Goal: Information Seeking & Learning: Learn about a topic

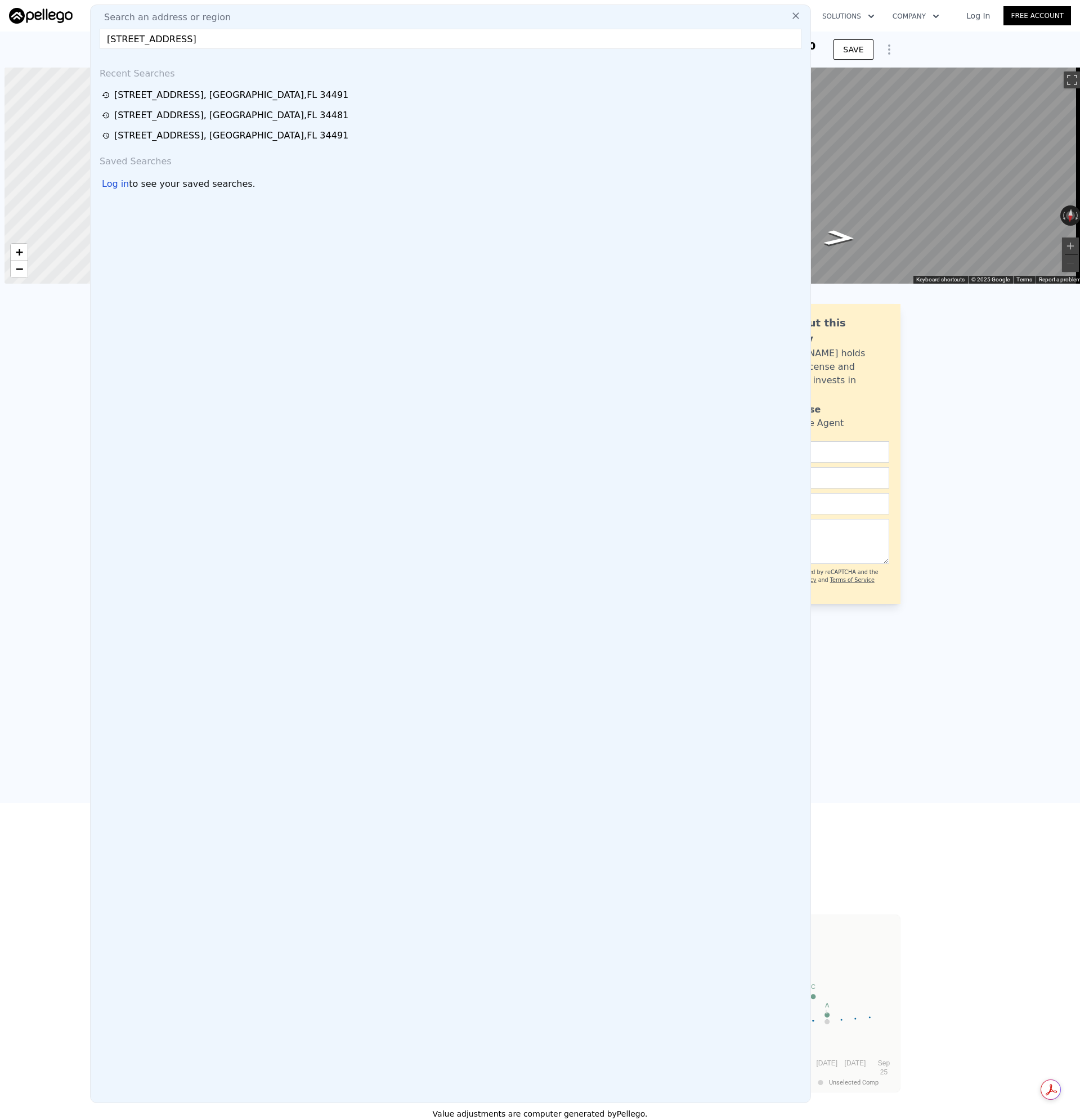
scroll to position [0, 5]
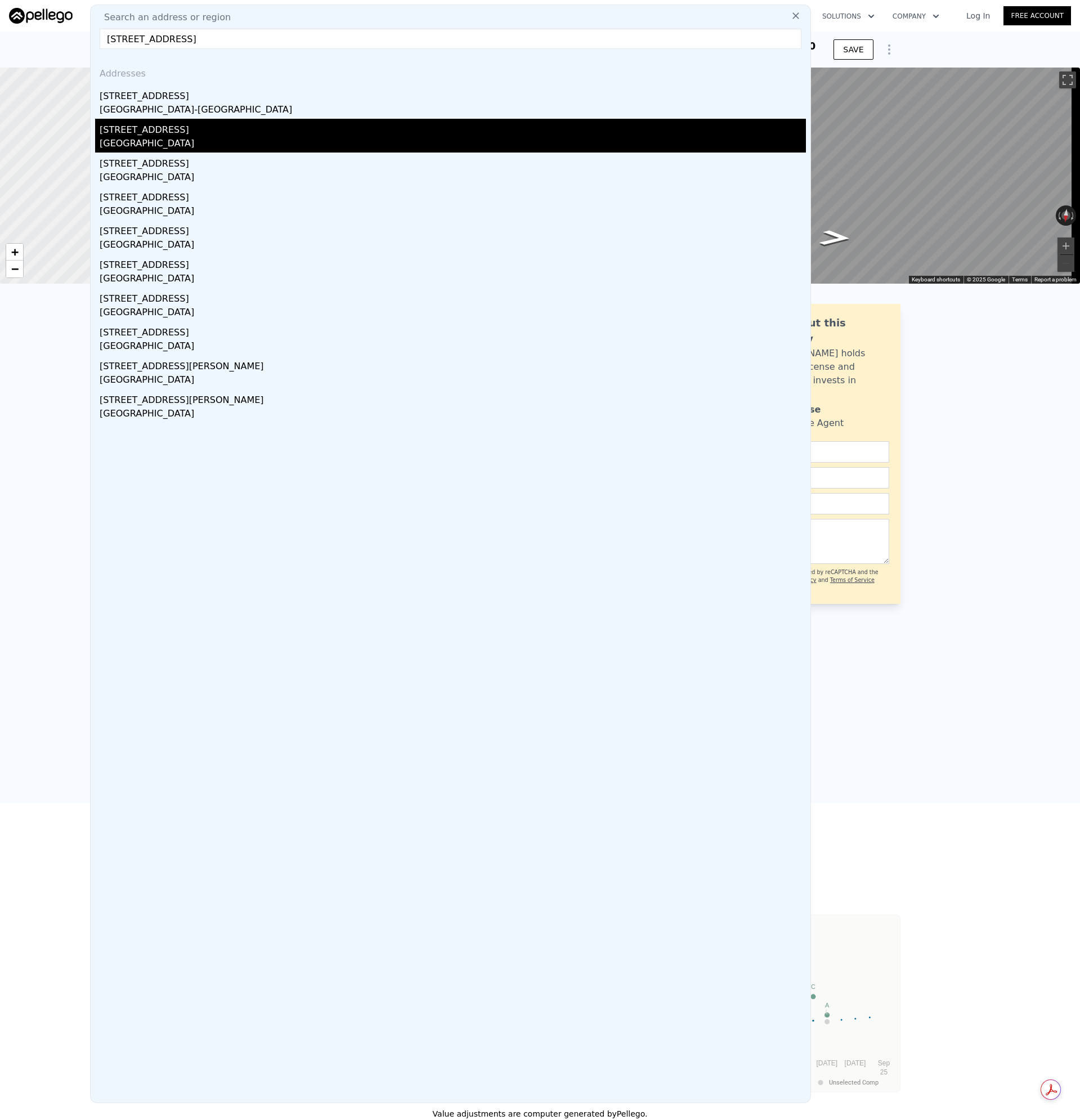
type input "[STREET_ADDRESS]"
click at [108, 124] on div "[STREET_ADDRESS]" at bounding box center [453, 128] width 706 height 18
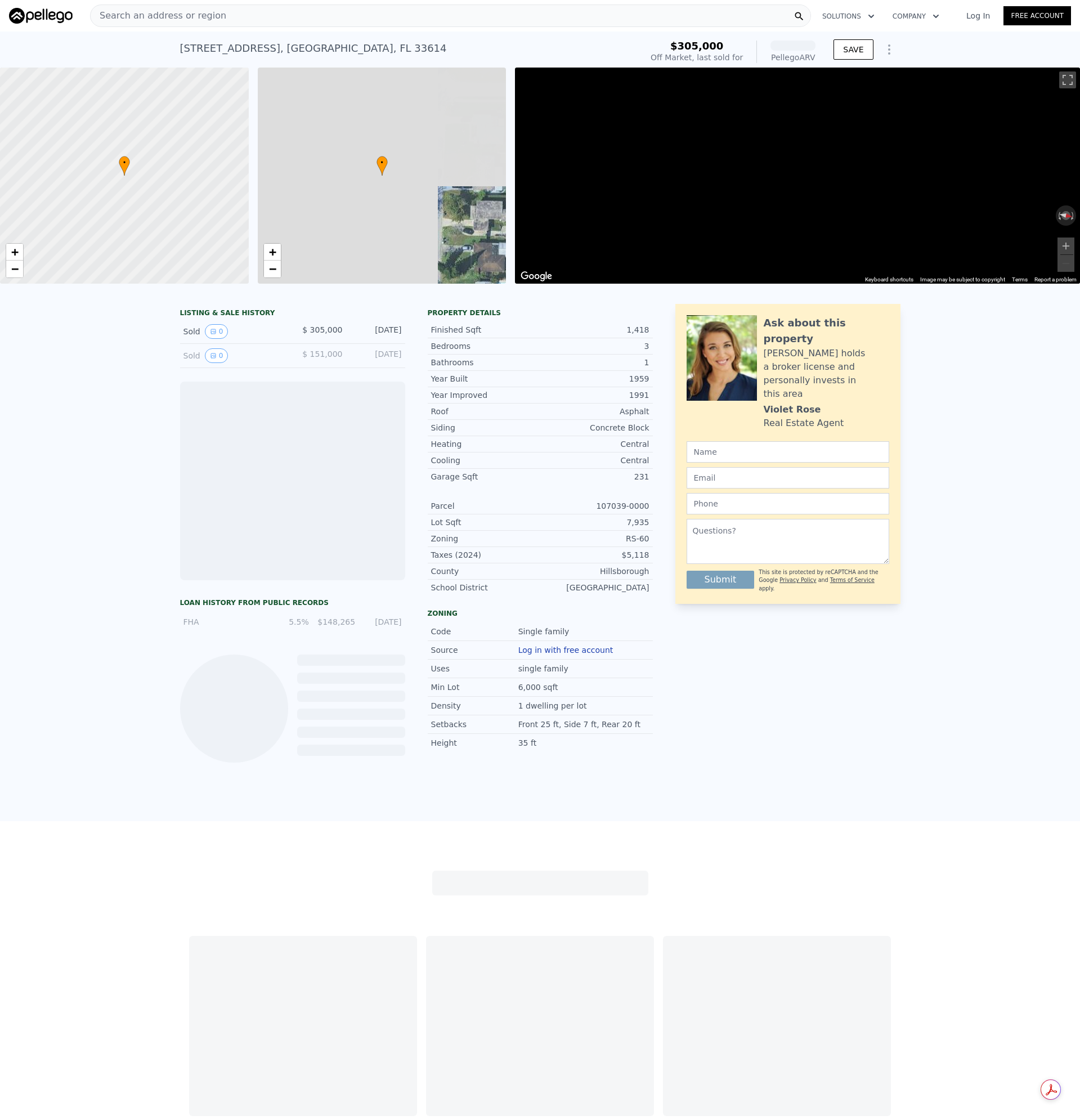
click at [175, 15] on span "Search an address or region" at bounding box center [158, 16] width 136 height 14
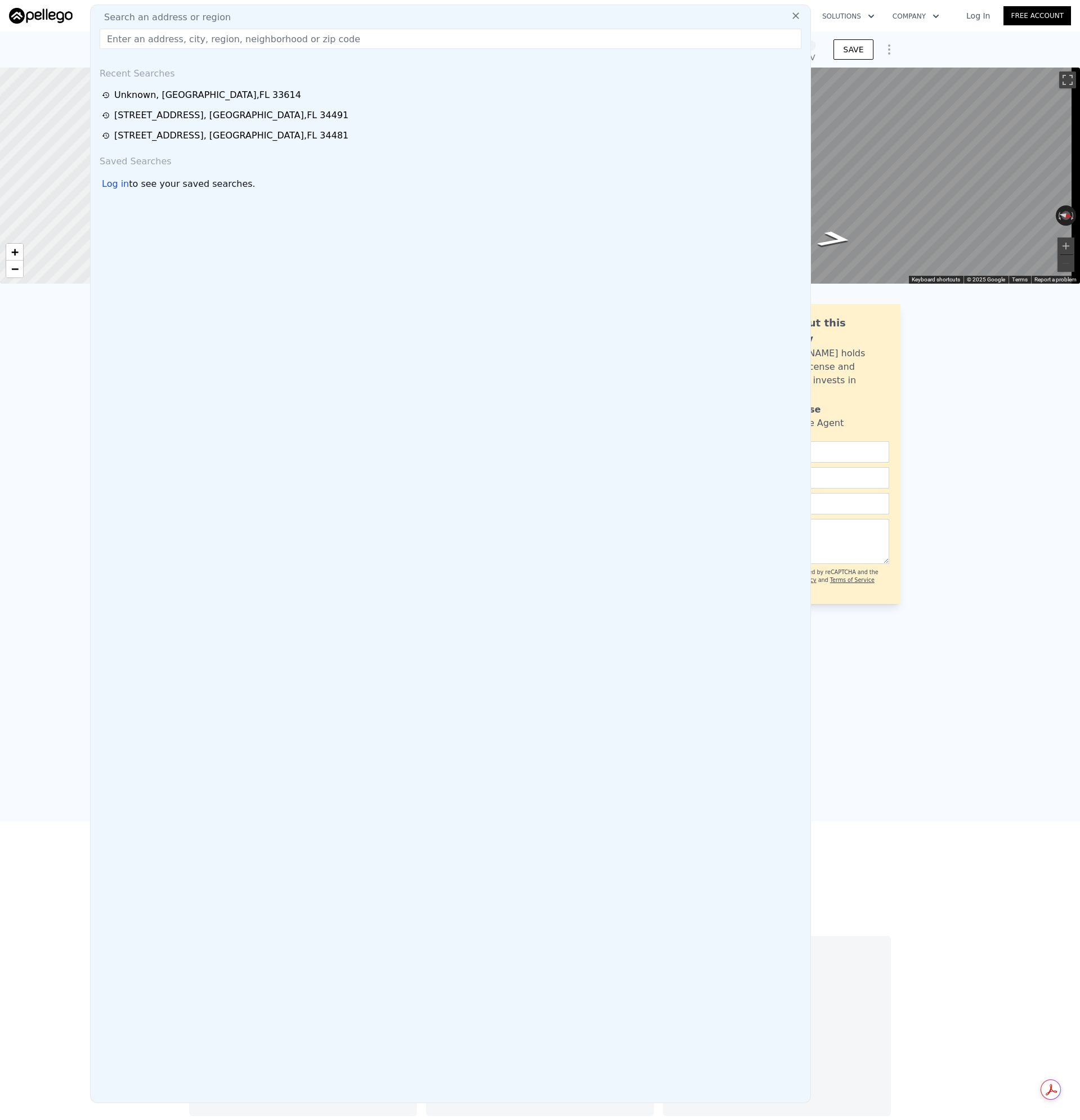
type input "[STREET_ADDRESS]"
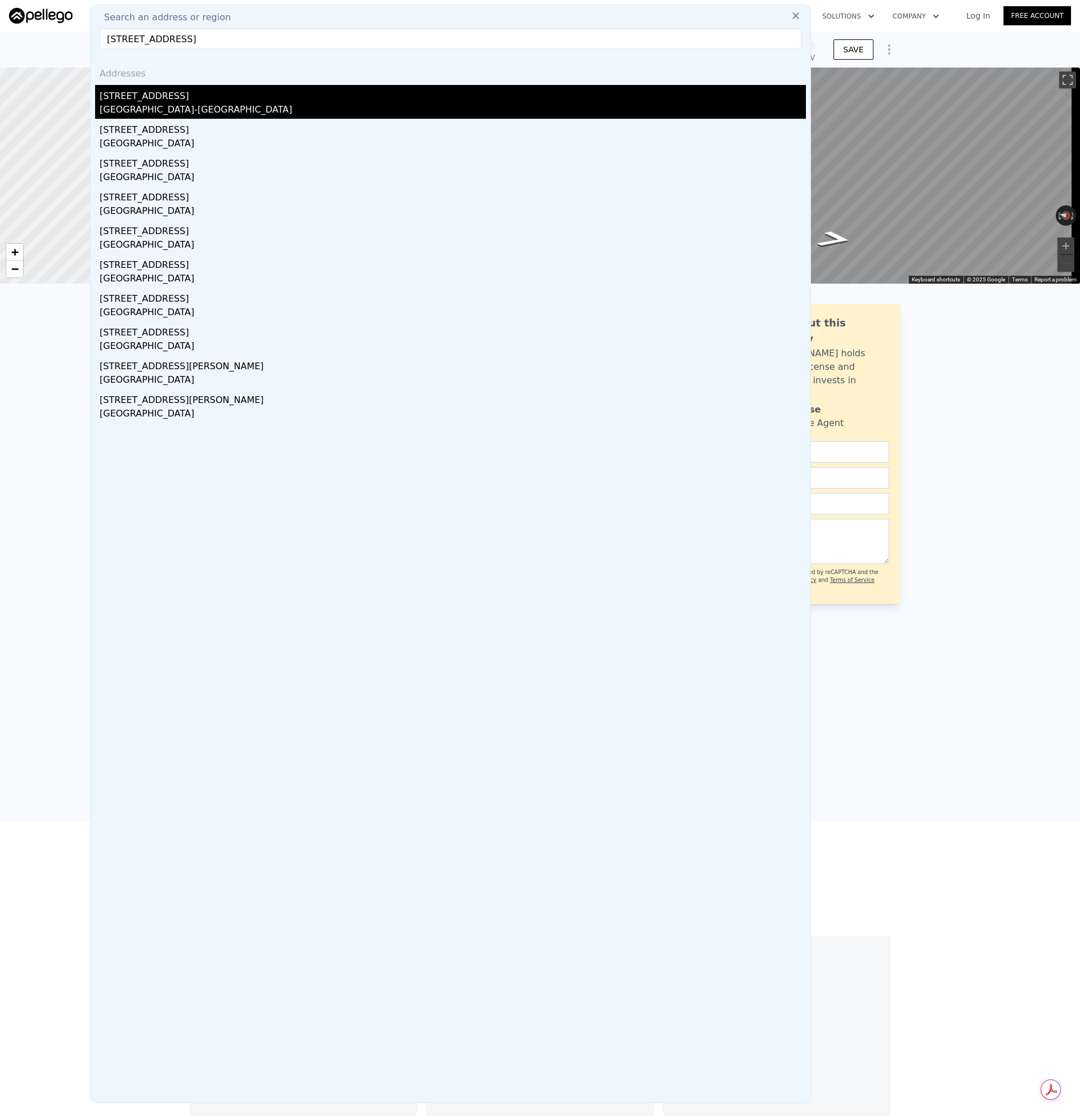
click at [131, 110] on div "[GEOGRAPHIC_DATA]-[GEOGRAPHIC_DATA]" at bounding box center [453, 111] width 706 height 16
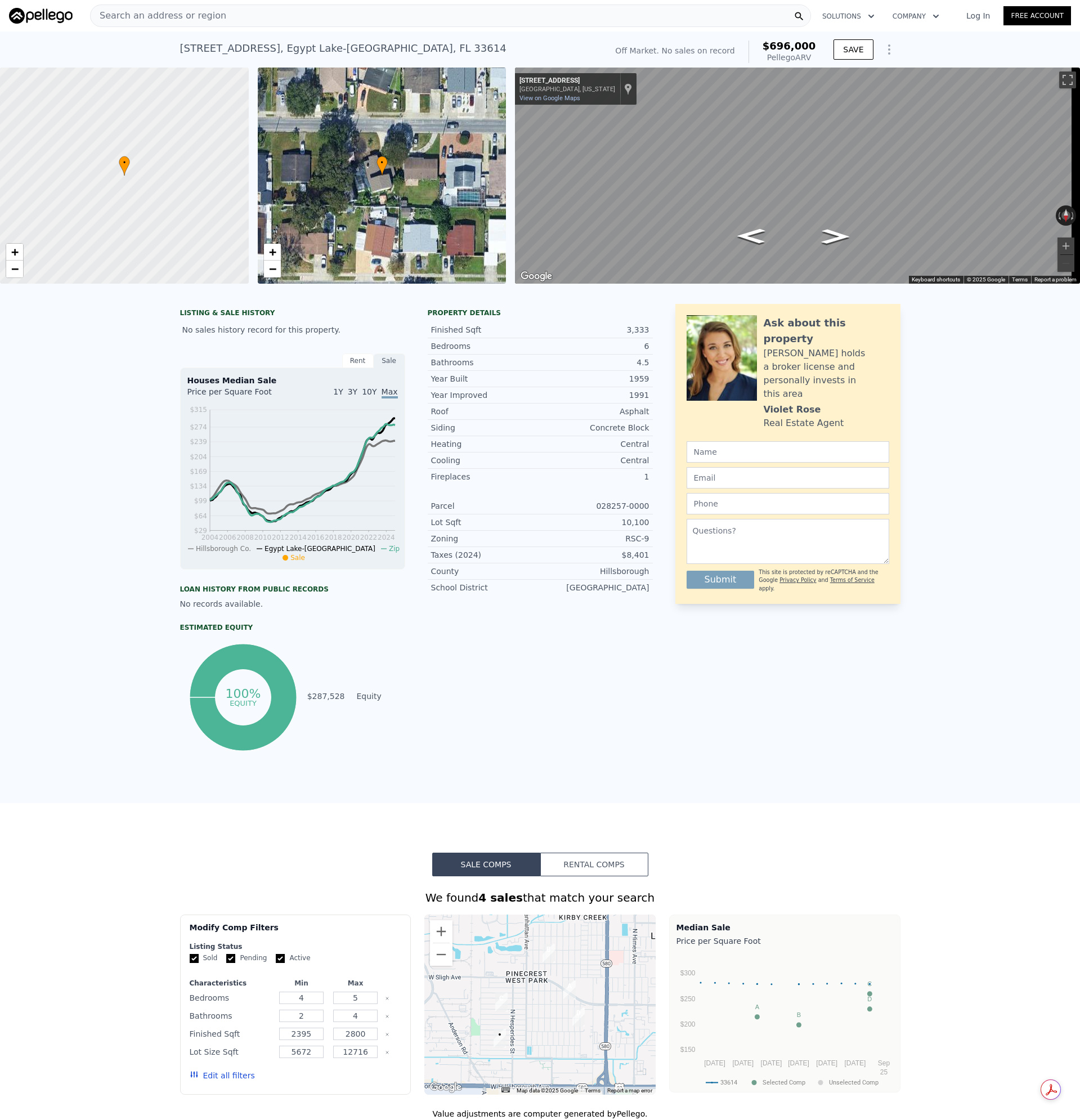
click at [212, 17] on div "Search an address or region" at bounding box center [451, 16] width 721 height 22
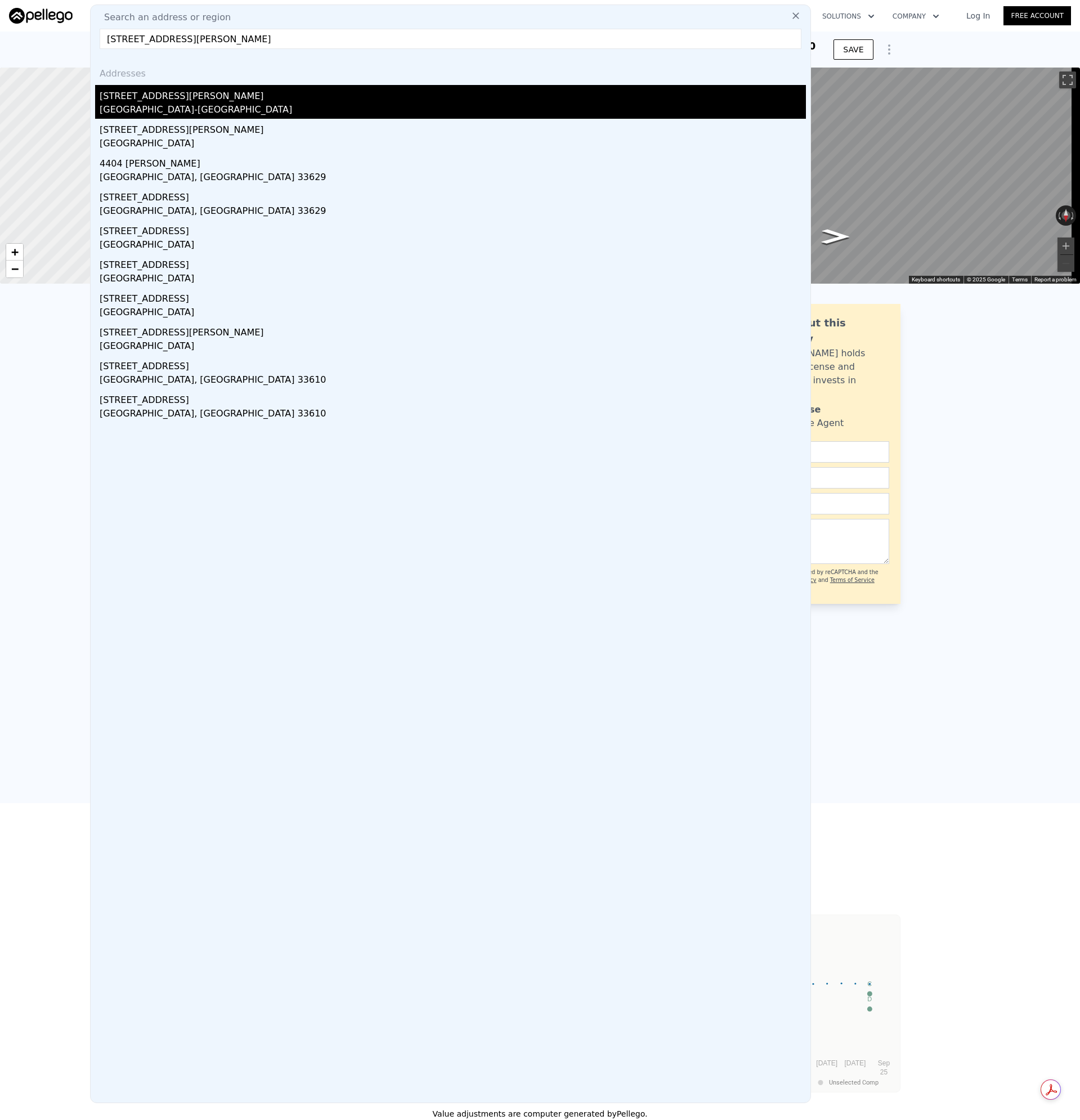
type input "[STREET_ADDRESS][PERSON_NAME]"
click at [134, 88] on div "[STREET_ADDRESS][PERSON_NAME]" at bounding box center [453, 94] width 706 height 18
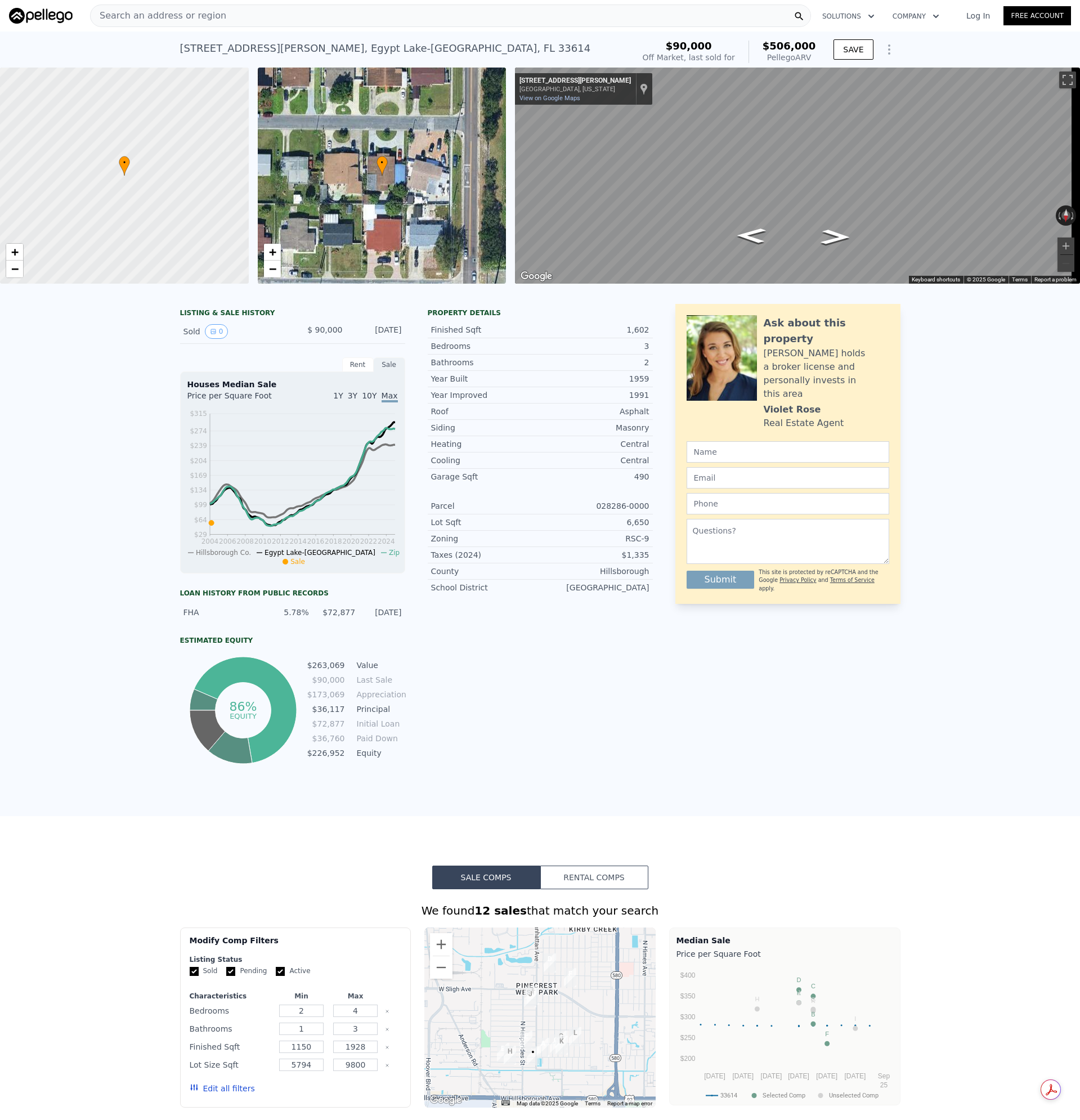
click at [206, 12] on span "Search an address or region" at bounding box center [158, 16] width 136 height 14
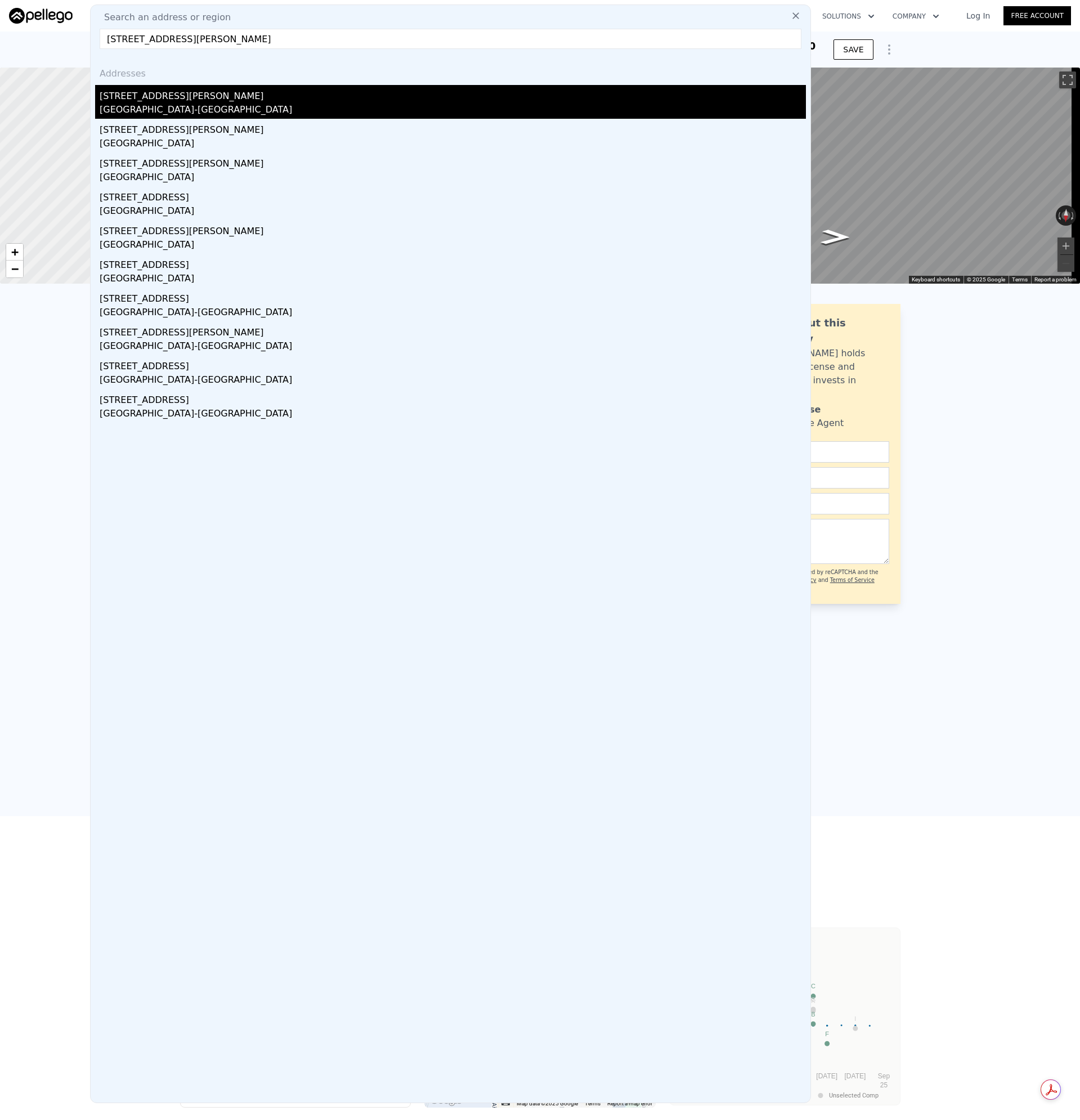
type input "[STREET_ADDRESS][PERSON_NAME]"
click at [138, 101] on div "[STREET_ADDRESS][PERSON_NAME]" at bounding box center [453, 94] width 706 height 18
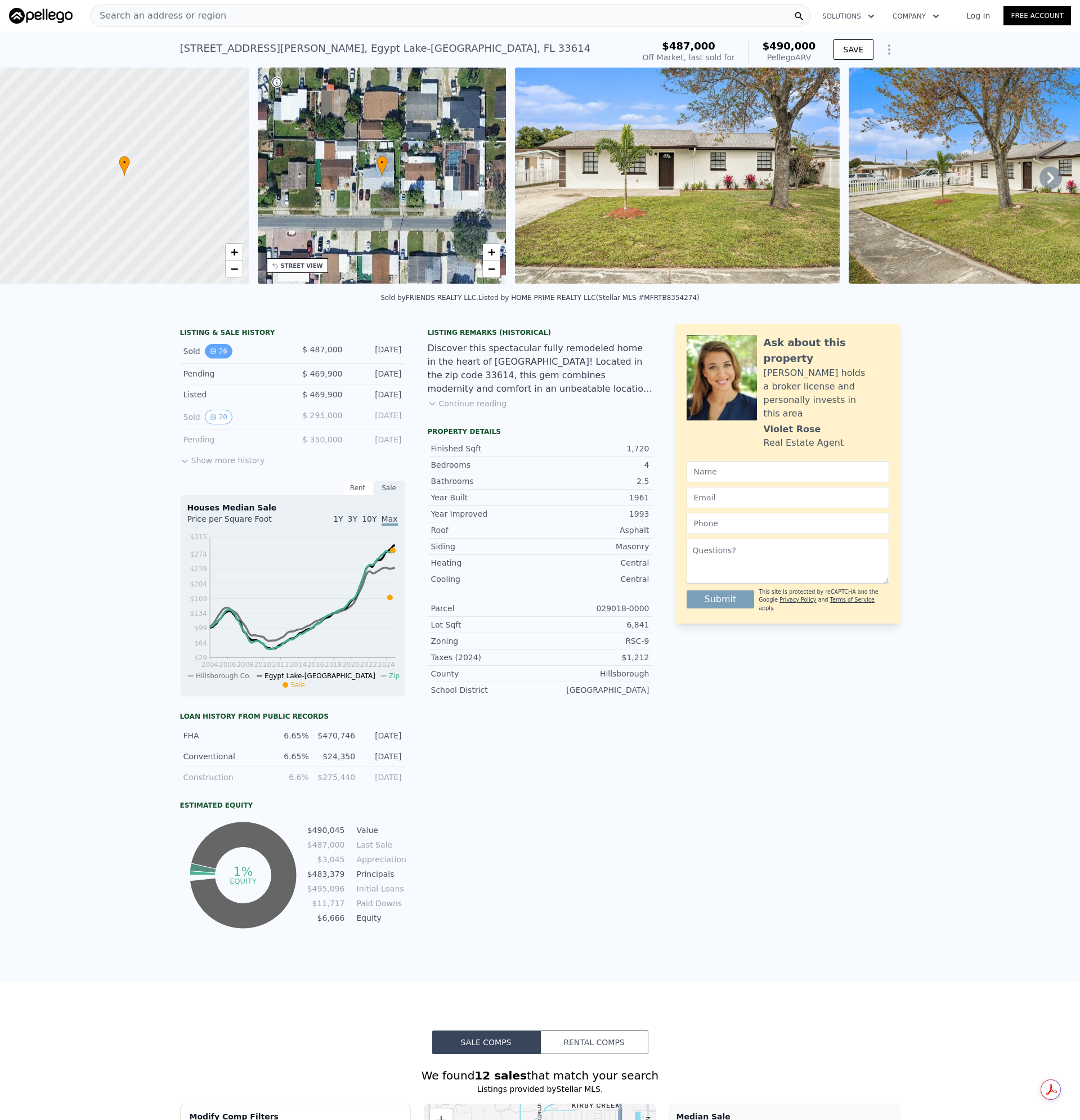
click at [220, 359] on button "26" at bounding box center [219, 351] width 28 height 15
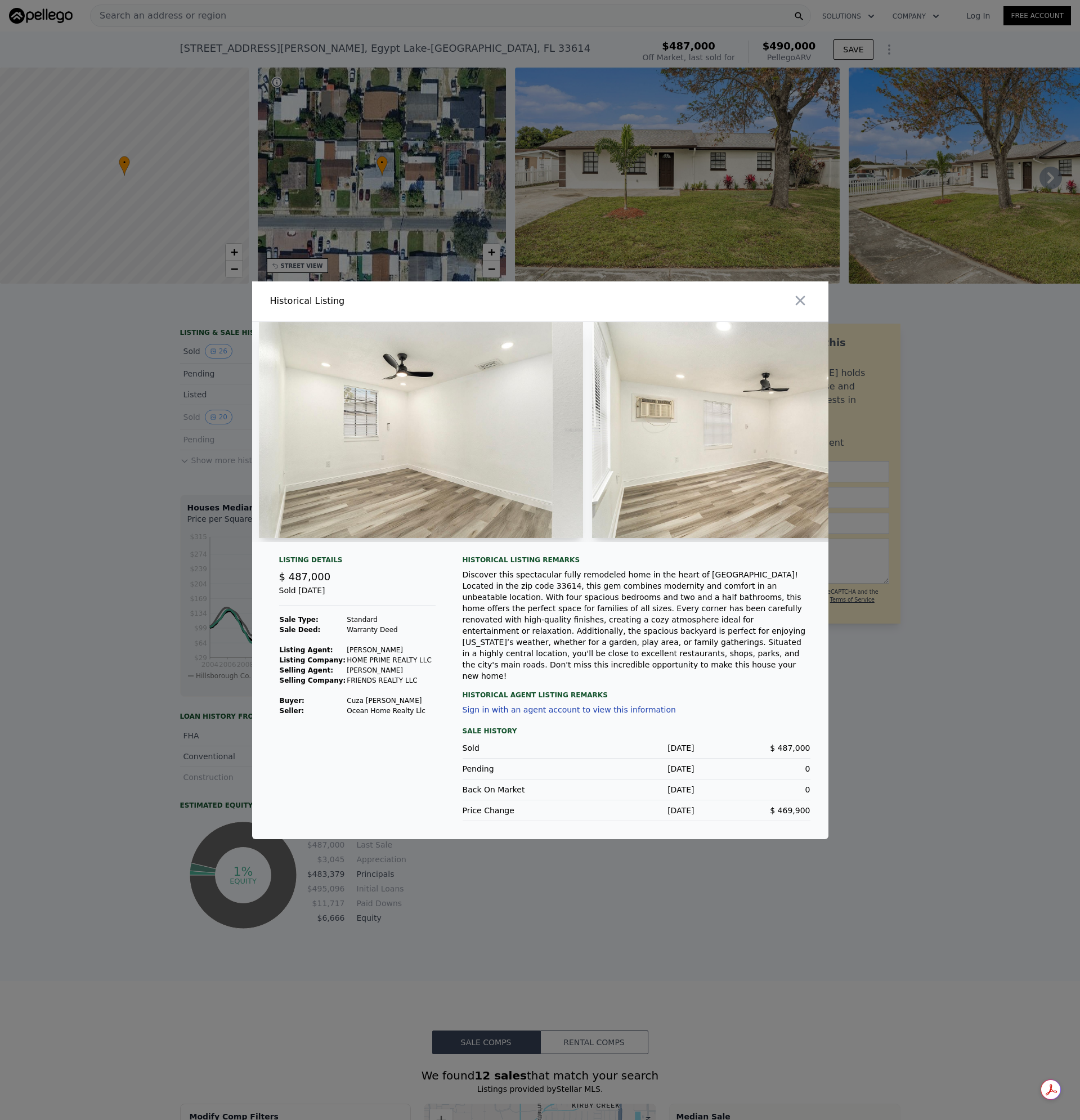
scroll to position [0, 6106]
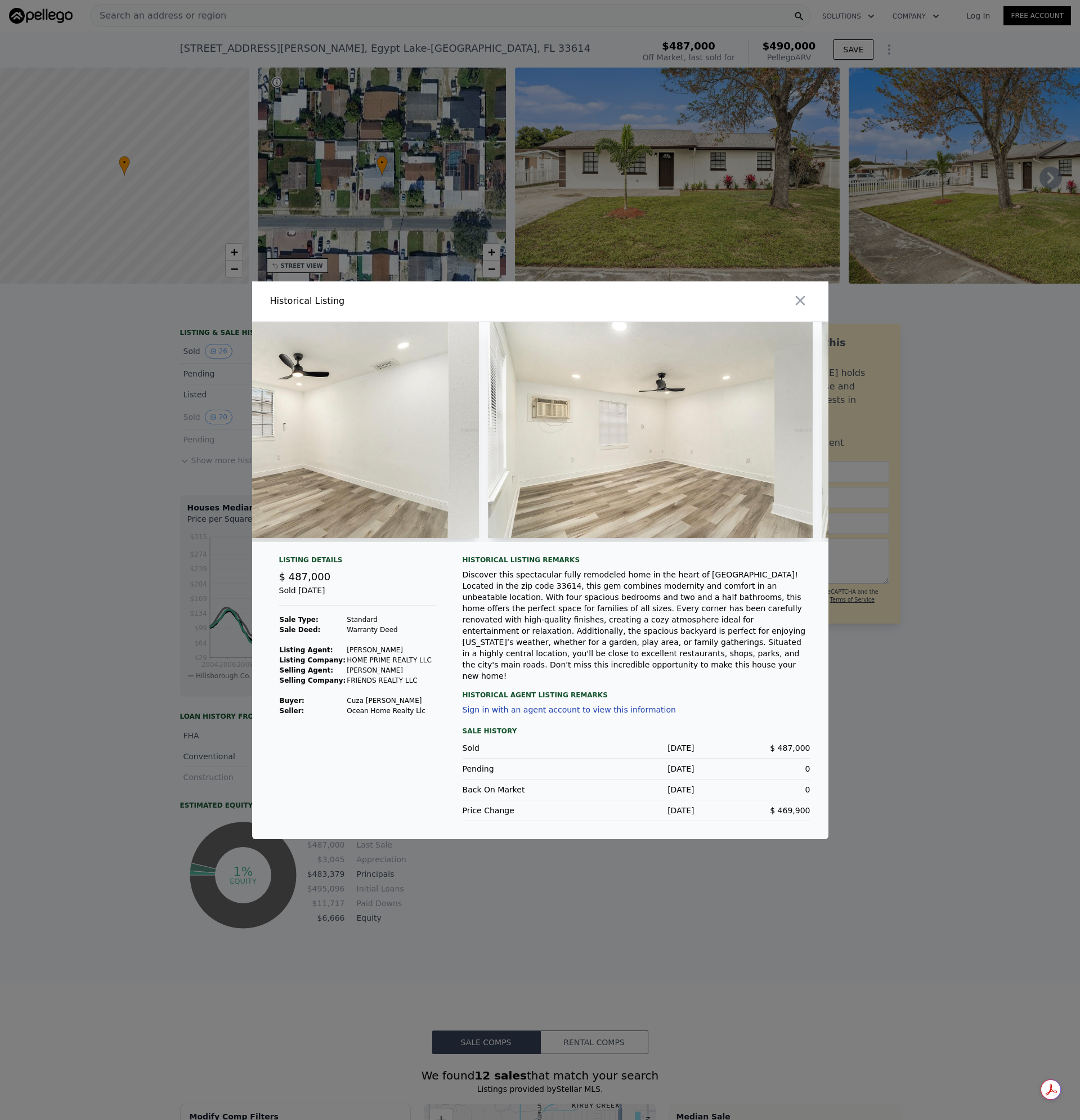
drag, startPoint x: 801, startPoint y: 306, endPoint x: 781, endPoint y: 257, distance: 52.9
click at [801, 305] on icon "button" at bounding box center [800, 300] width 9 height 9
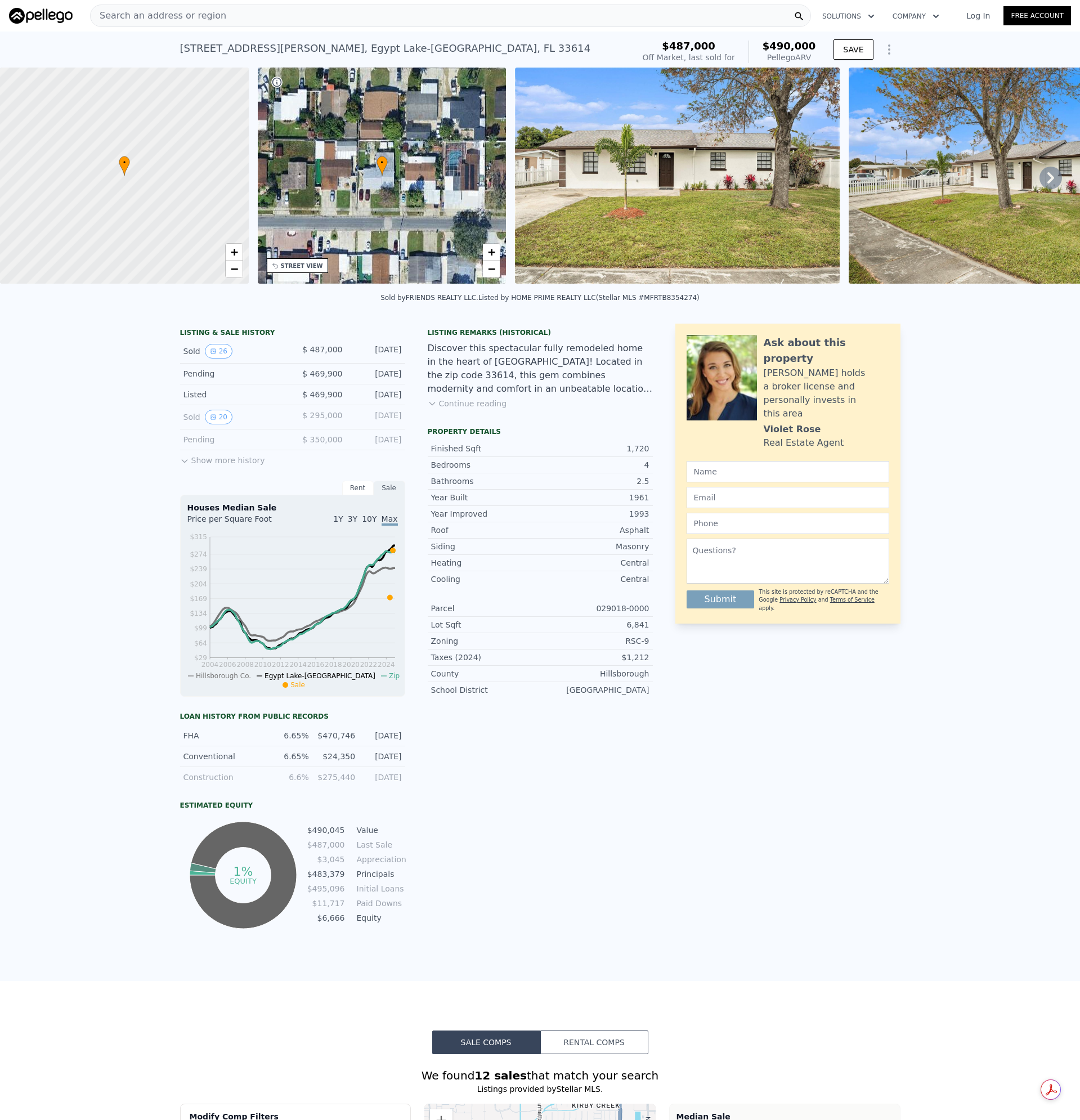
click at [250, 14] on div "Search an address or region" at bounding box center [451, 16] width 721 height 22
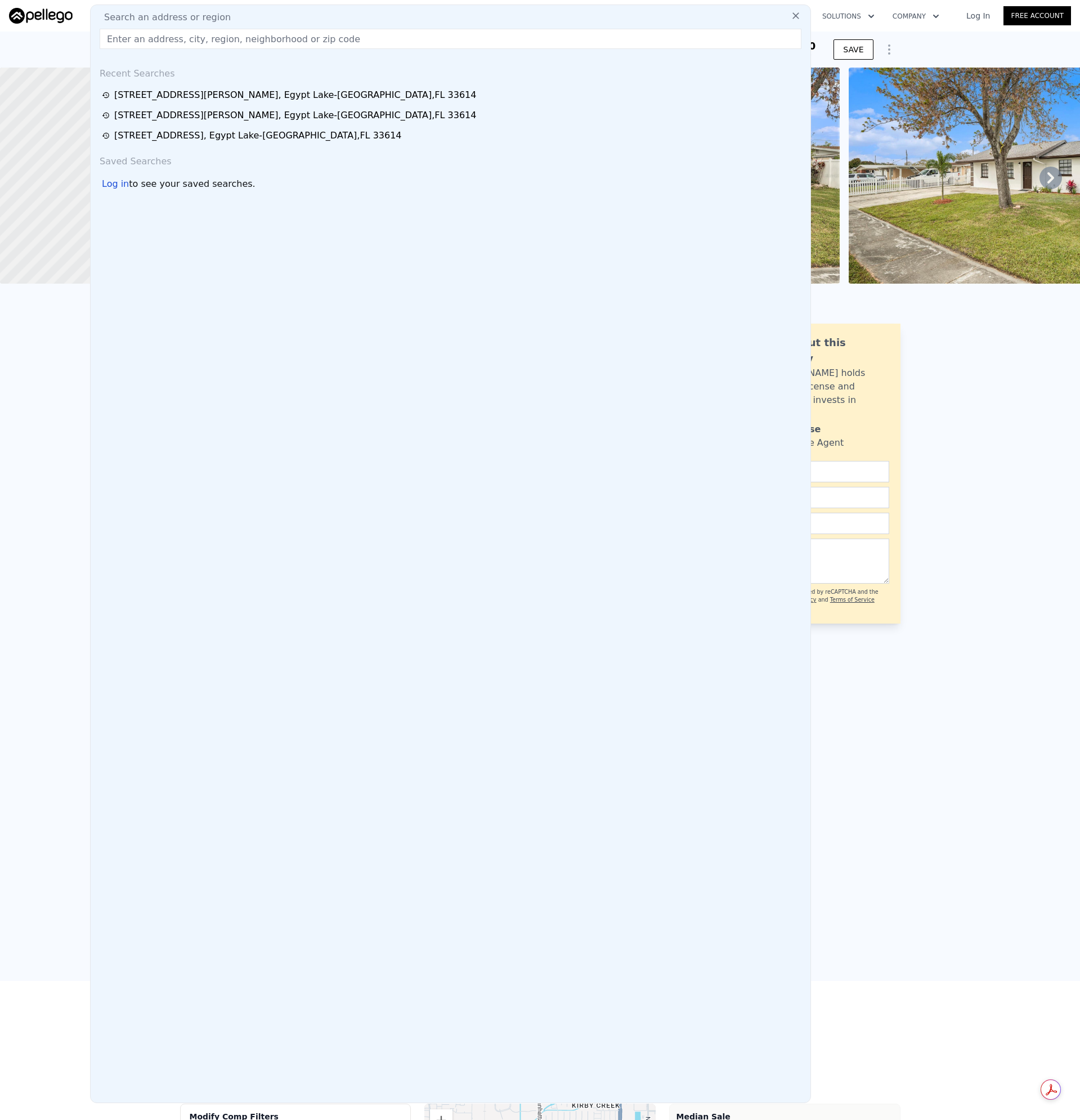
type input "[STREET_ADDRESS]"
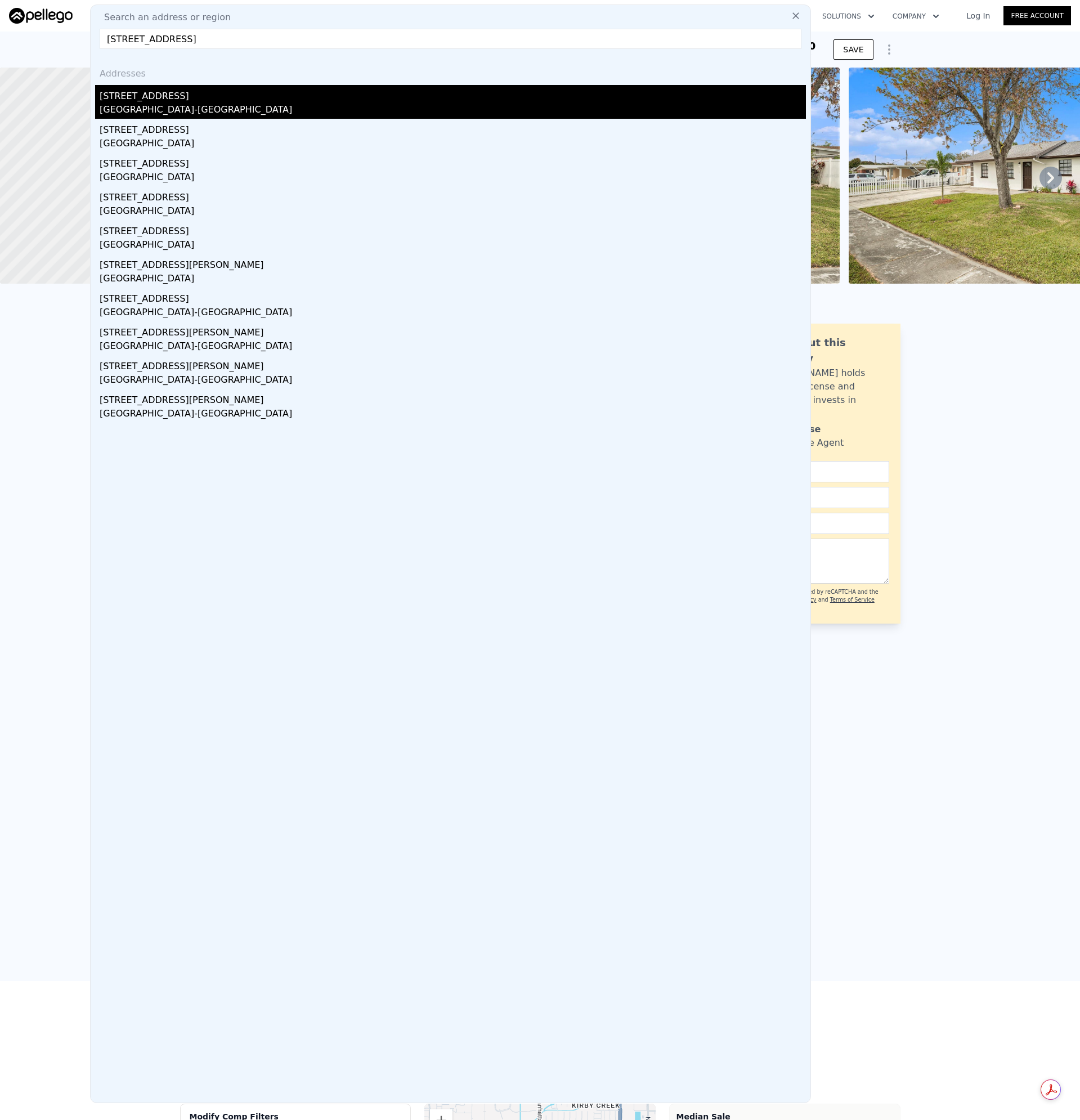
click at [141, 102] on div "[STREET_ADDRESS]" at bounding box center [453, 94] width 706 height 18
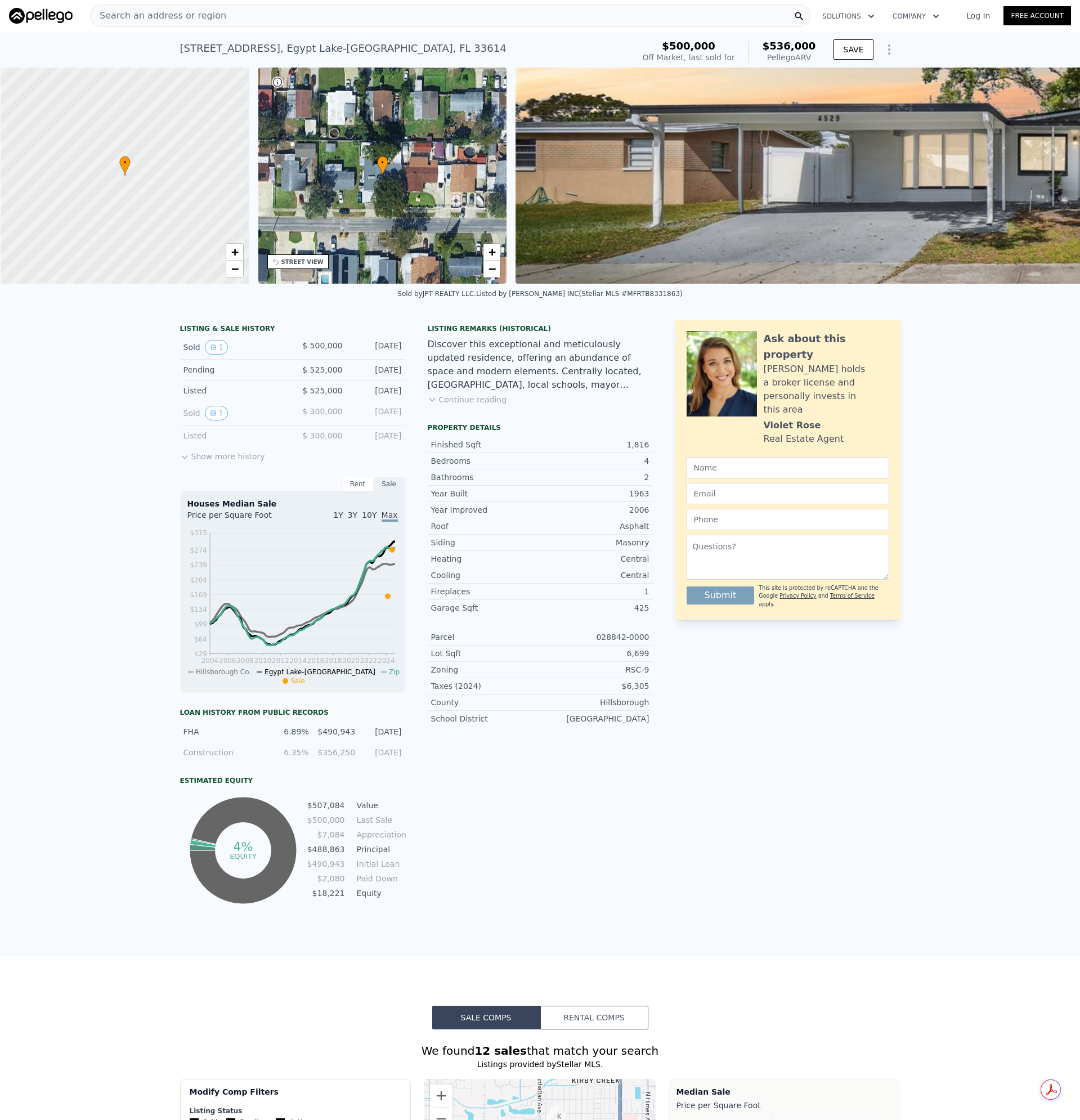
scroll to position [0, 5]
click at [234, 9] on div "Search an address or region" at bounding box center [451, 16] width 721 height 22
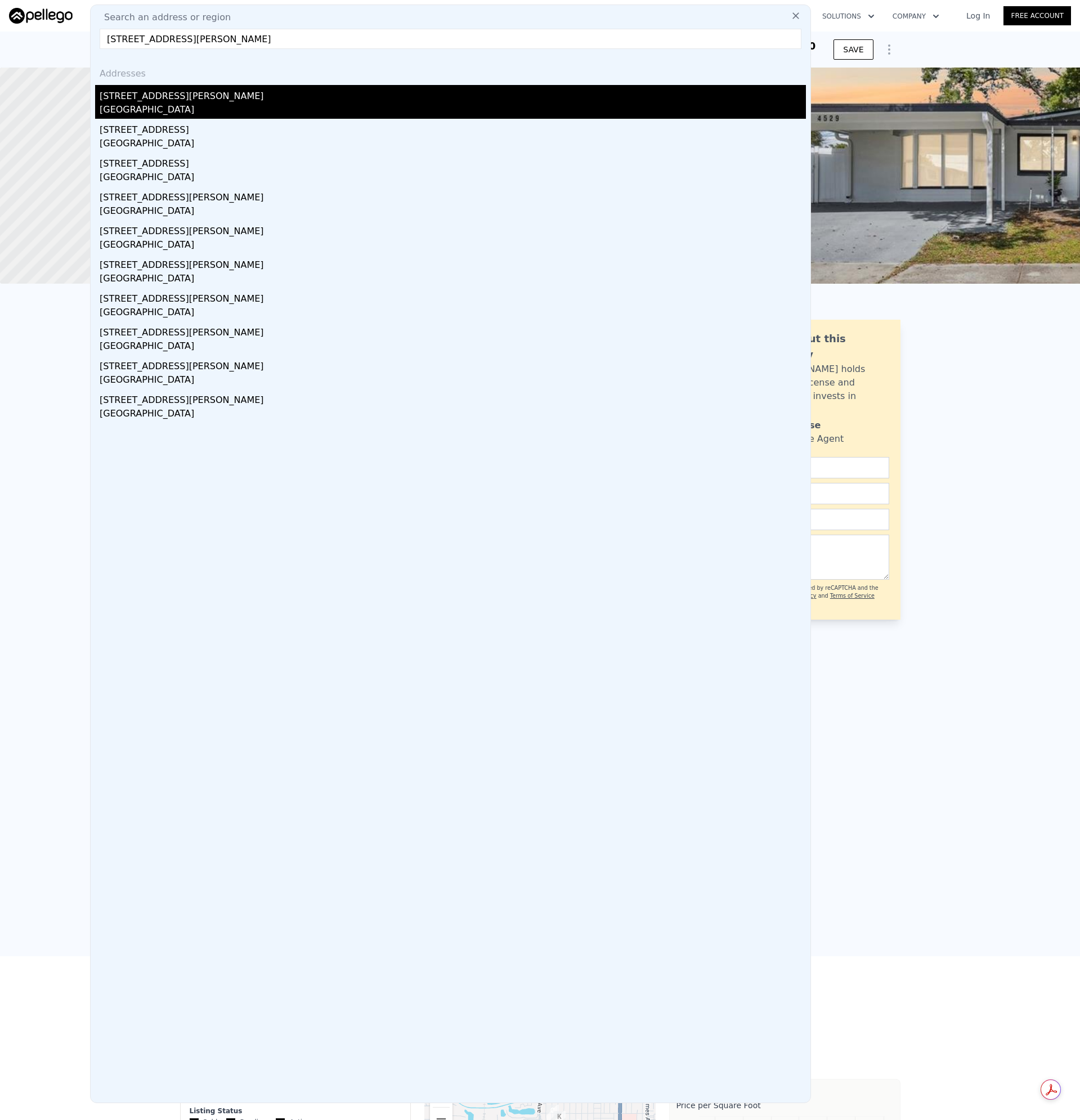
type input "[STREET_ADDRESS][PERSON_NAME]"
click at [155, 95] on div "[STREET_ADDRESS][PERSON_NAME]" at bounding box center [453, 94] width 706 height 18
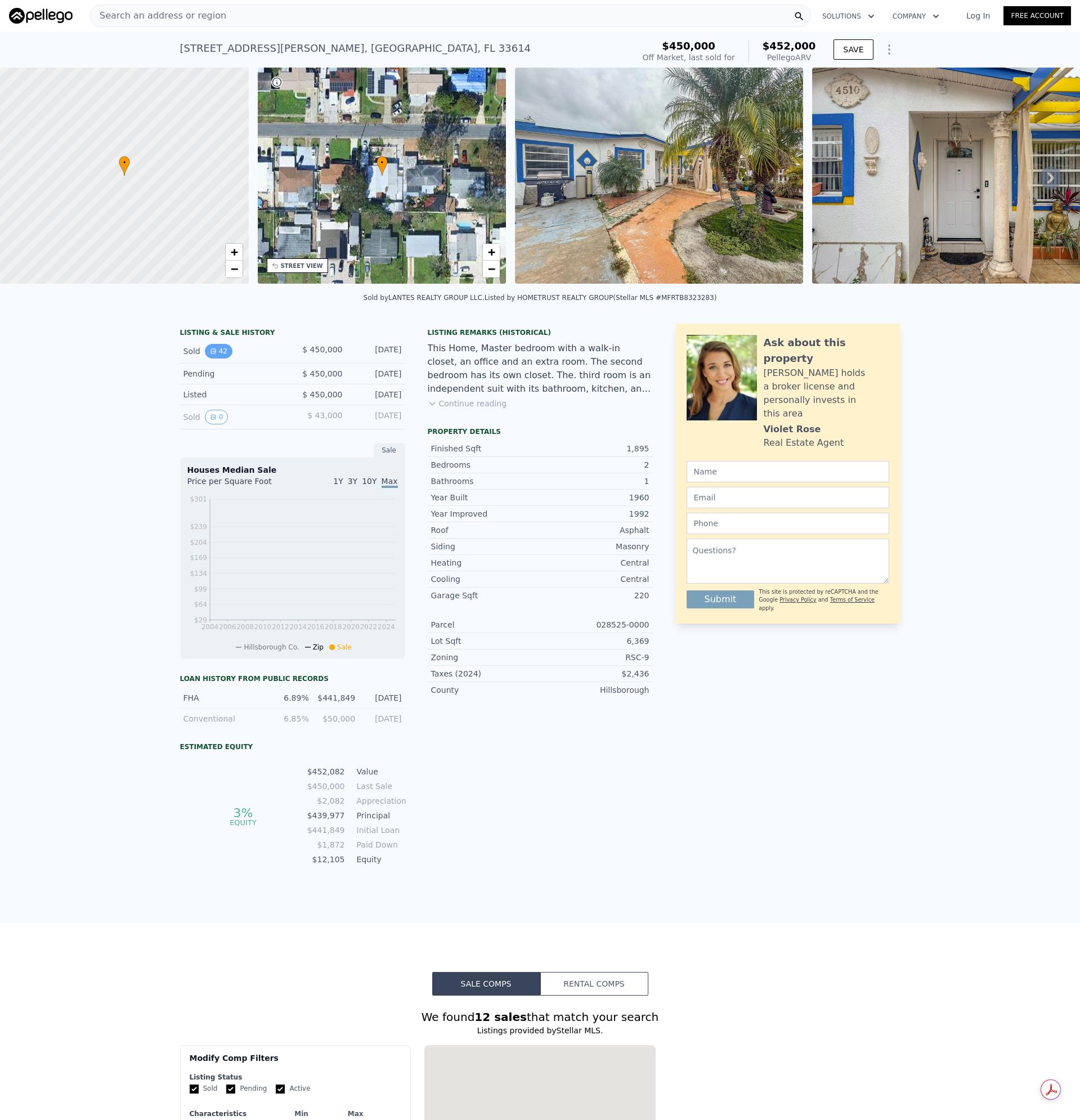
click at [210, 354] on icon "View historical data" at bounding box center [213, 351] width 6 height 6
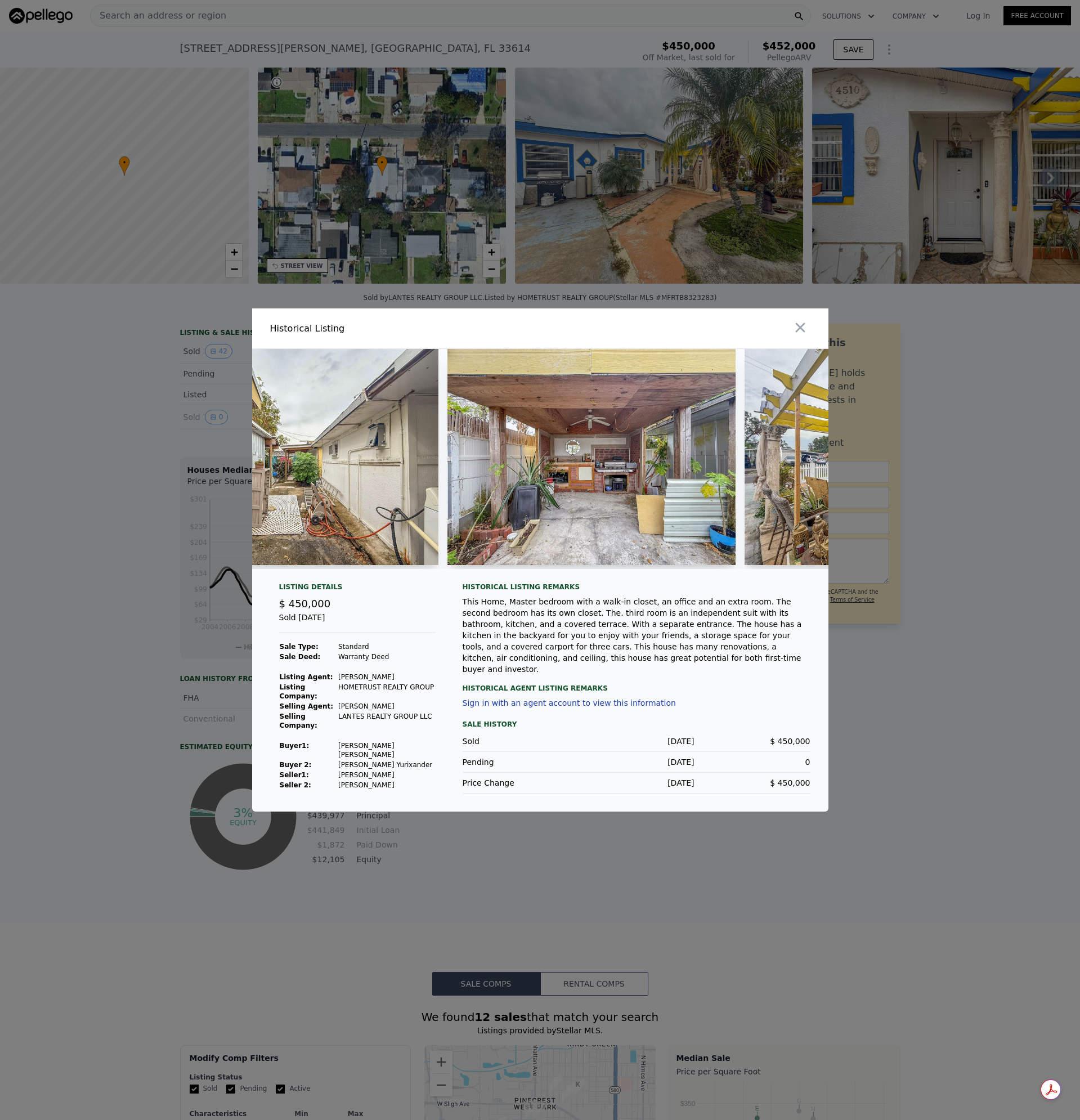
scroll to position [0, 10686]
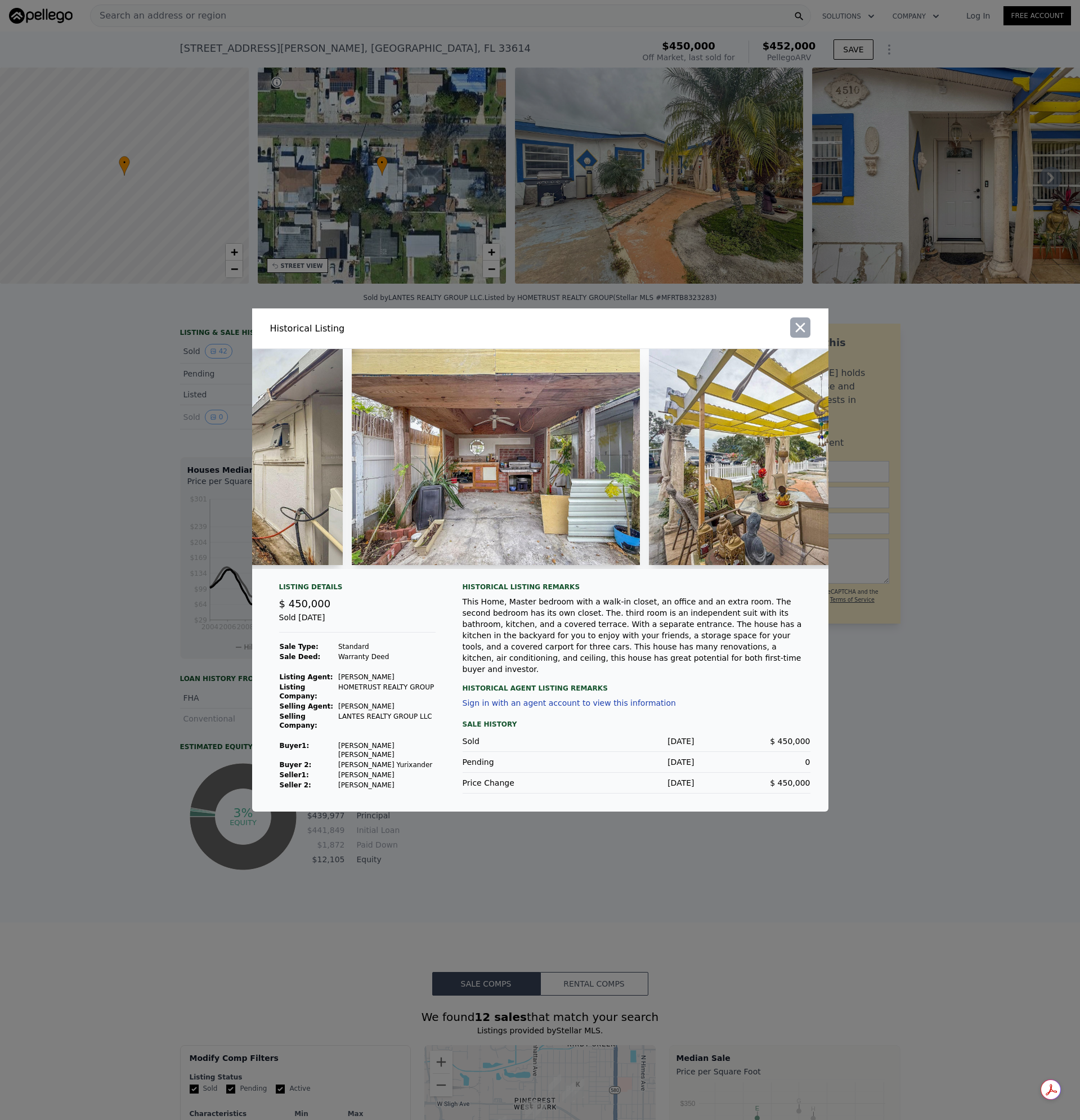
click at [798, 331] on icon "button" at bounding box center [800, 328] width 16 height 16
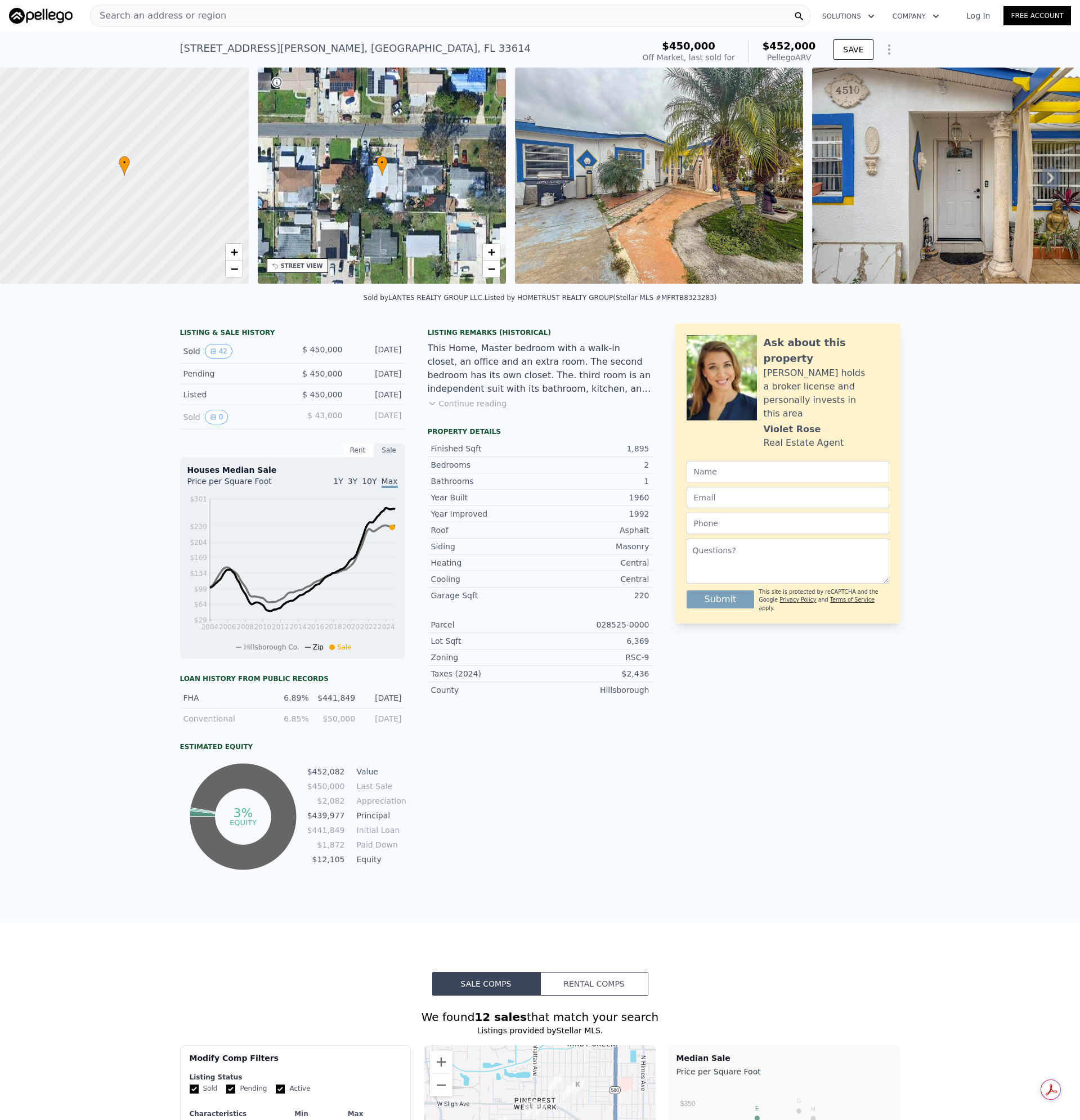
click at [268, 15] on div "Search an address or region" at bounding box center [451, 16] width 721 height 22
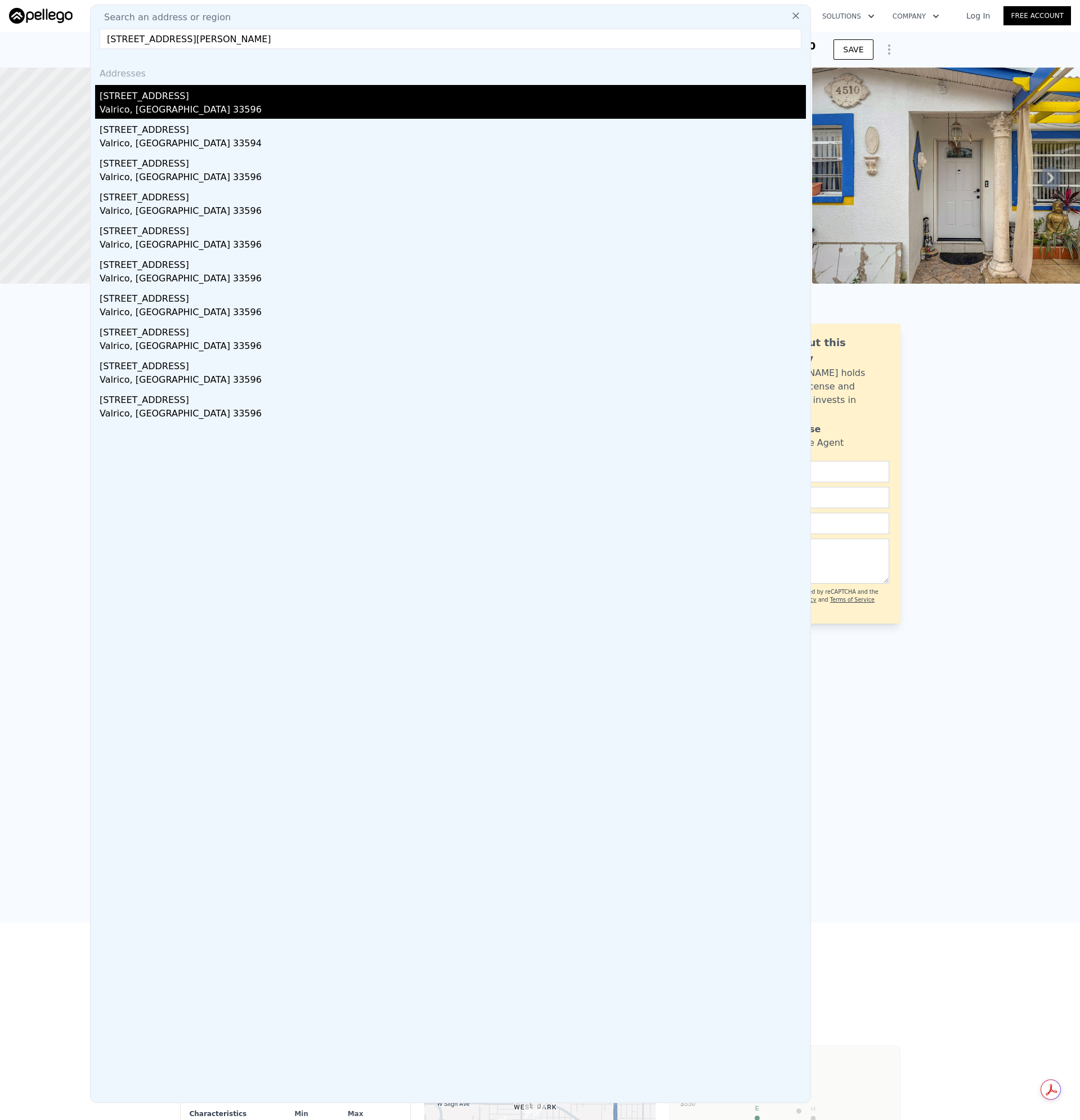
type input "[STREET_ADDRESS][PERSON_NAME]"
click at [114, 101] on div "[STREET_ADDRESS]" at bounding box center [453, 94] width 706 height 18
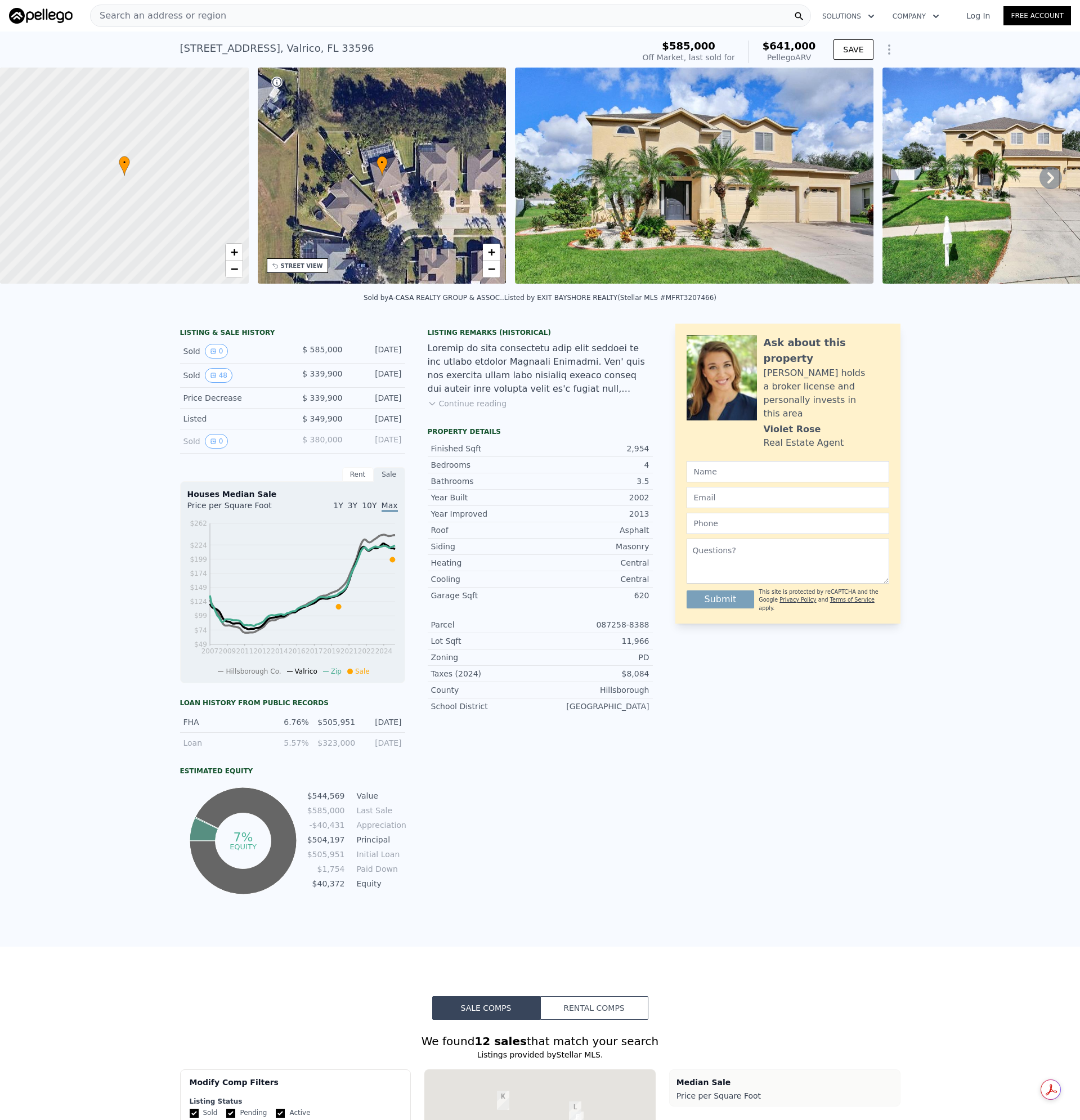
click at [457, 410] on button "Continue reading" at bounding box center [468, 403] width 79 height 11
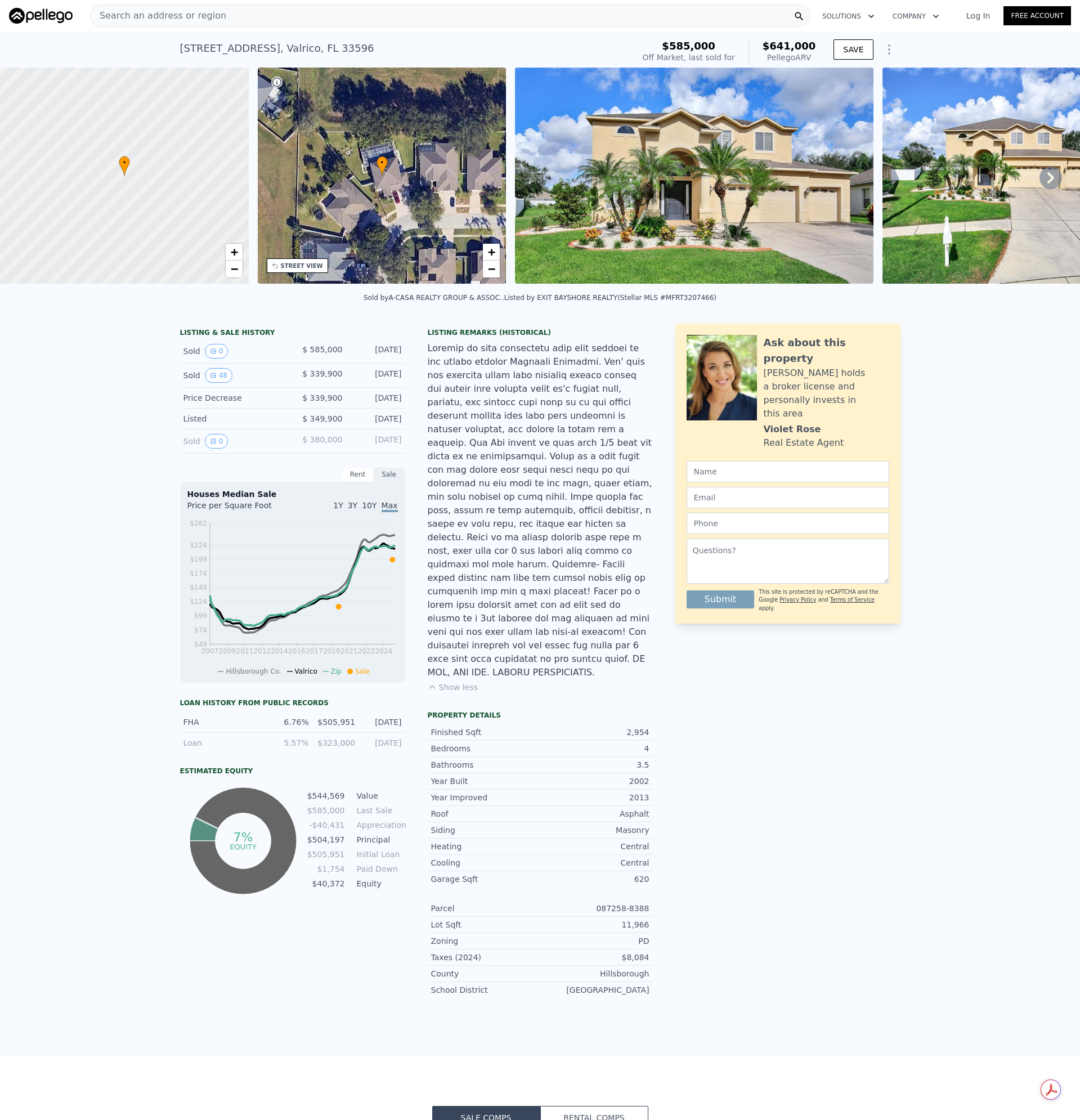
click at [659, 200] on img at bounding box center [694, 175] width 359 height 216
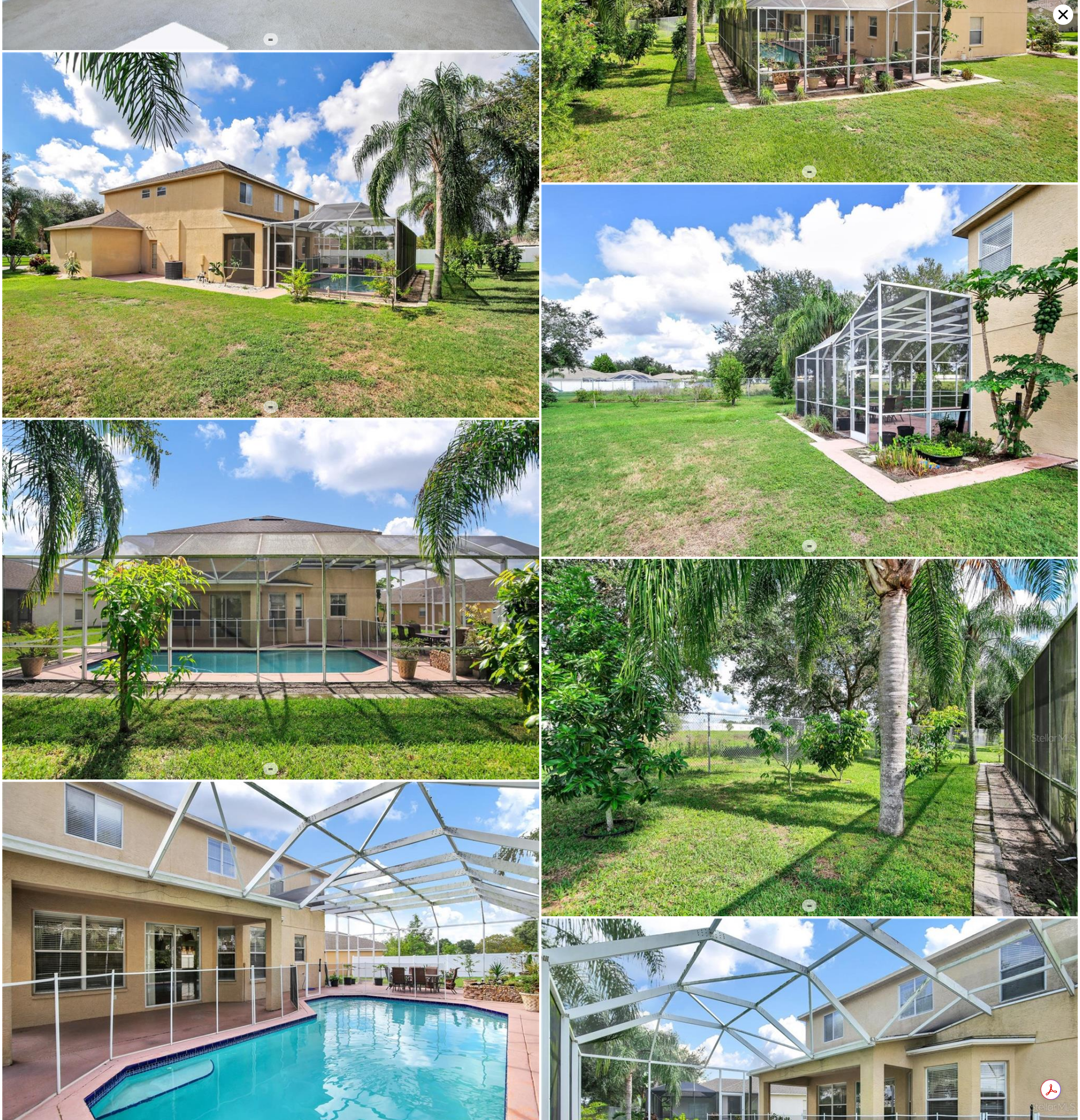
scroll to position [6426, 0]
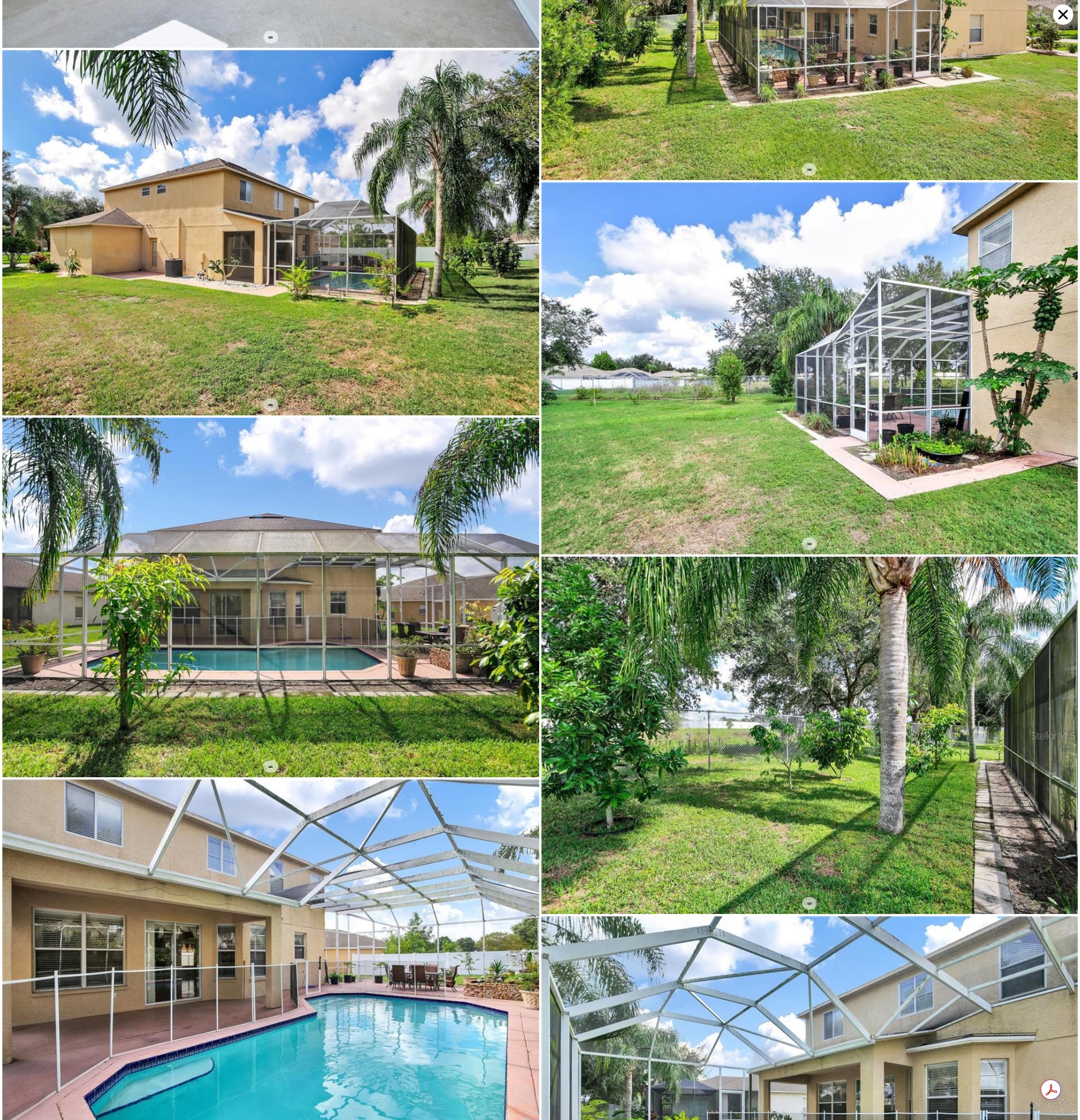
click at [1062, 13] on icon at bounding box center [1063, 15] width 9 height 9
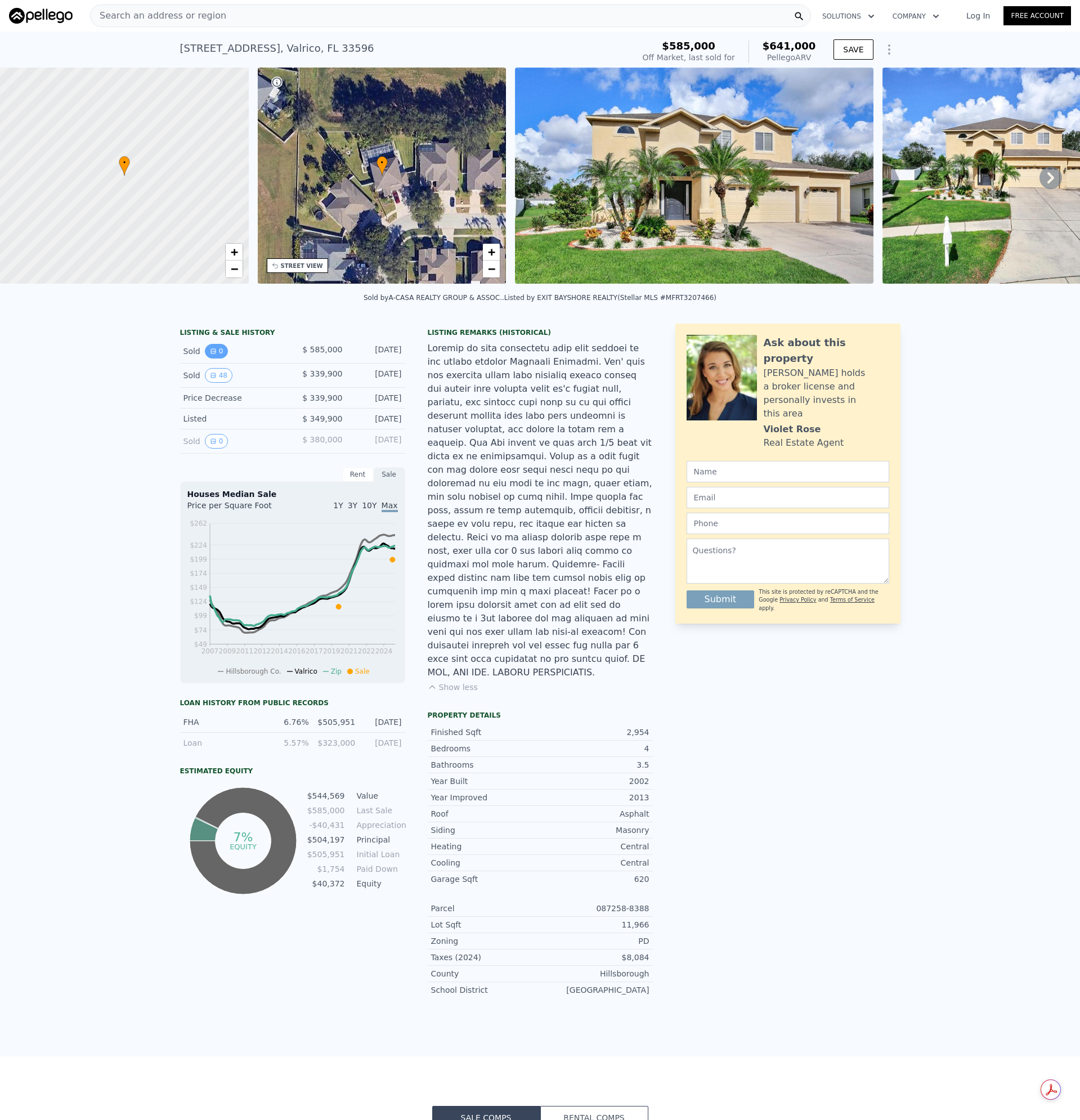
click at [211, 354] on icon "View historical data" at bounding box center [213, 351] width 6 height 6
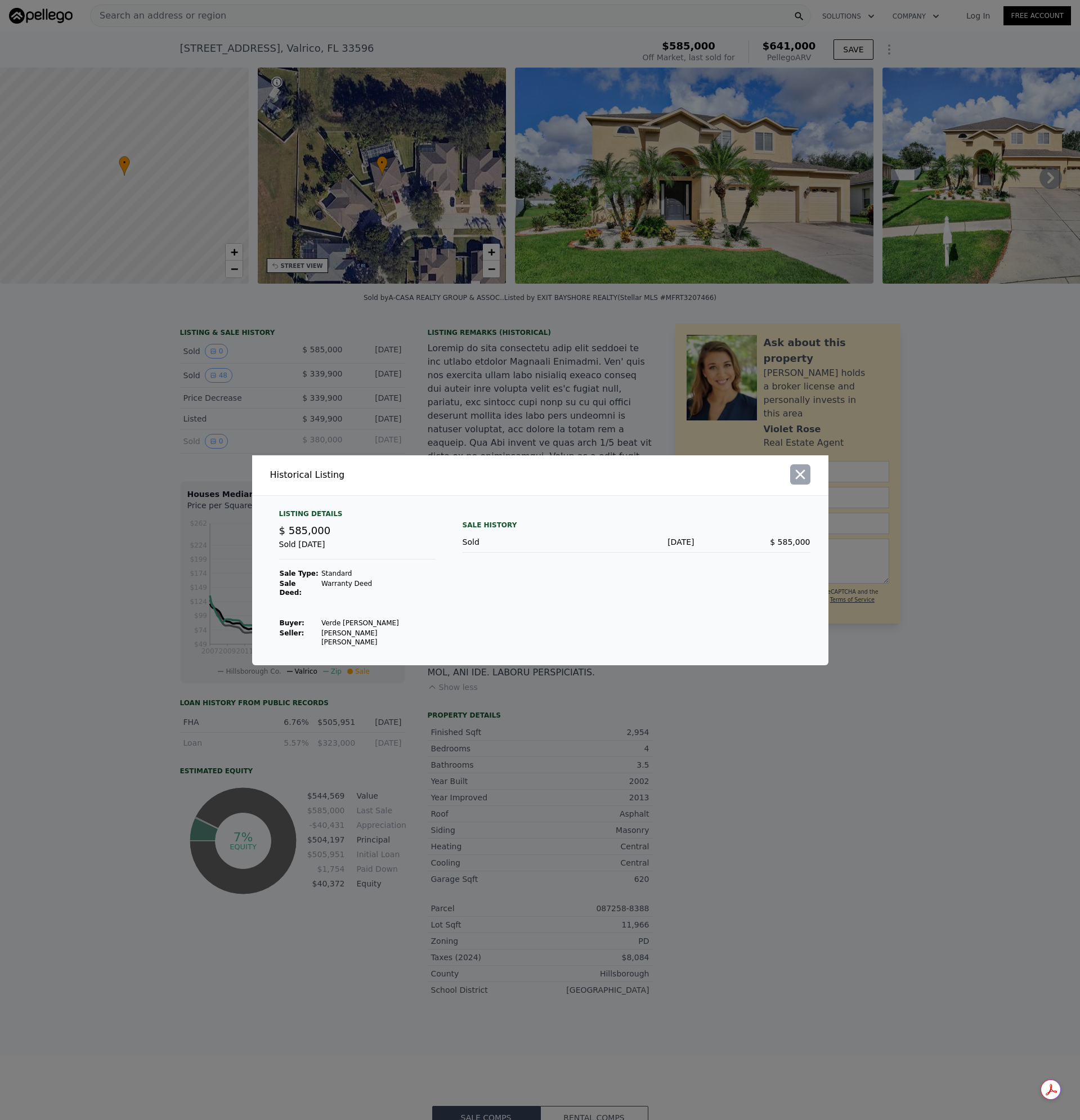
click at [792, 483] on icon "button" at bounding box center [800, 474] width 16 height 16
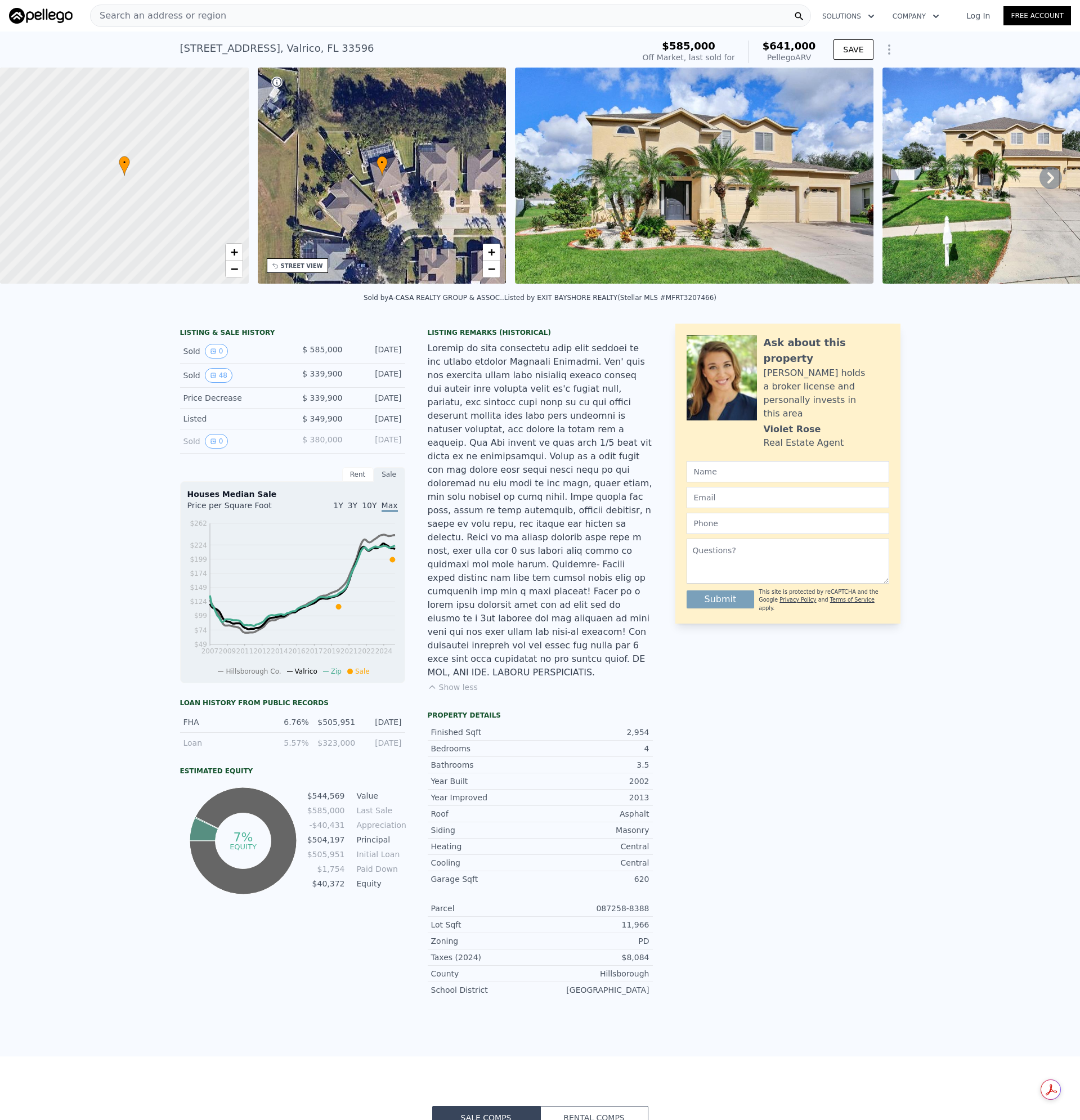
click at [225, 19] on div "Search an address or region" at bounding box center [451, 16] width 721 height 22
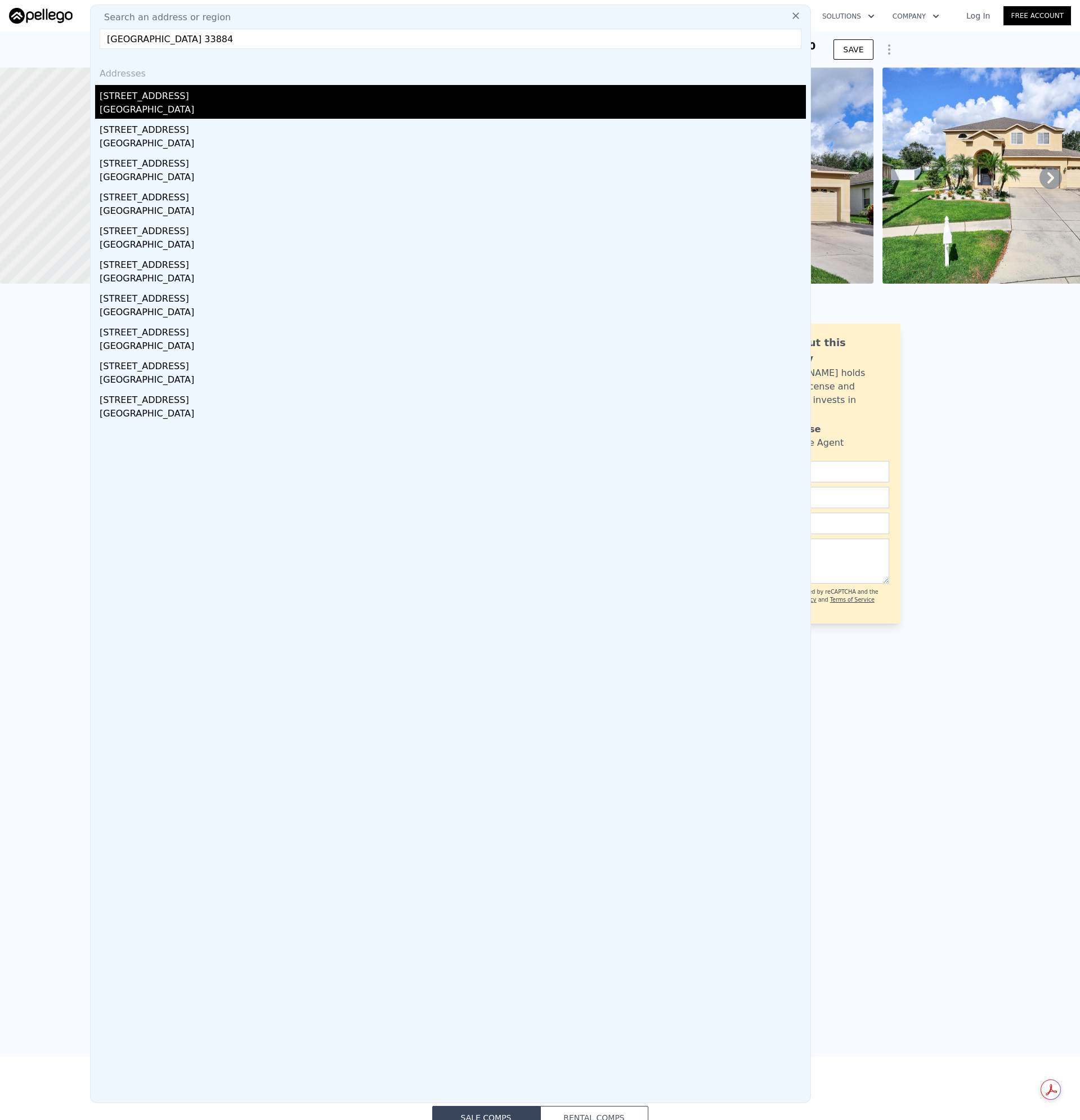
type input "[GEOGRAPHIC_DATA] 33884"
click at [151, 99] on div "[STREET_ADDRESS]" at bounding box center [453, 94] width 706 height 18
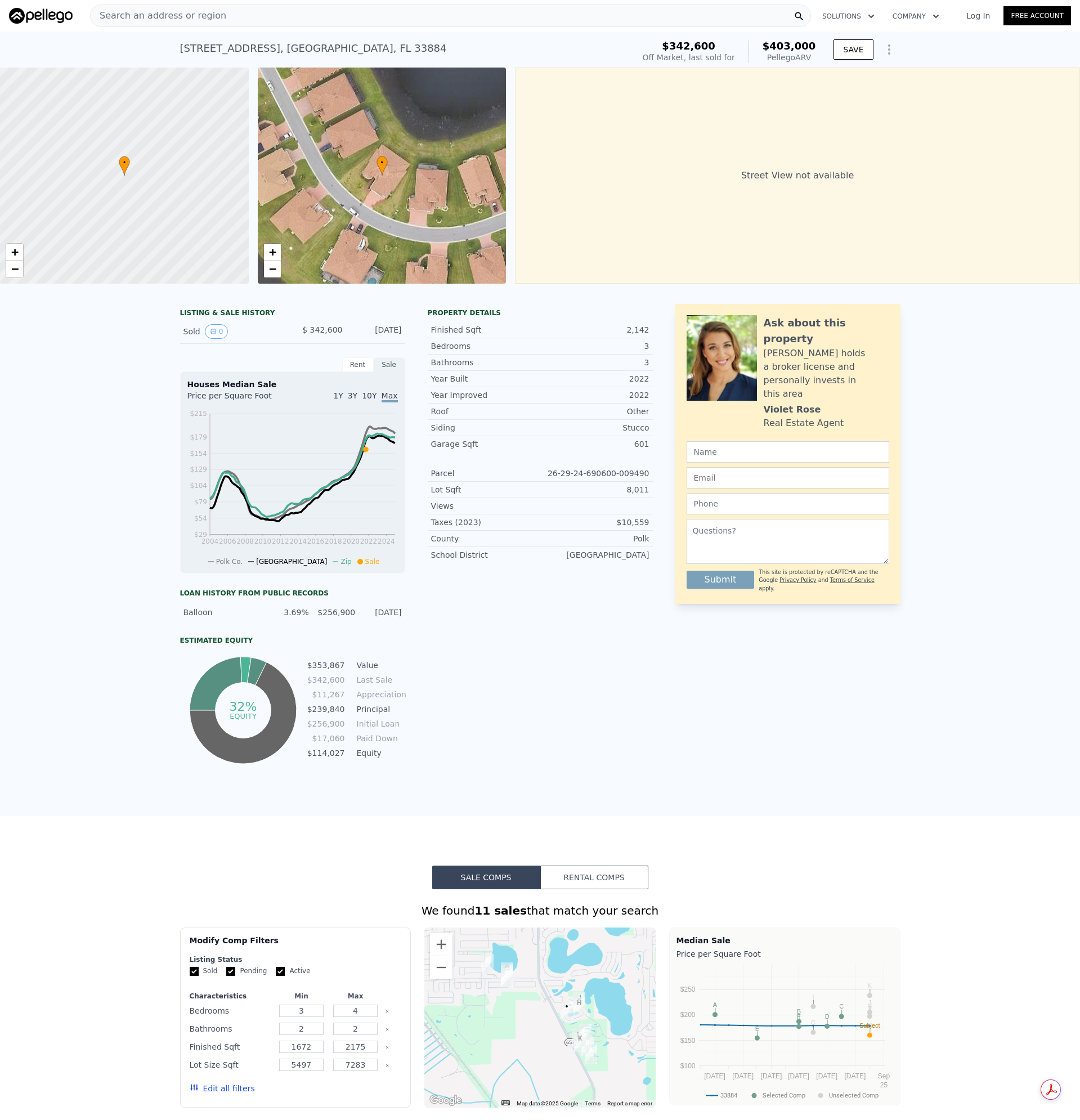
click at [220, 18] on div "Search an address or region" at bounding box center [451, 16] width 721 height 22
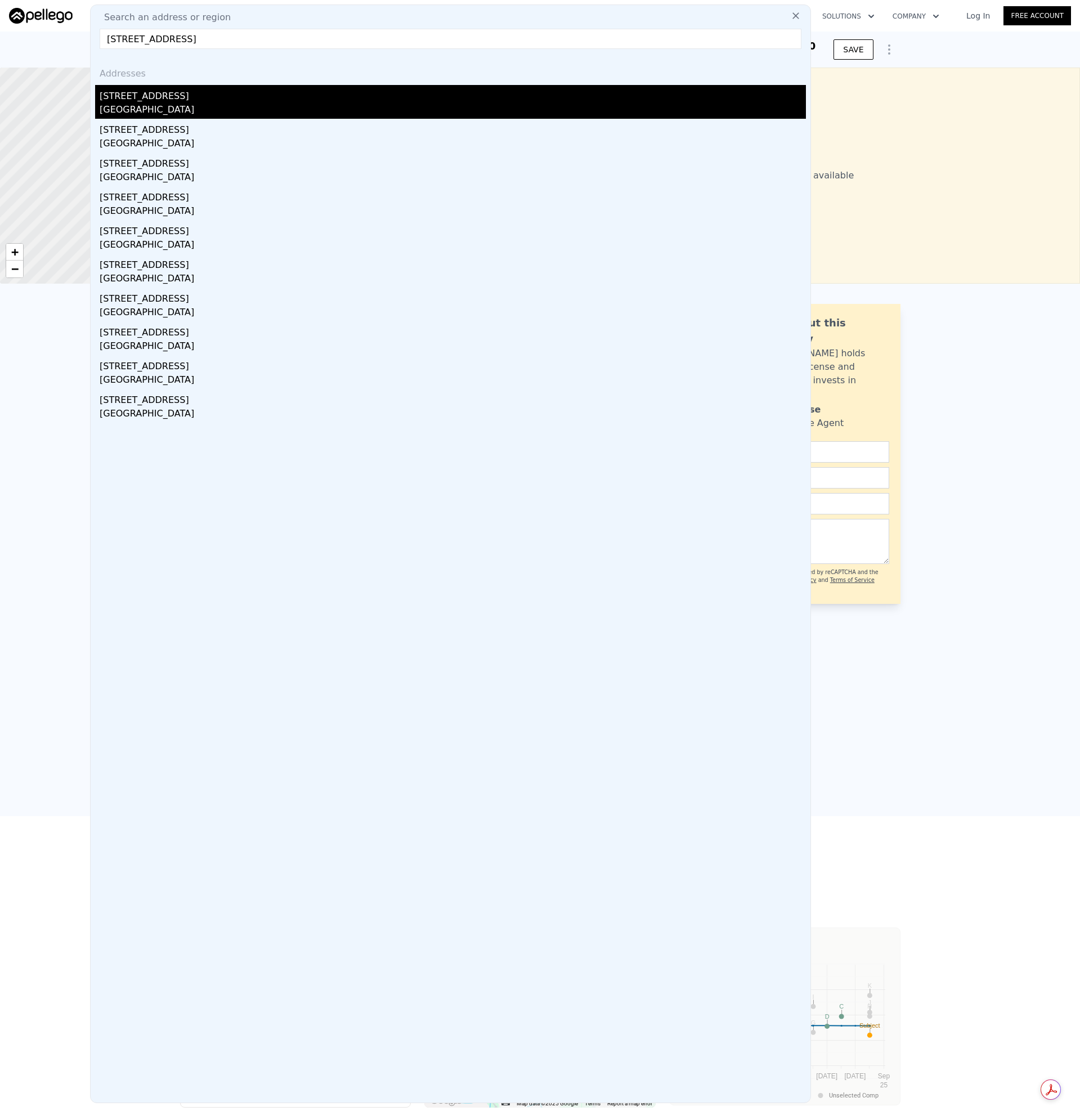
type input "[STREET_ADDRESS]"
click at [136, 111] on div "[GEOGRAPHIC_DATA]" at bounding box center [453, 111] width 706 height 16
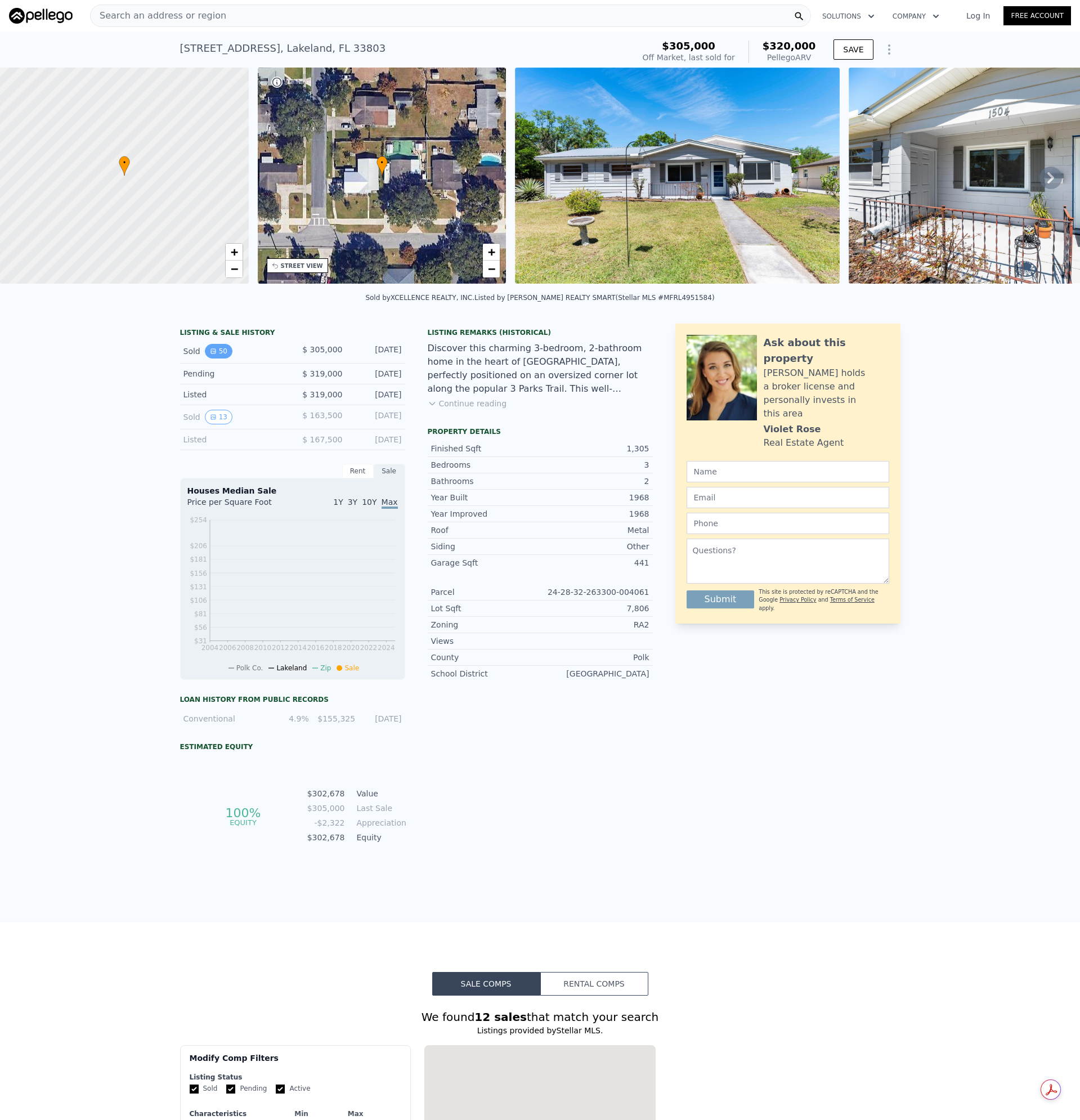
click at [216, 359] on button "50" at bounding box center [219, 351] width 28 height 15
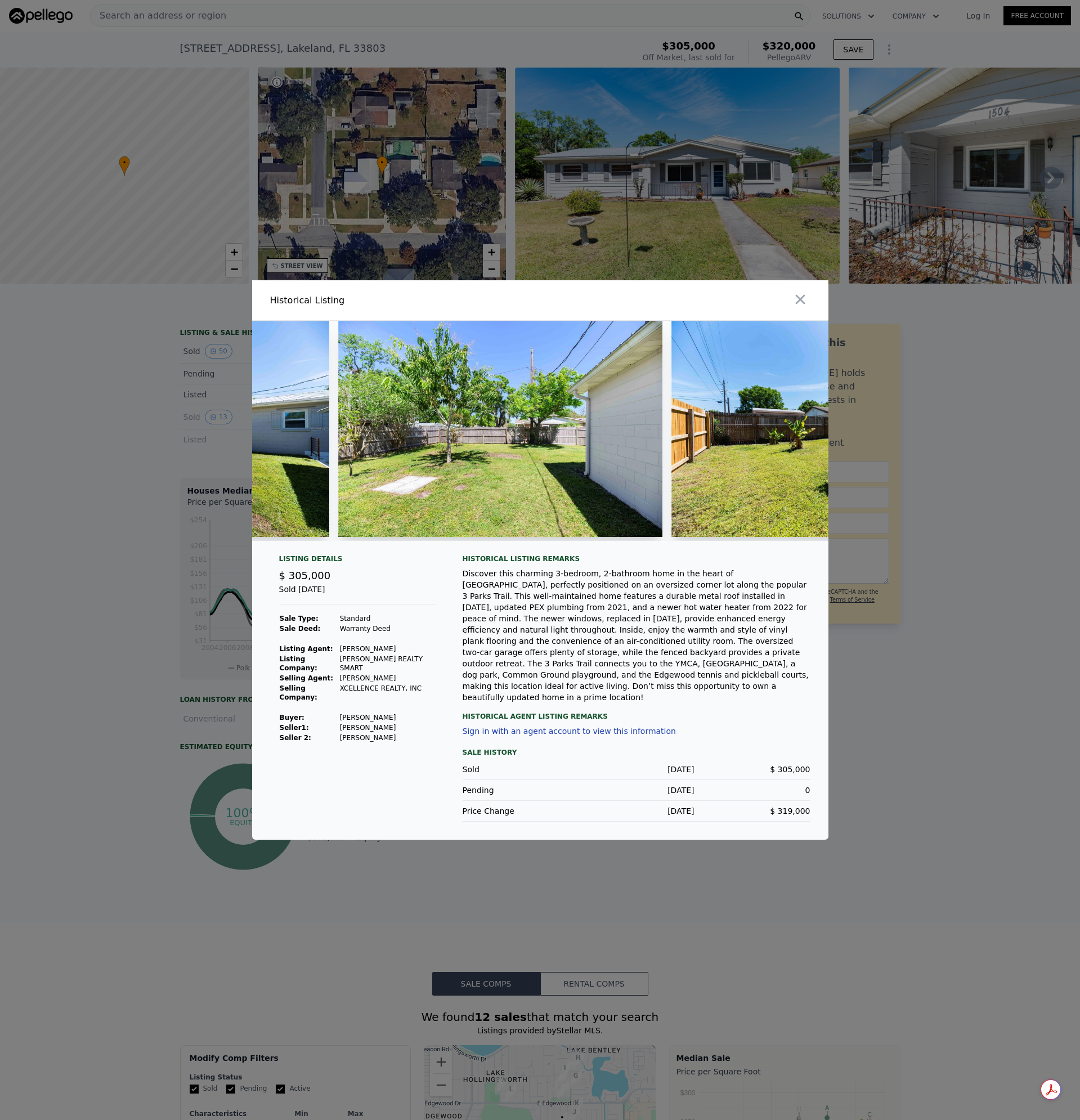
scroll to position [0, 13026]
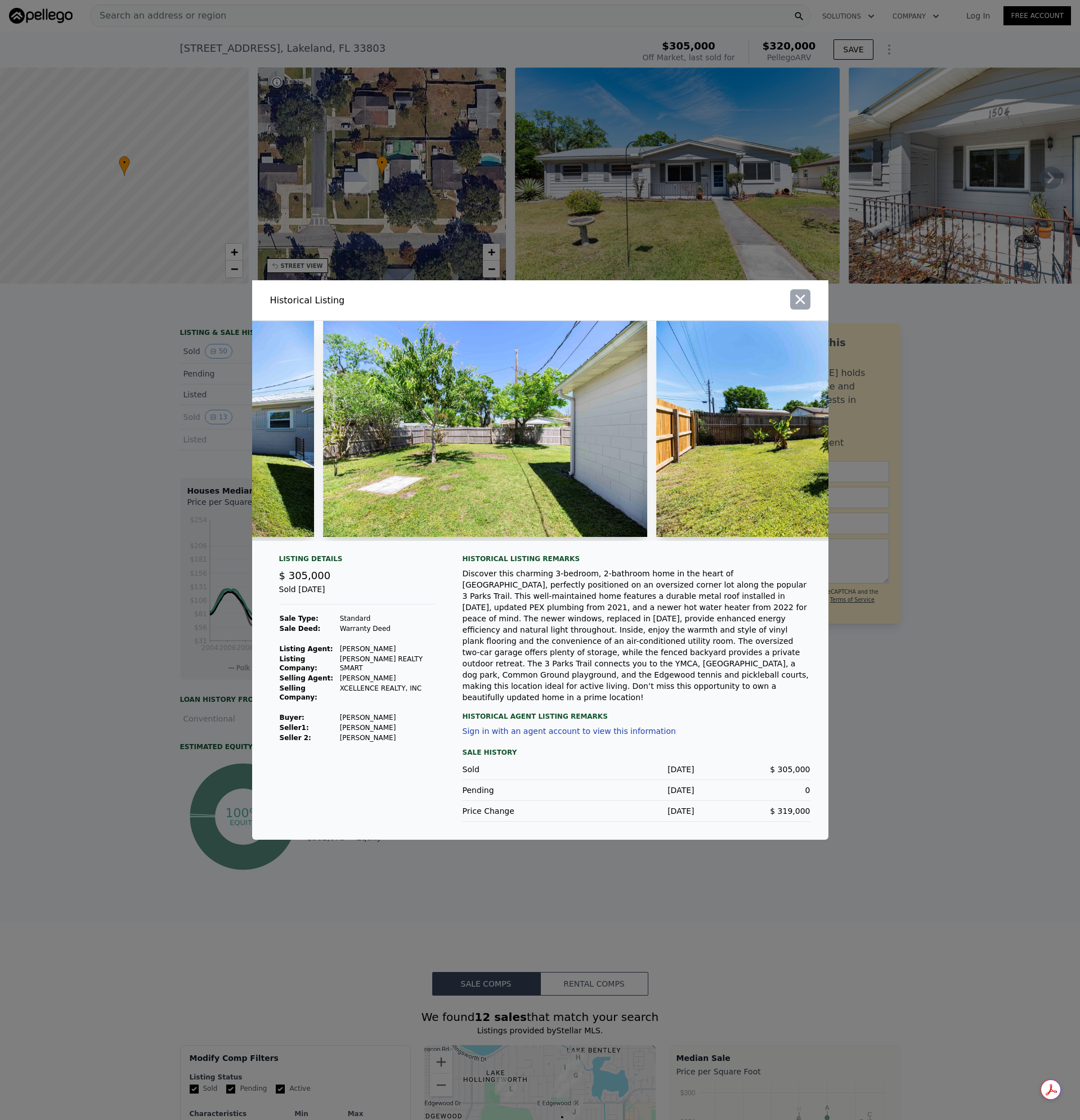
click at [801, 303] on icon "button" at bounding box center [800, 299] width 16 height 16
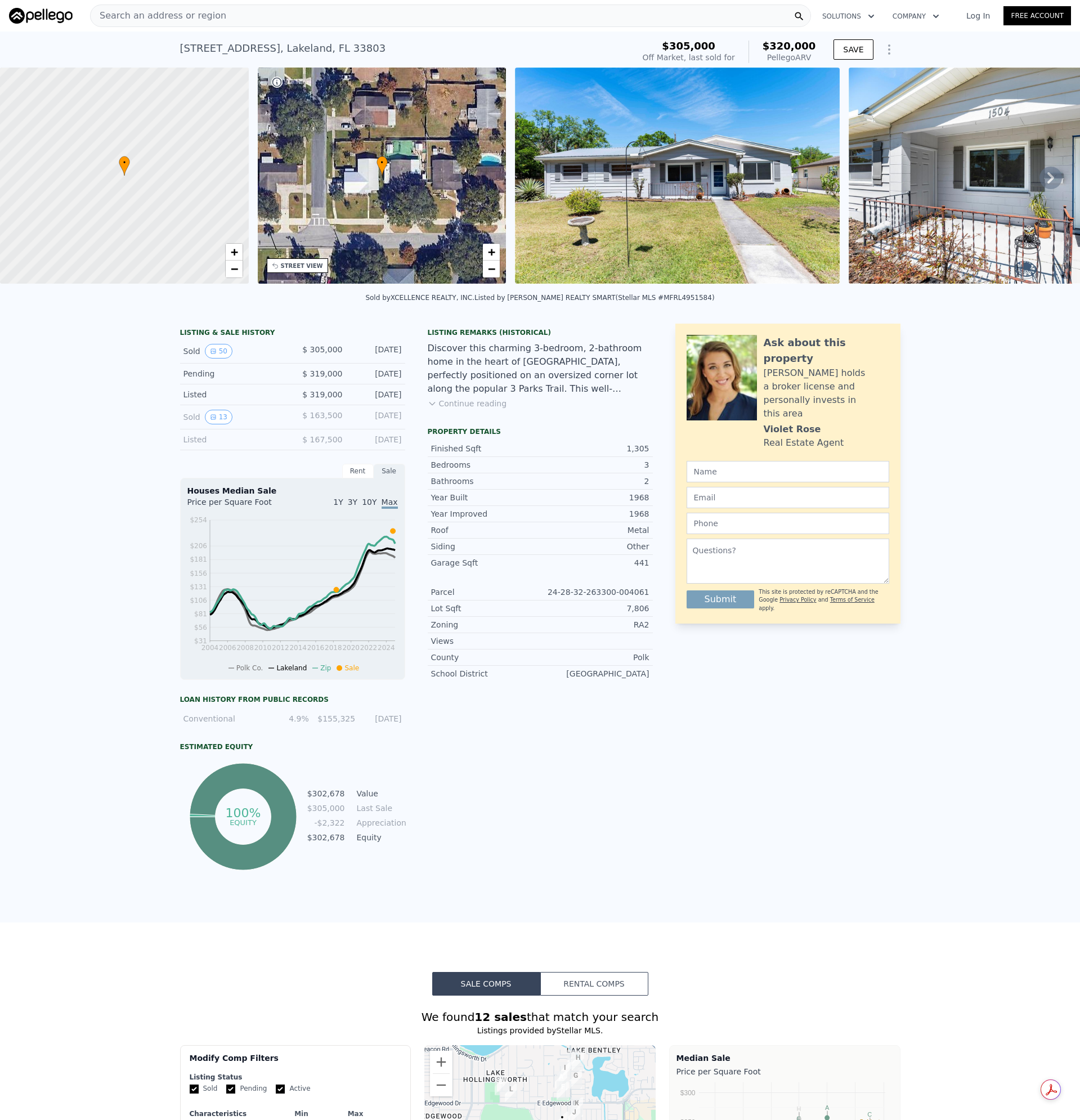
click at [241, 22] on div "Search an address or region" at bounding box center [451, 16] width 721 height 22
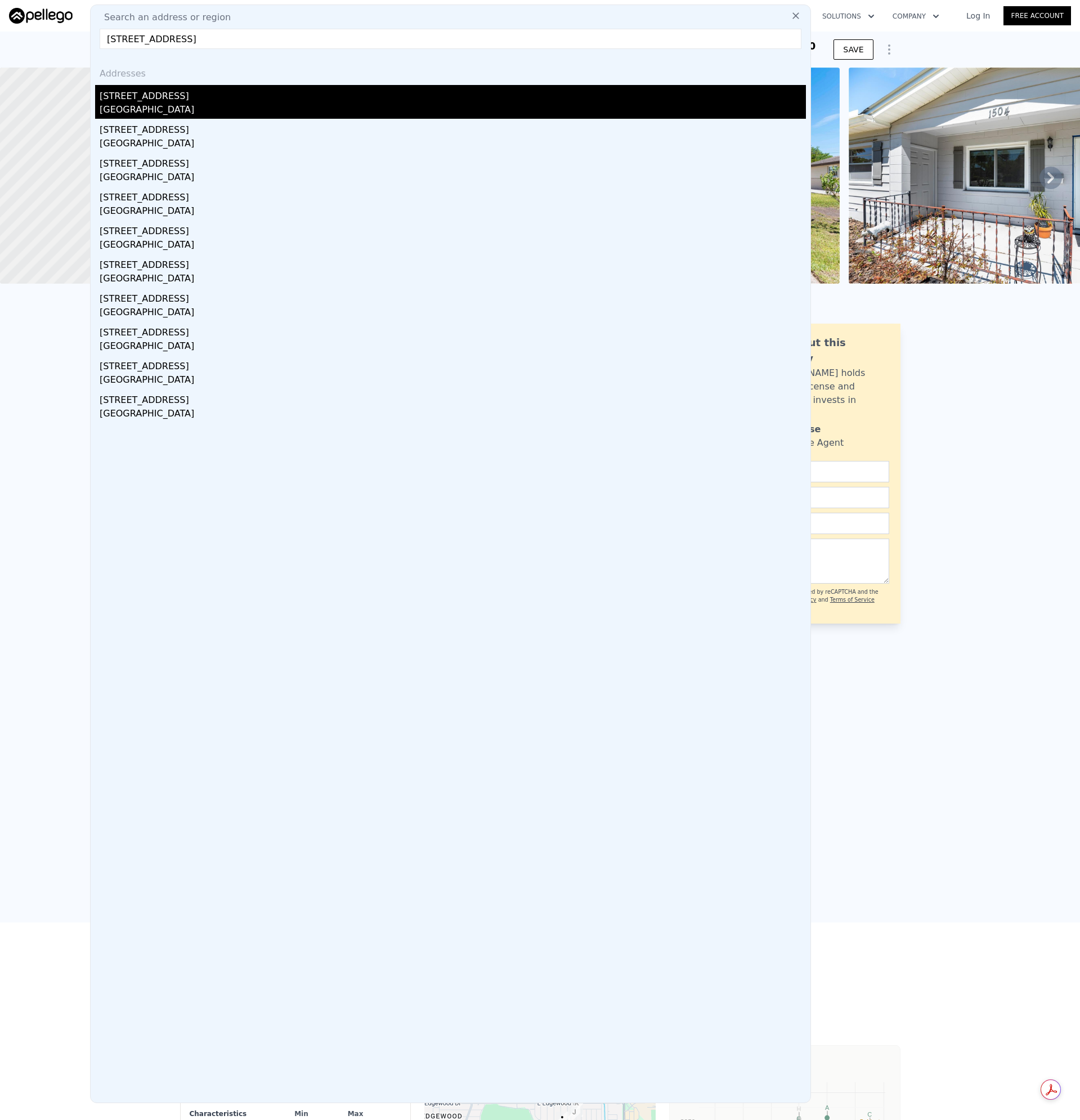
type input "[STREET_ADDRESS]"
click at [129, 100] on div "[STREET_ADDRESS]" at bounding box center [453, 94] width 706 height 18
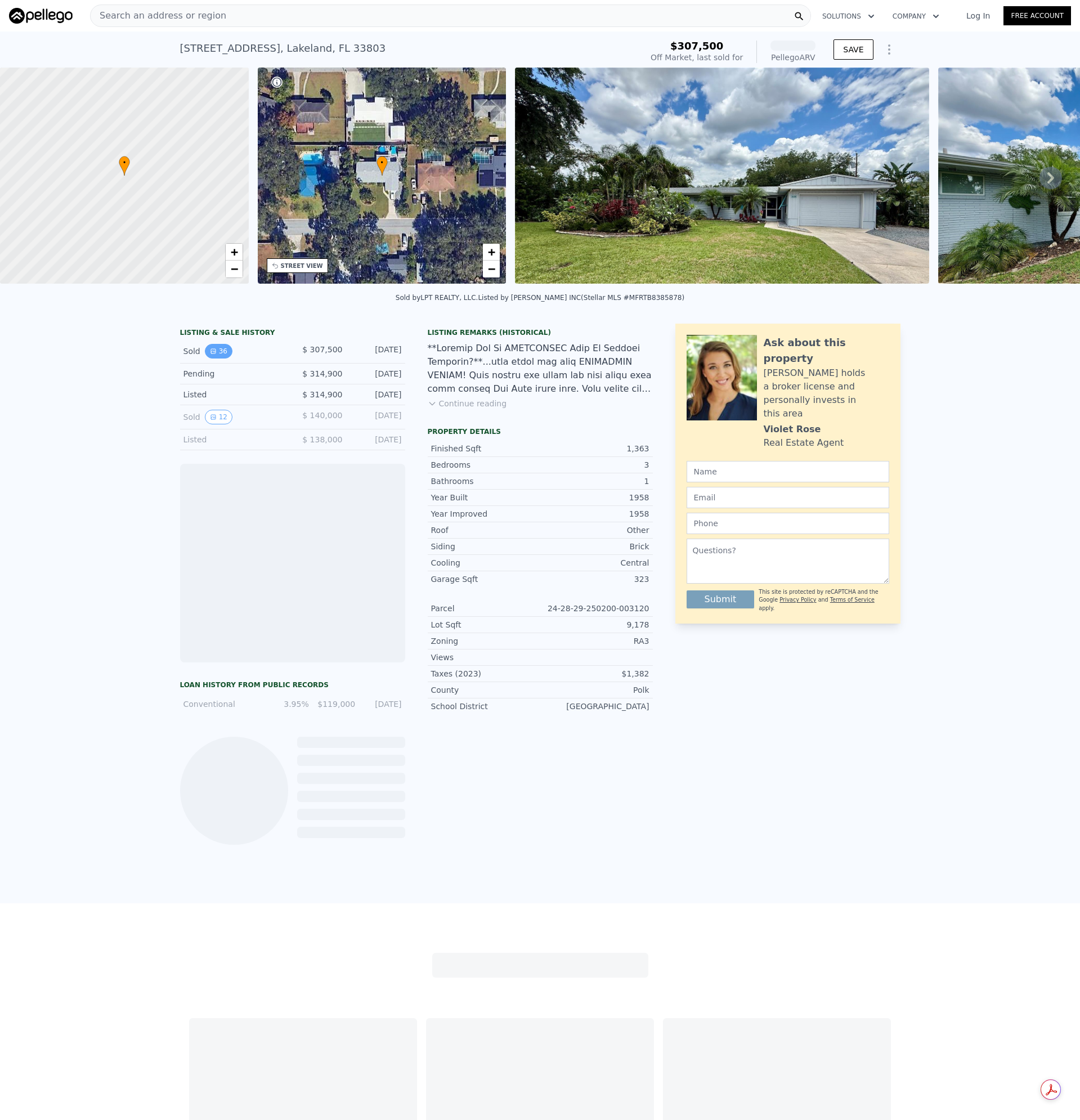
click at [220, 357] on button "36" at bounding box center [219, 351] width 28 height 15
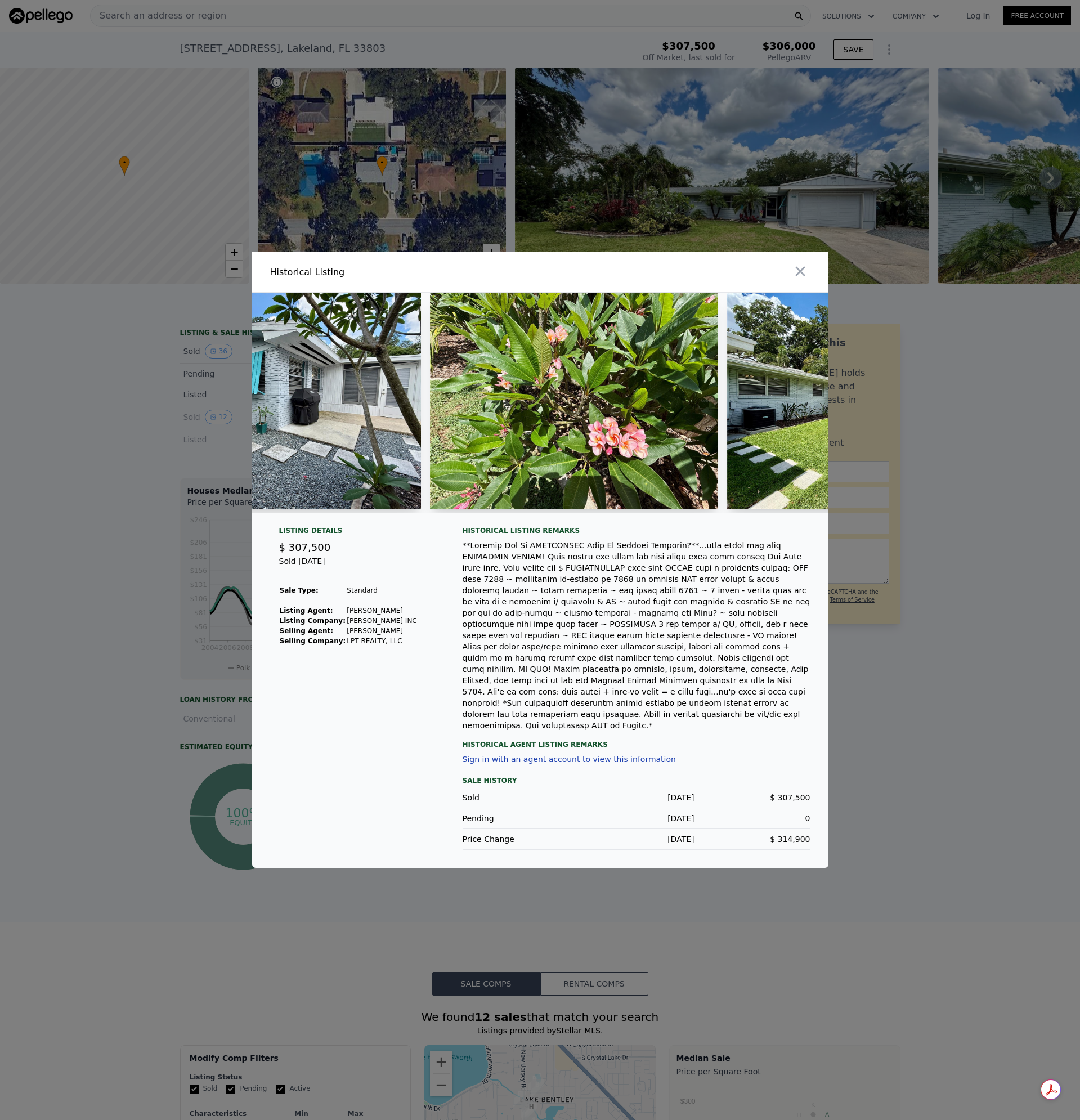
scroll to position [0, 8087]
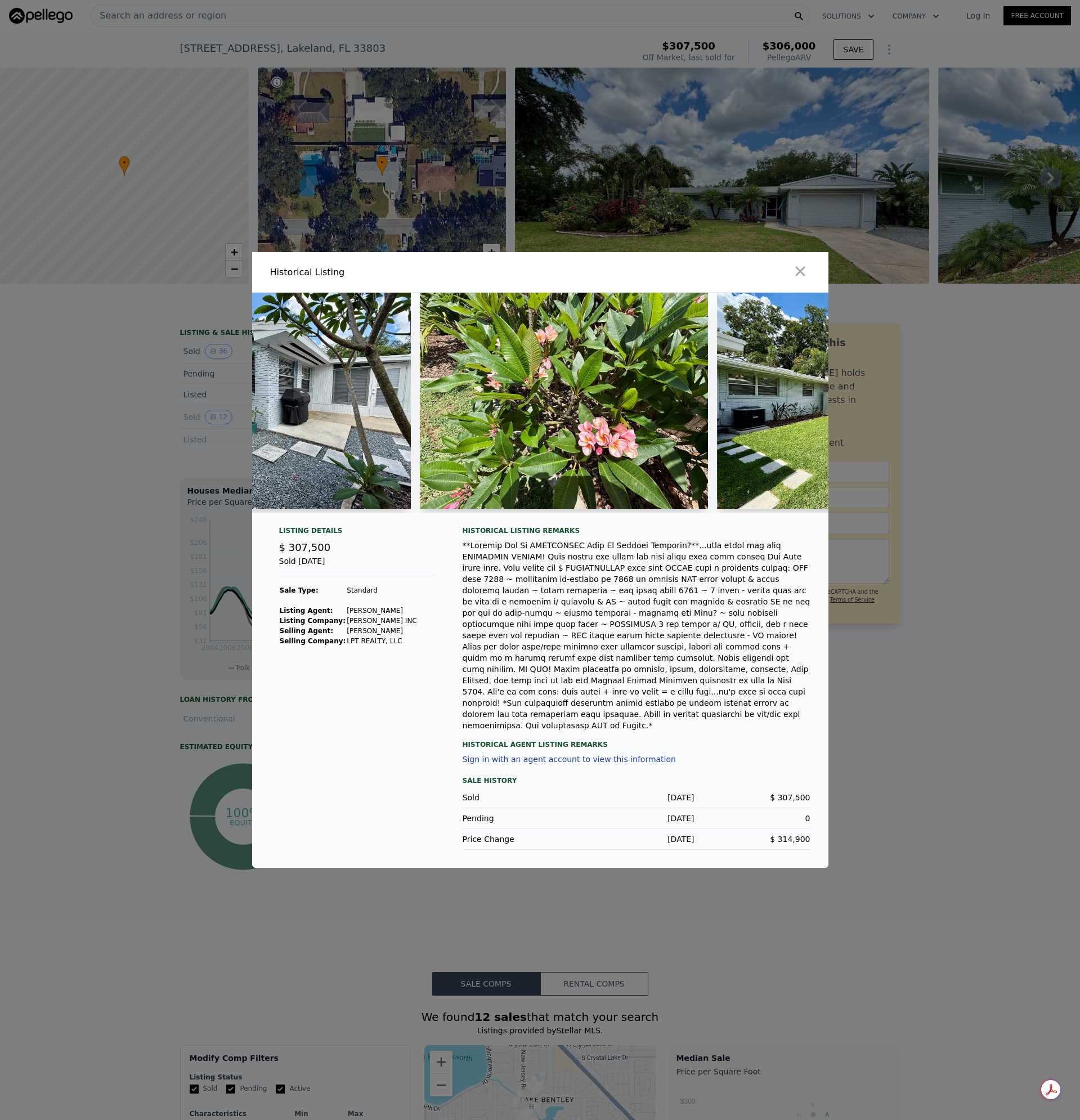
click at [801, 279] on icon "button" at bounding box center [800, 271] width 16 height 16
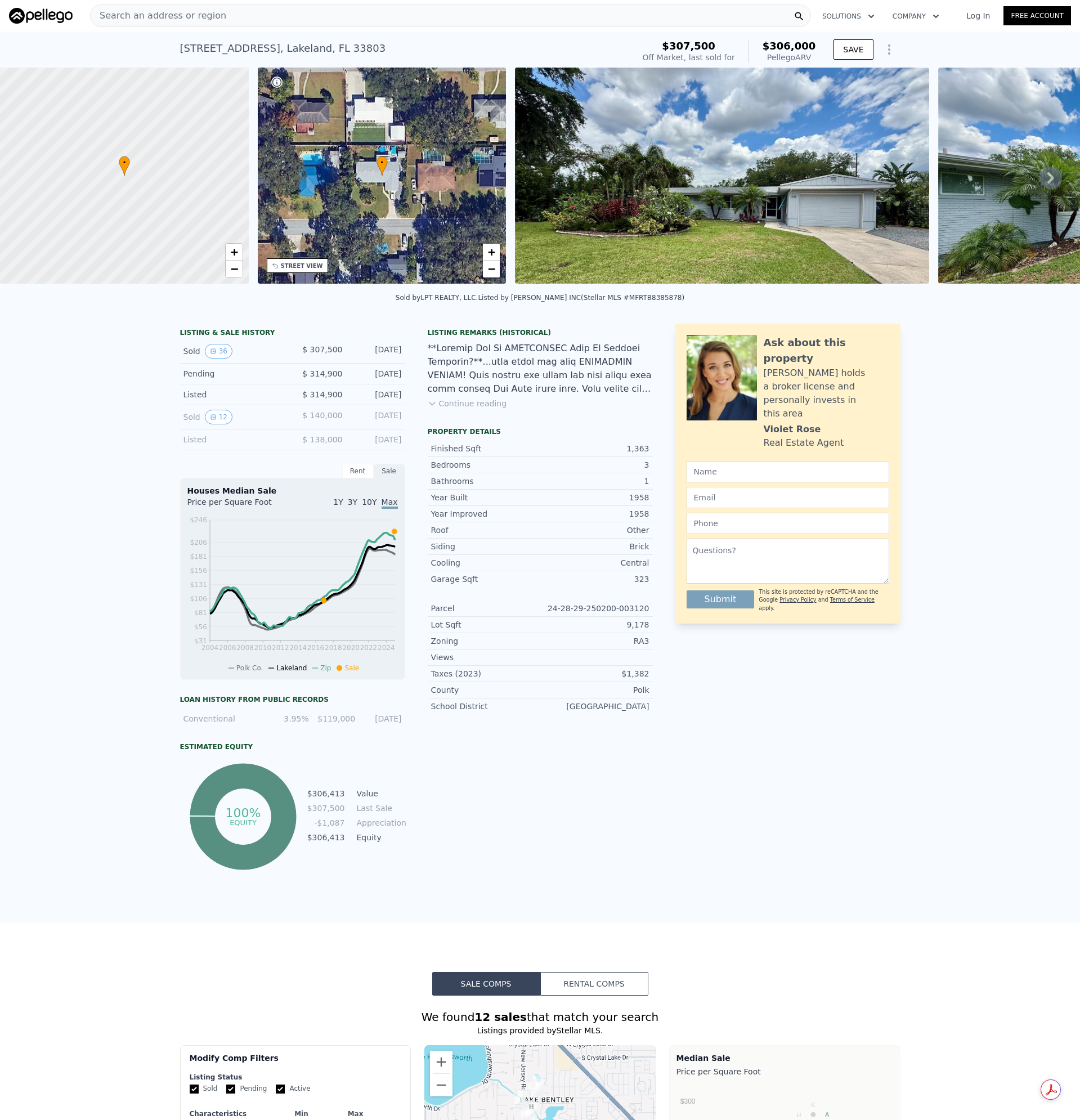
click at [166, 9] on span "Search an address or region" at bounding box center [158, 16] width 136 height 14
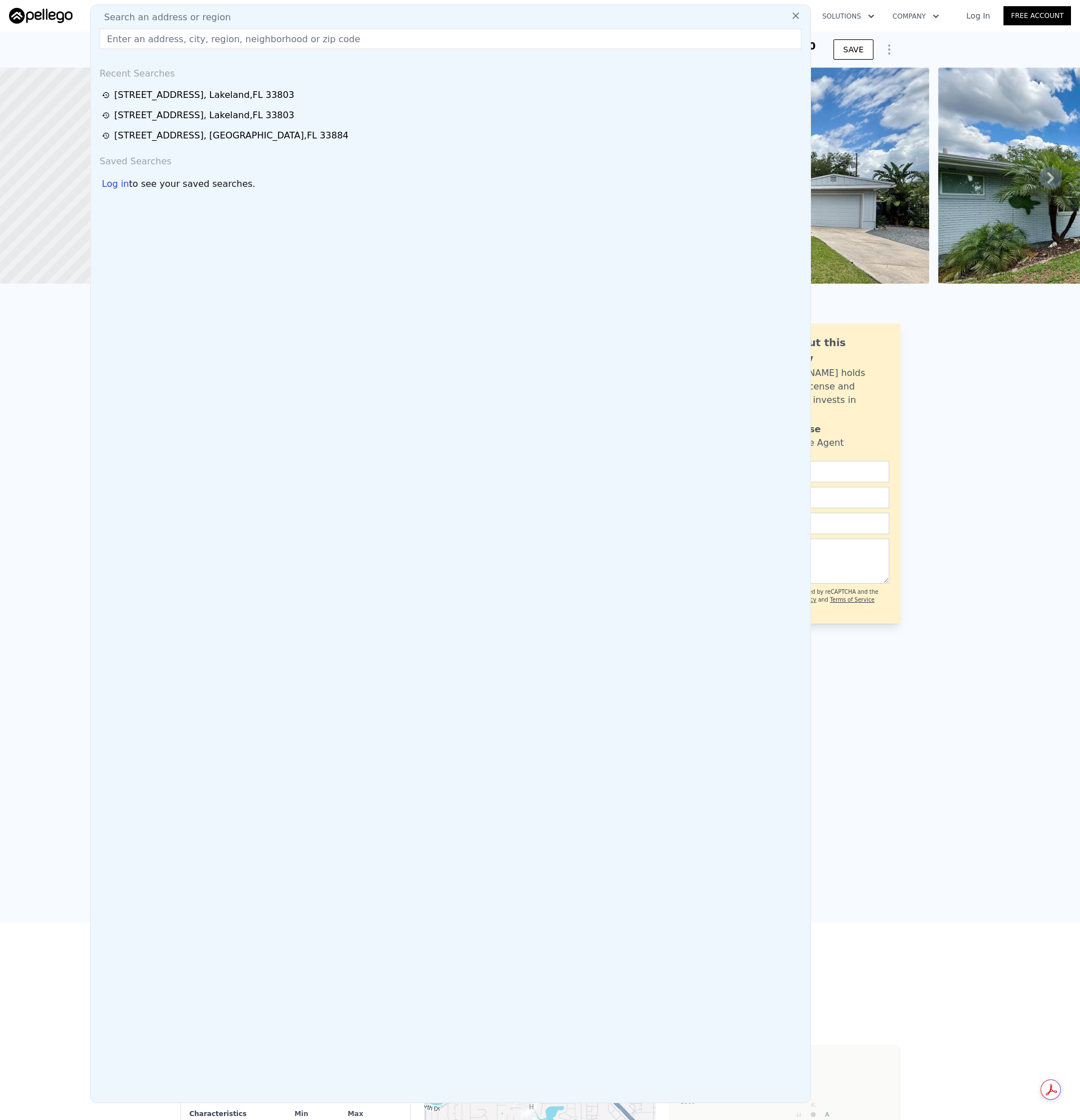
type input "[STREET_ADDRESS]"
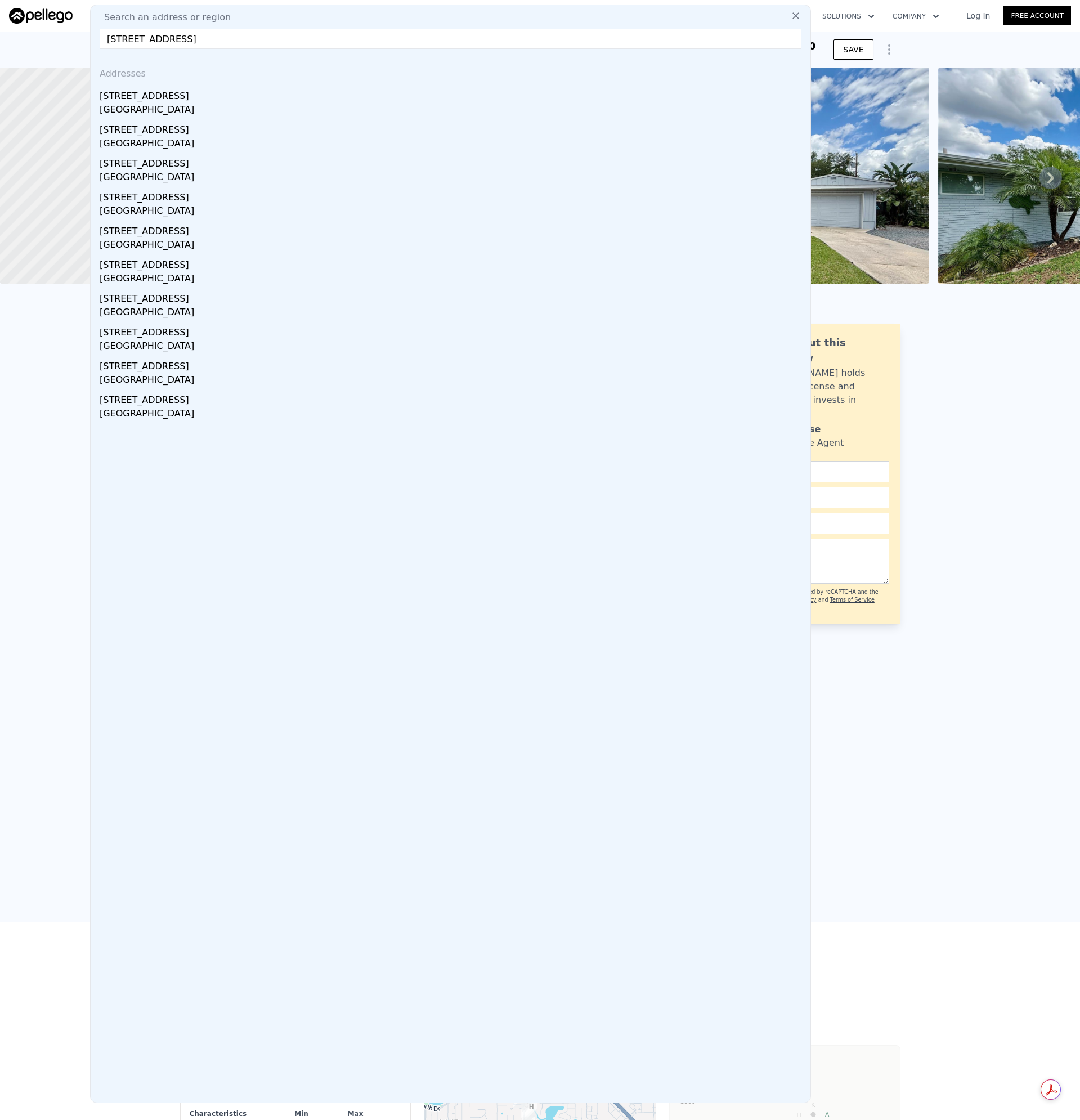
click at [126, 125] on div "[STREET_ADDRESS]" at bounding box center [453, 128] width 706 height 18
click at [129, 108] on div at bounding box center [124, 175] width 298 height 259
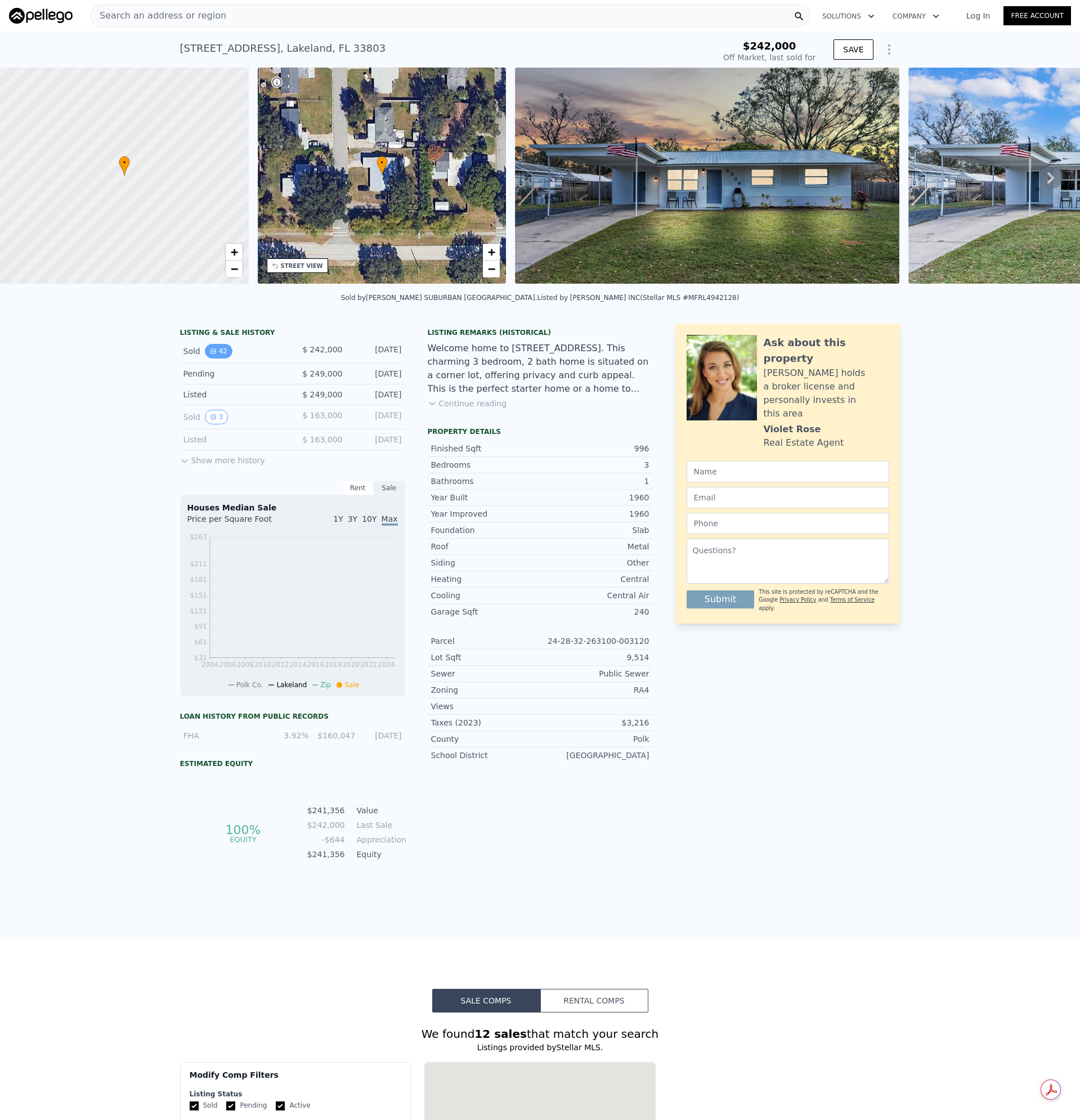
click at [211, 359] on button "42" at bounding box center [219, 351] width 28 height 15
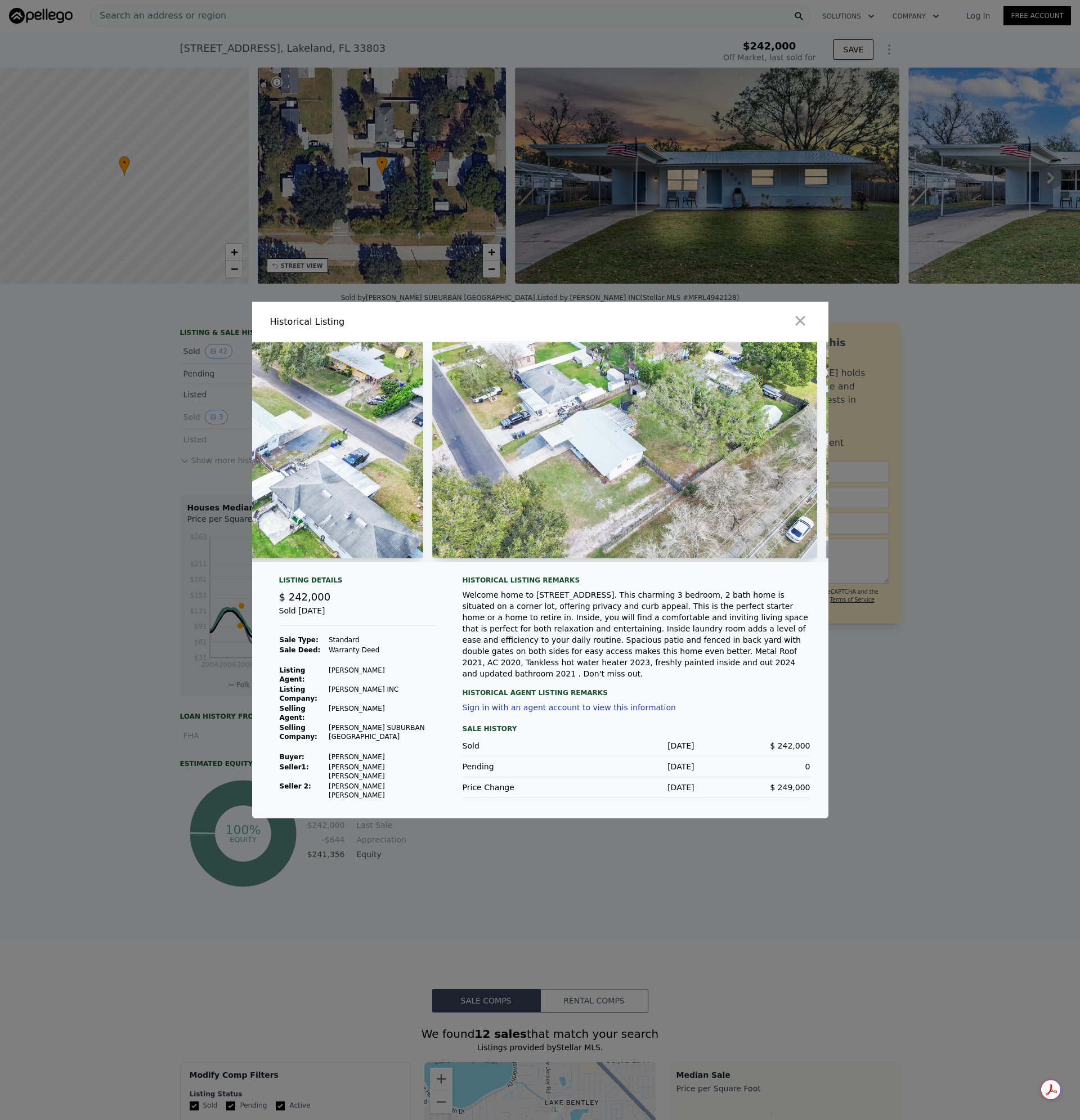
scroll to position [0, 13606]
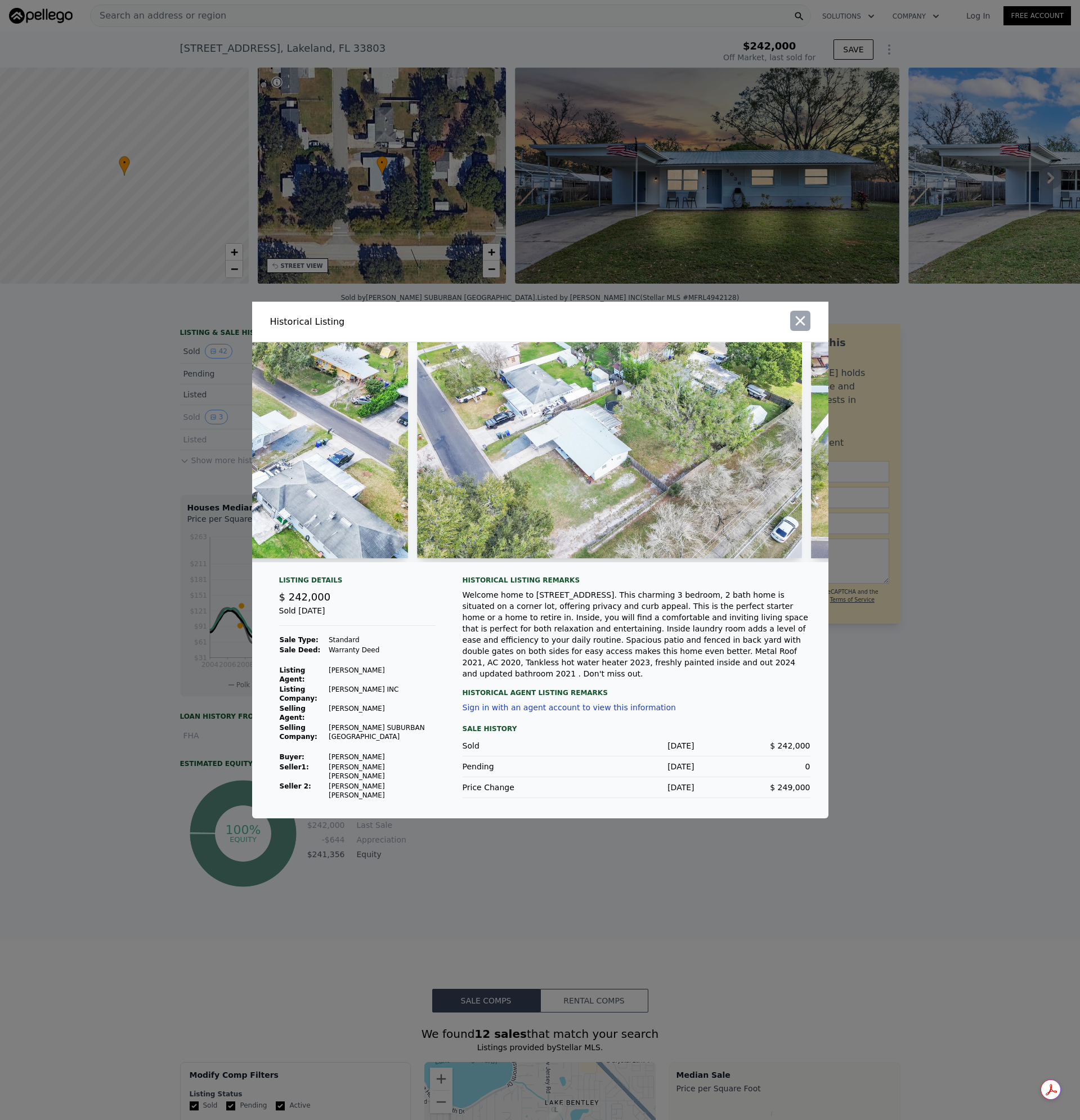
click at [797, 324] on icon "button" at bounding box center [800, 320] width 16 height 16
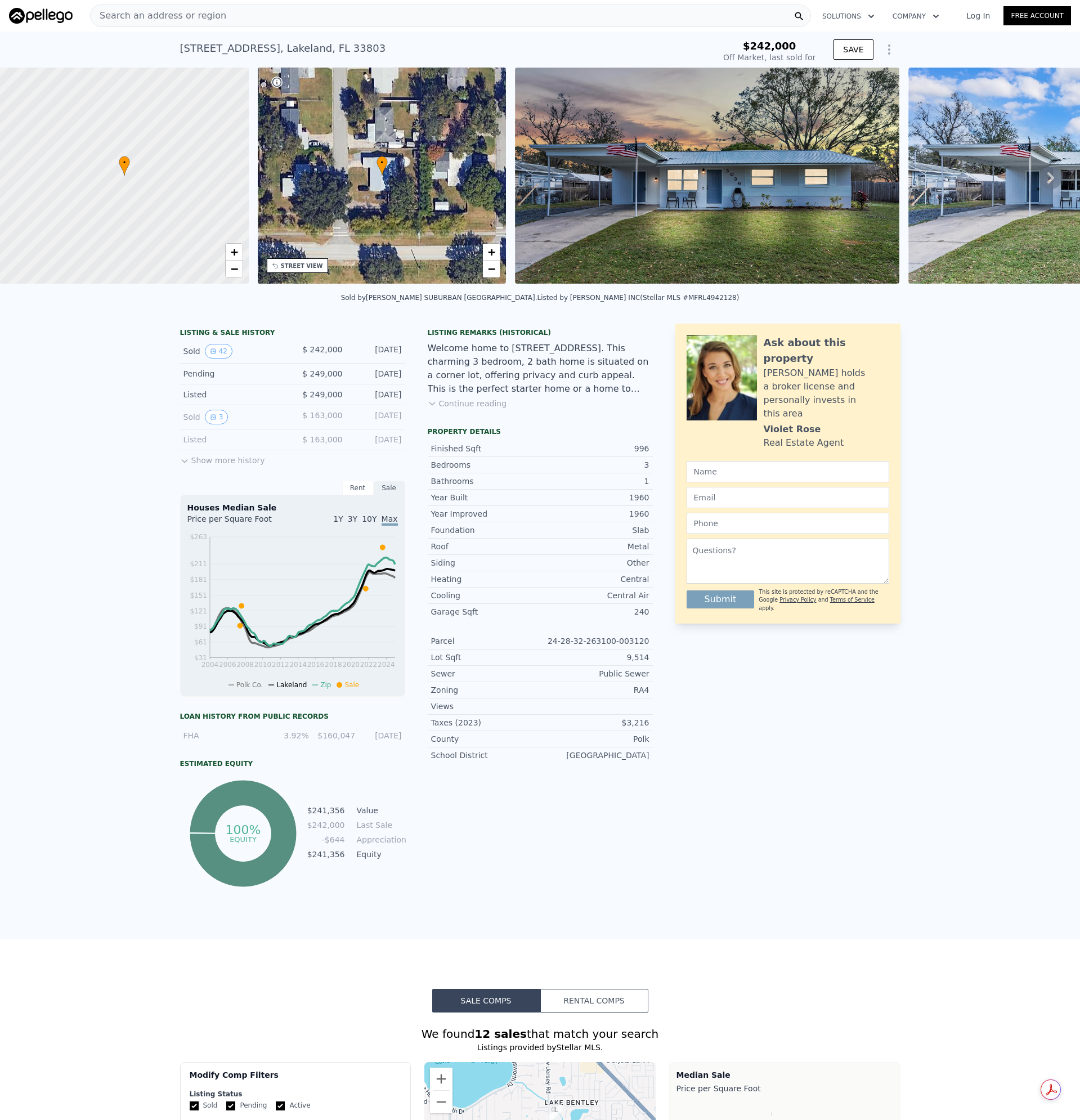
click at [214, 15] on div "Search an address or region" at bounding box center [451, 16] width 721 height 22
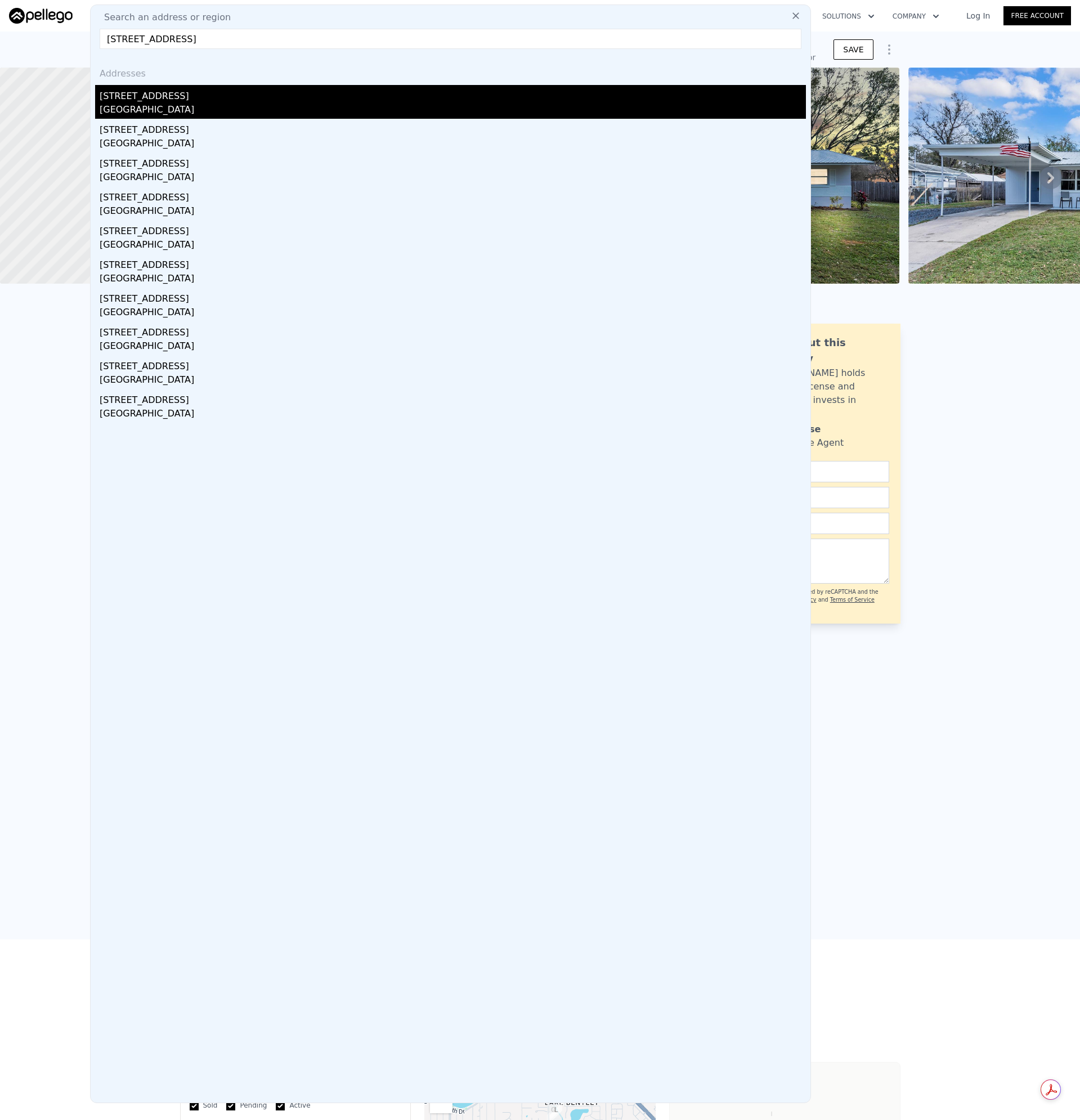
type input "[STREET_ADDRESS]"
click at [136, 113] on div "[GEOGRAPHIC_DATA]" at bounding box center [453, 111] width 706 height 16
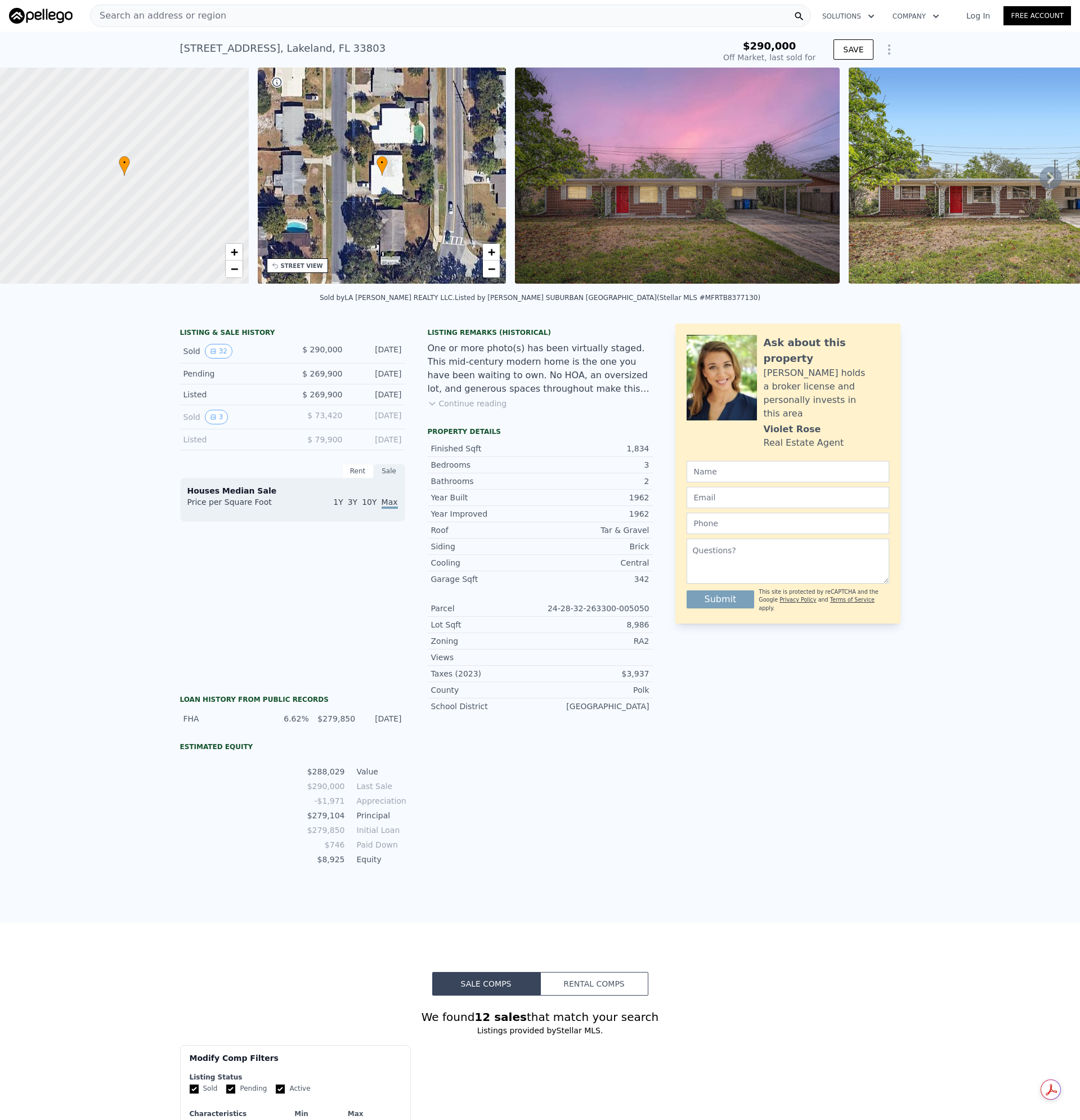
type input "-$ 310,621"
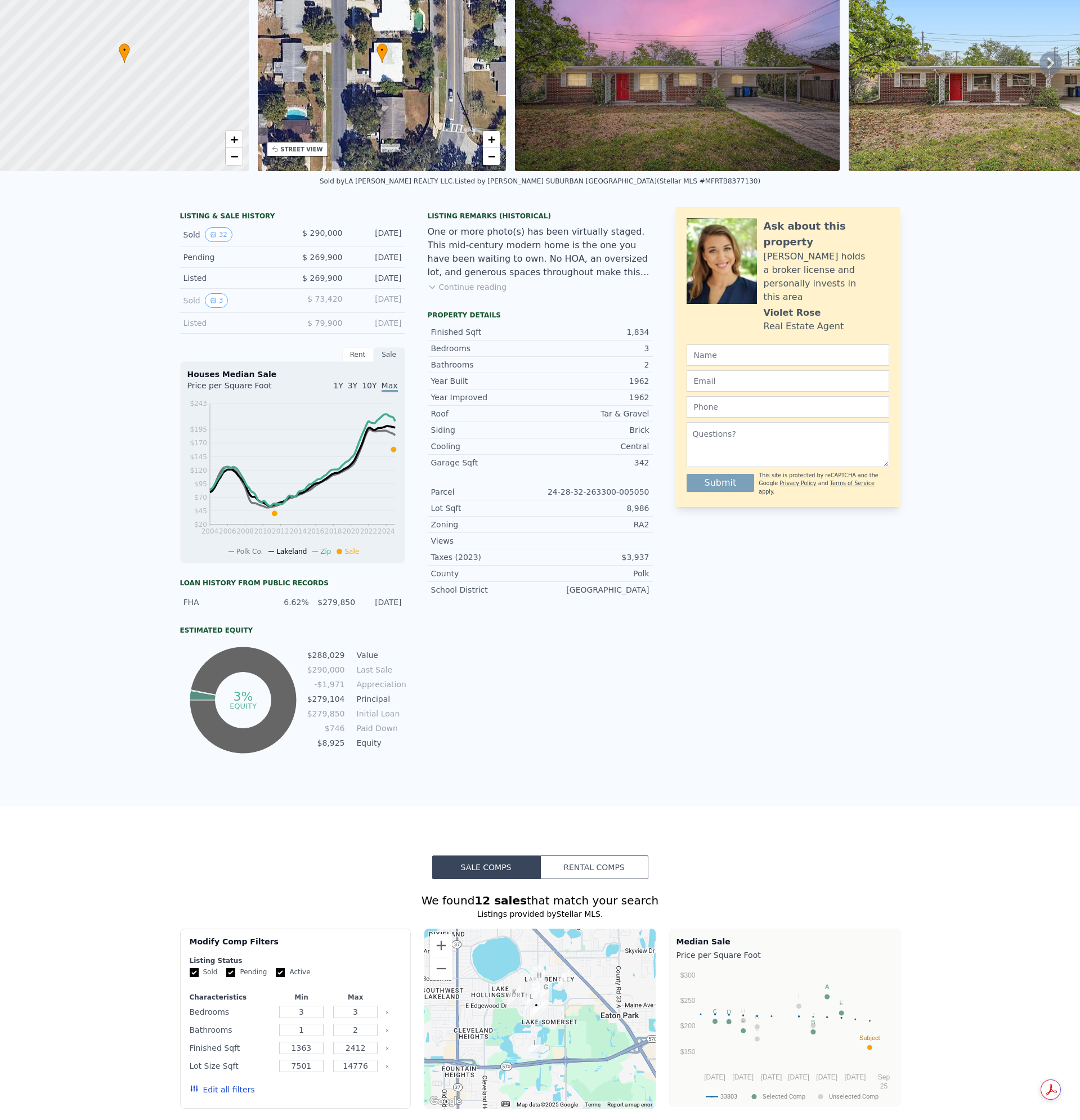
scroll to position [4, 0]
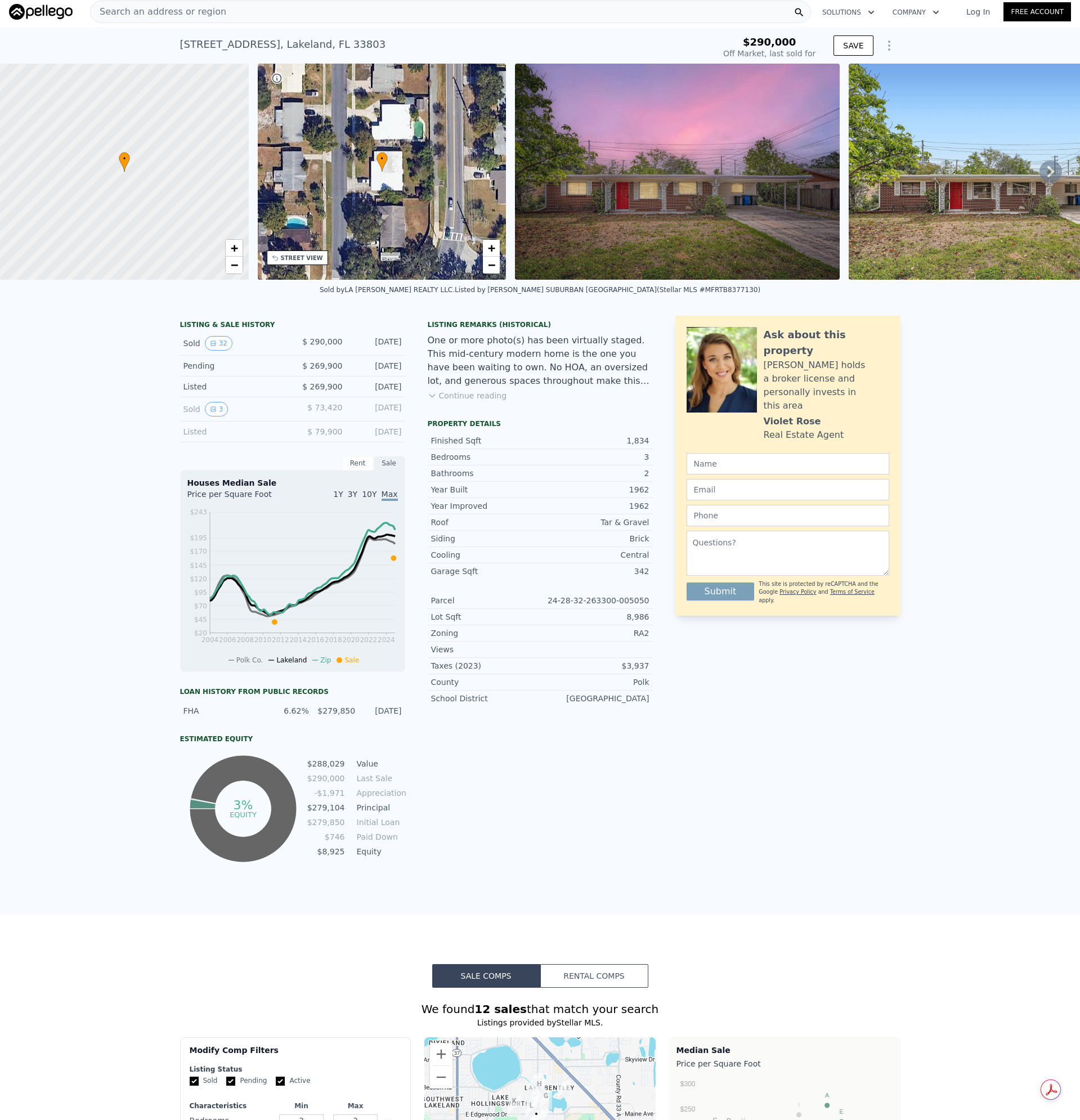
click at [196, 15] on span "Search an address or region" at bounding box center [158, 11] width 136 height 14
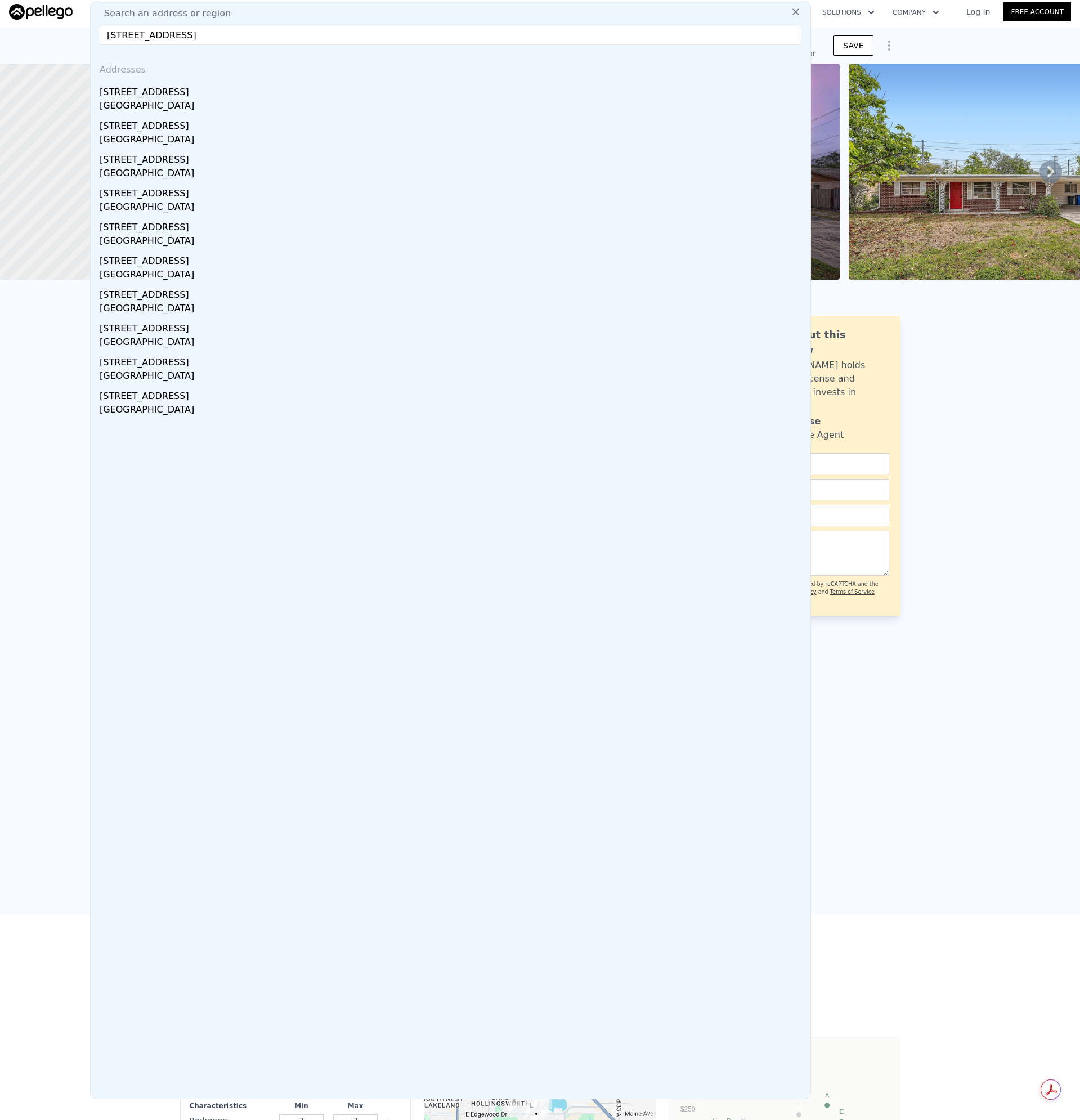
type input "[STREET_ADDRESS]"
click at [150, 99] on div "[STREET_ADDRESS]" at bounding box center [453, 90] width 706 height 18
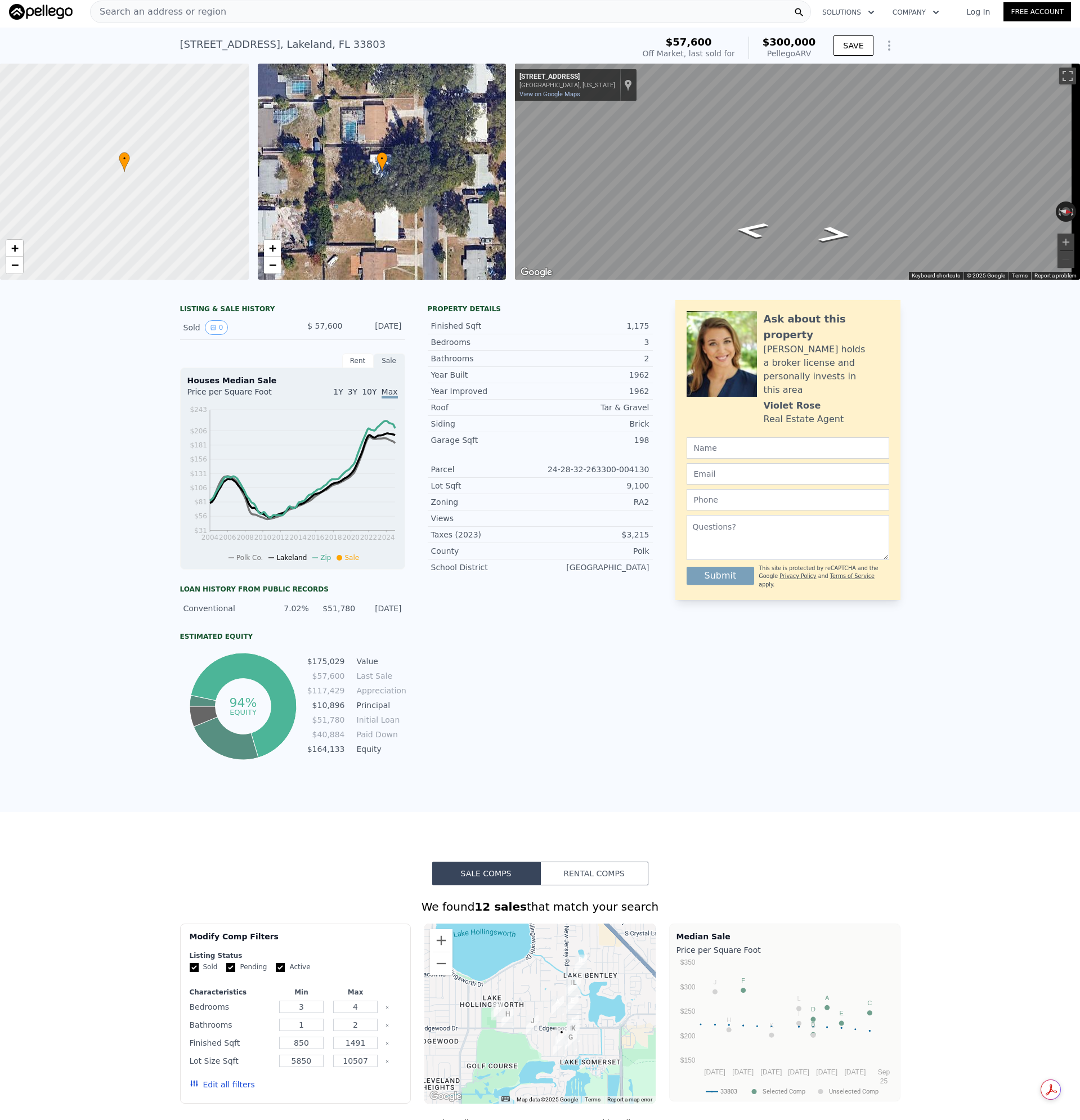
type input "3"
type input "1363"
type input "2412"
type input "7501"
type input "14776"
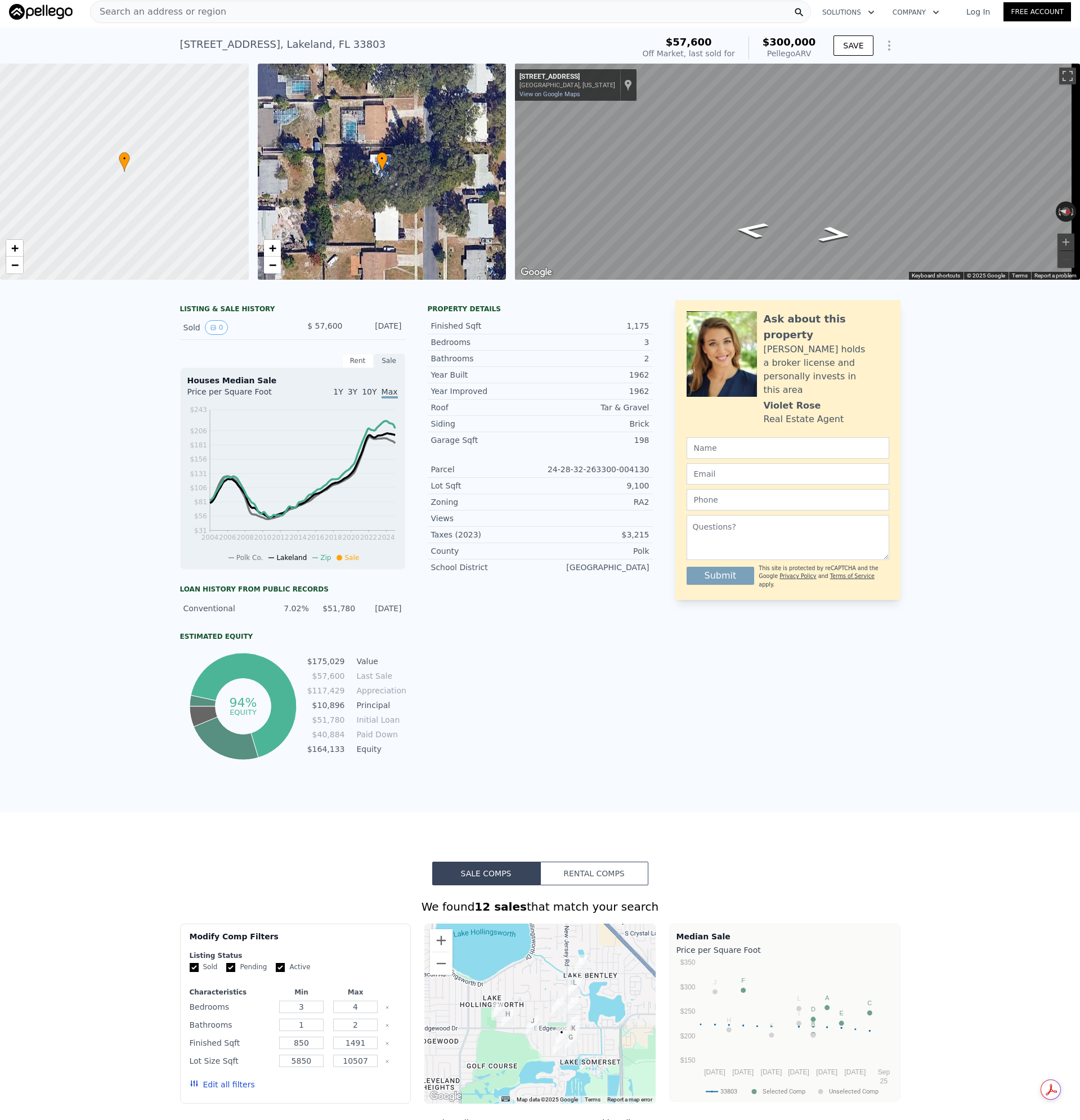
type input "$ 382,000"
type input "5"
type input "$ 47,696"
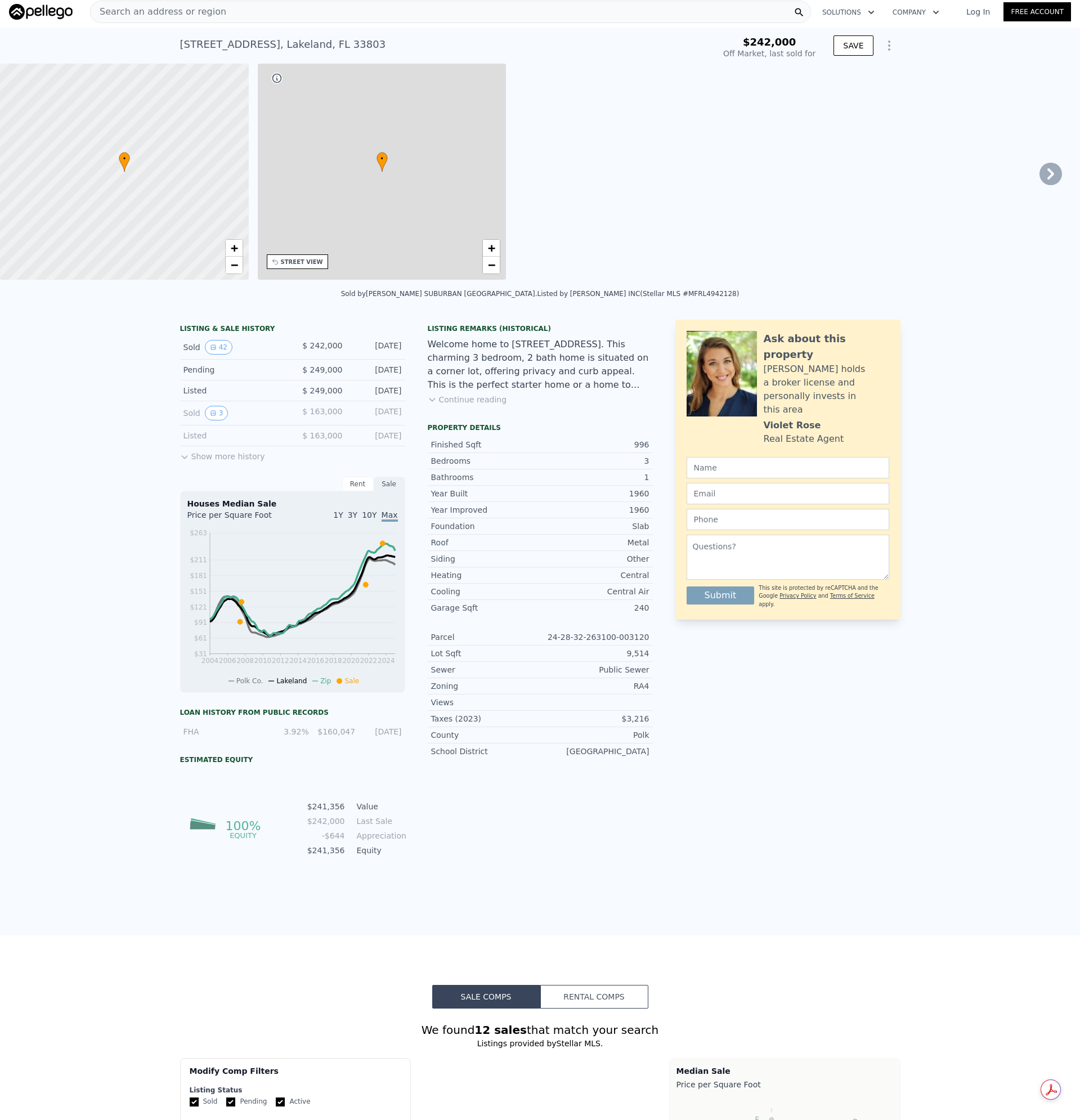
type input "2"
type input "768"
type input "1393"
type input "5998"
type input "9178"
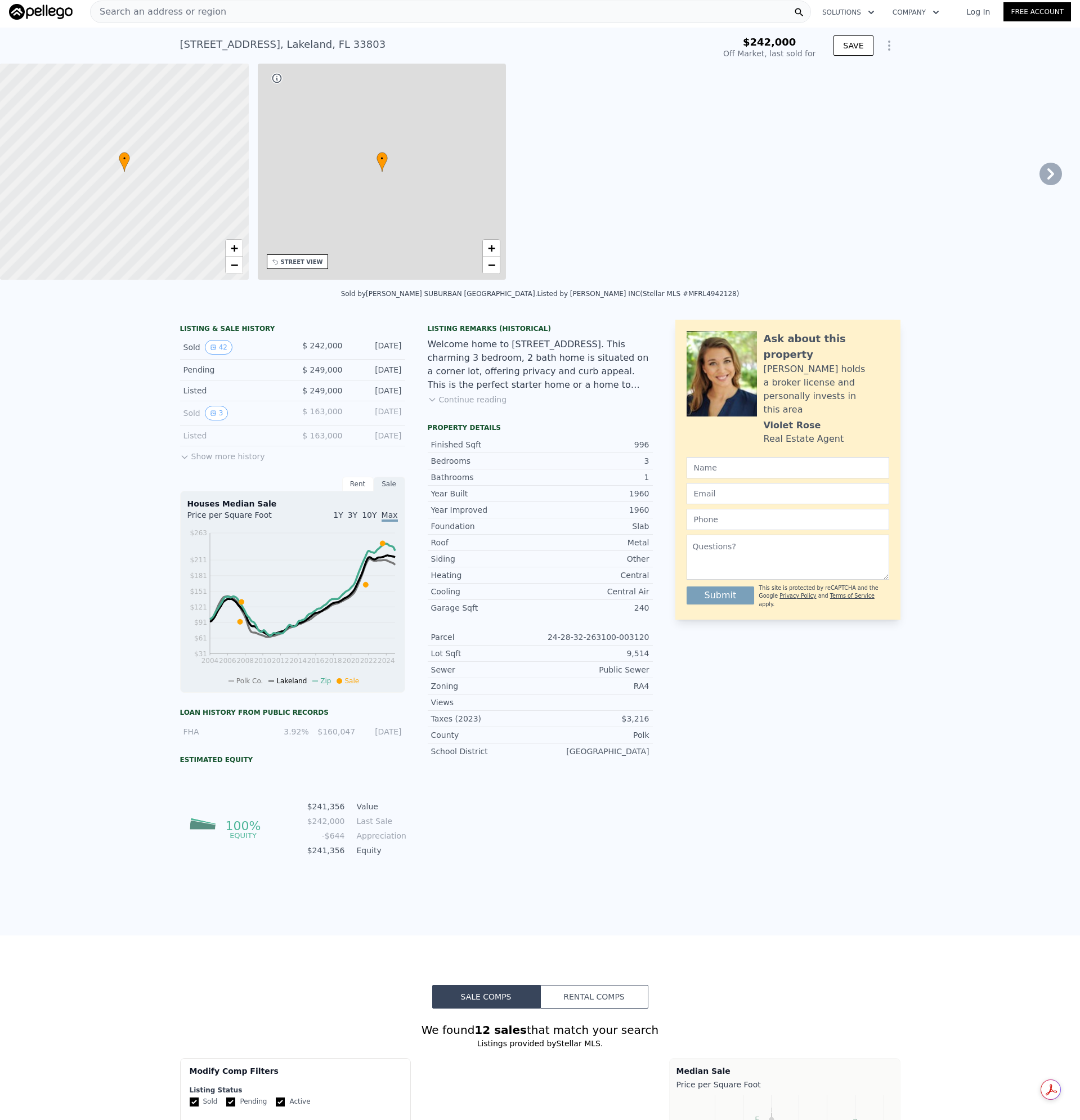
type input "$ 271,000"
type input "4"
type input "-$ 2,744"
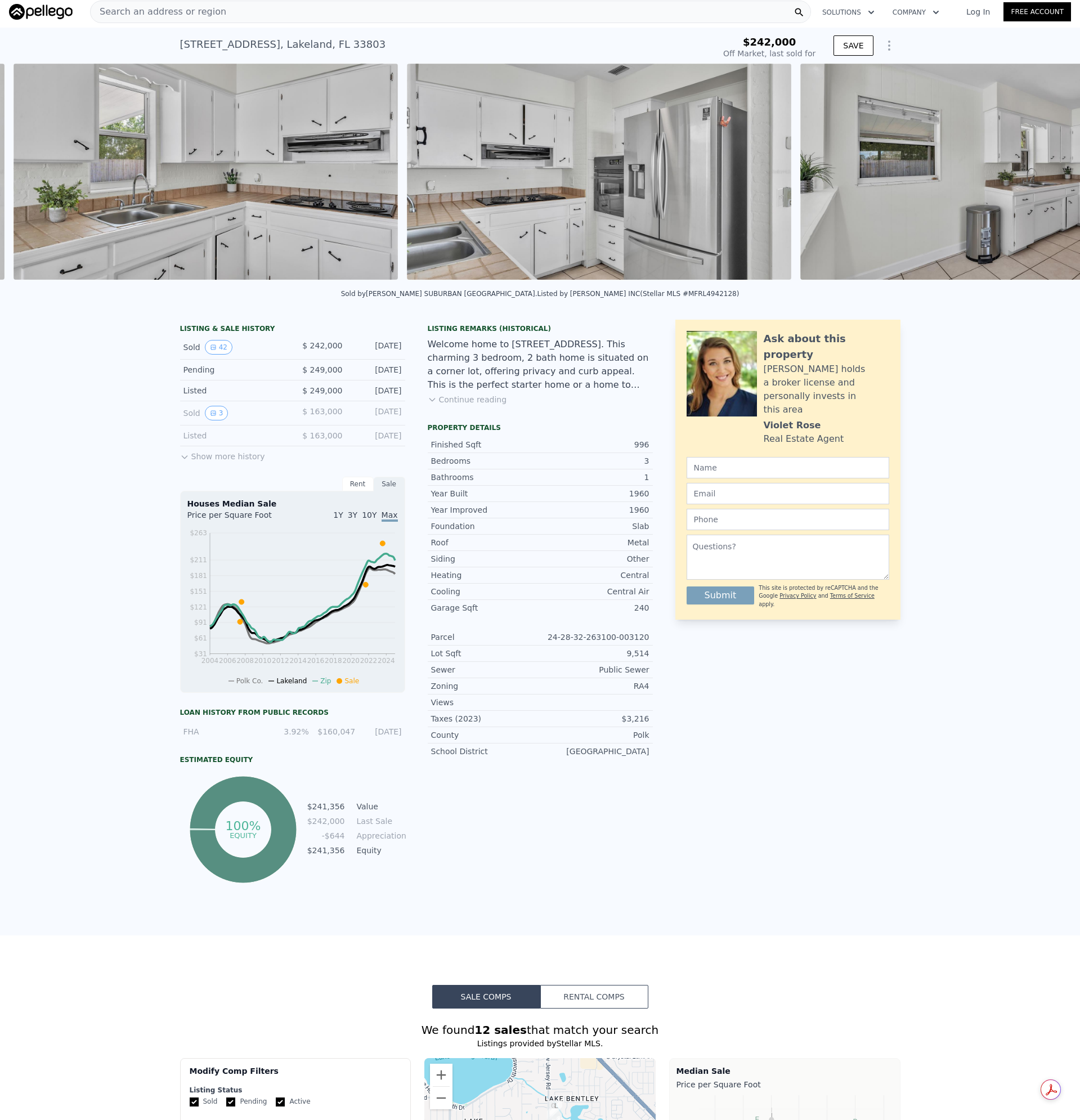
scroll to position [0, 5626]
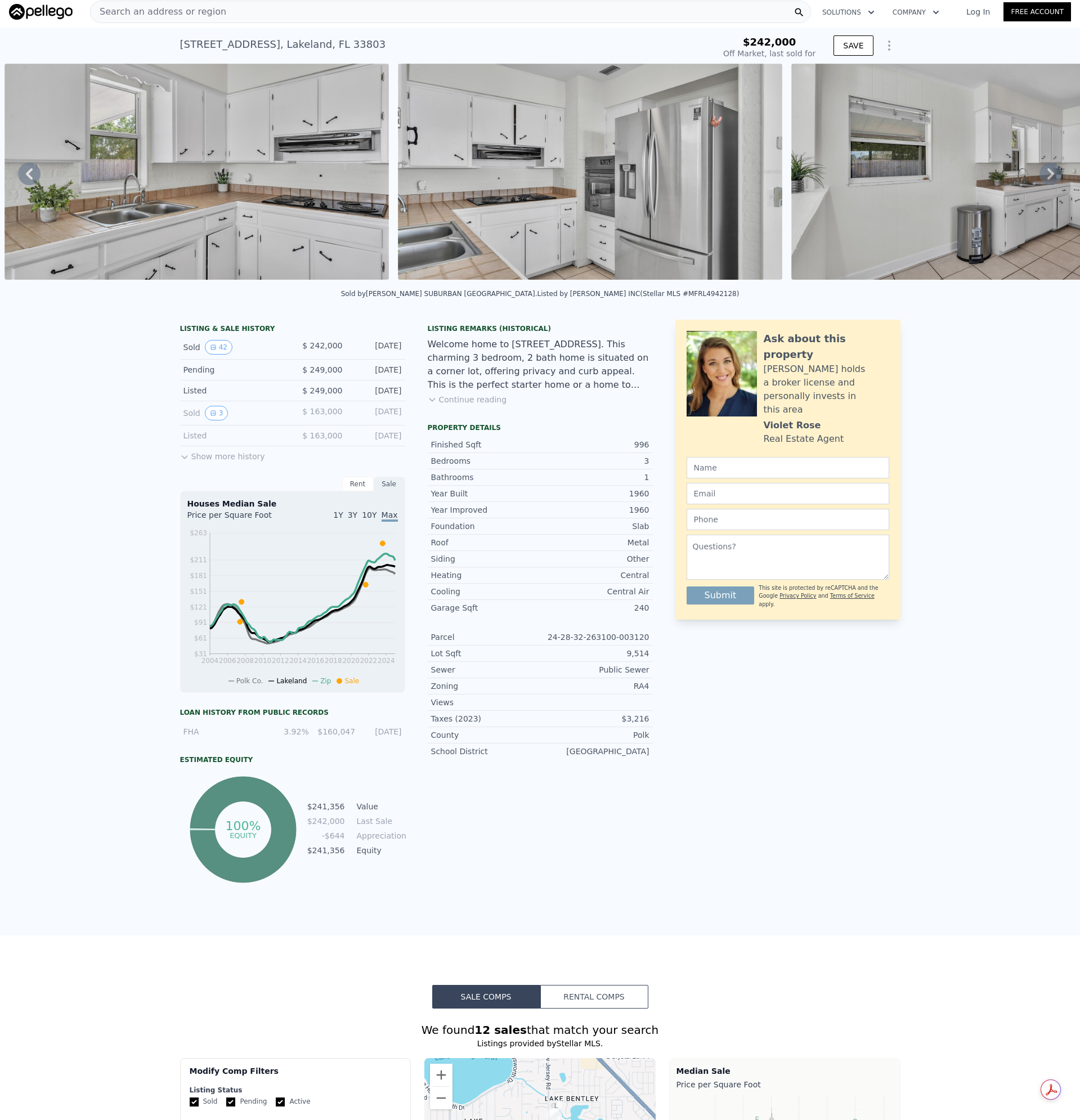
type input "4"
type input "1047"
type input "1749"
type input "11983"
type input "$ 306,000"
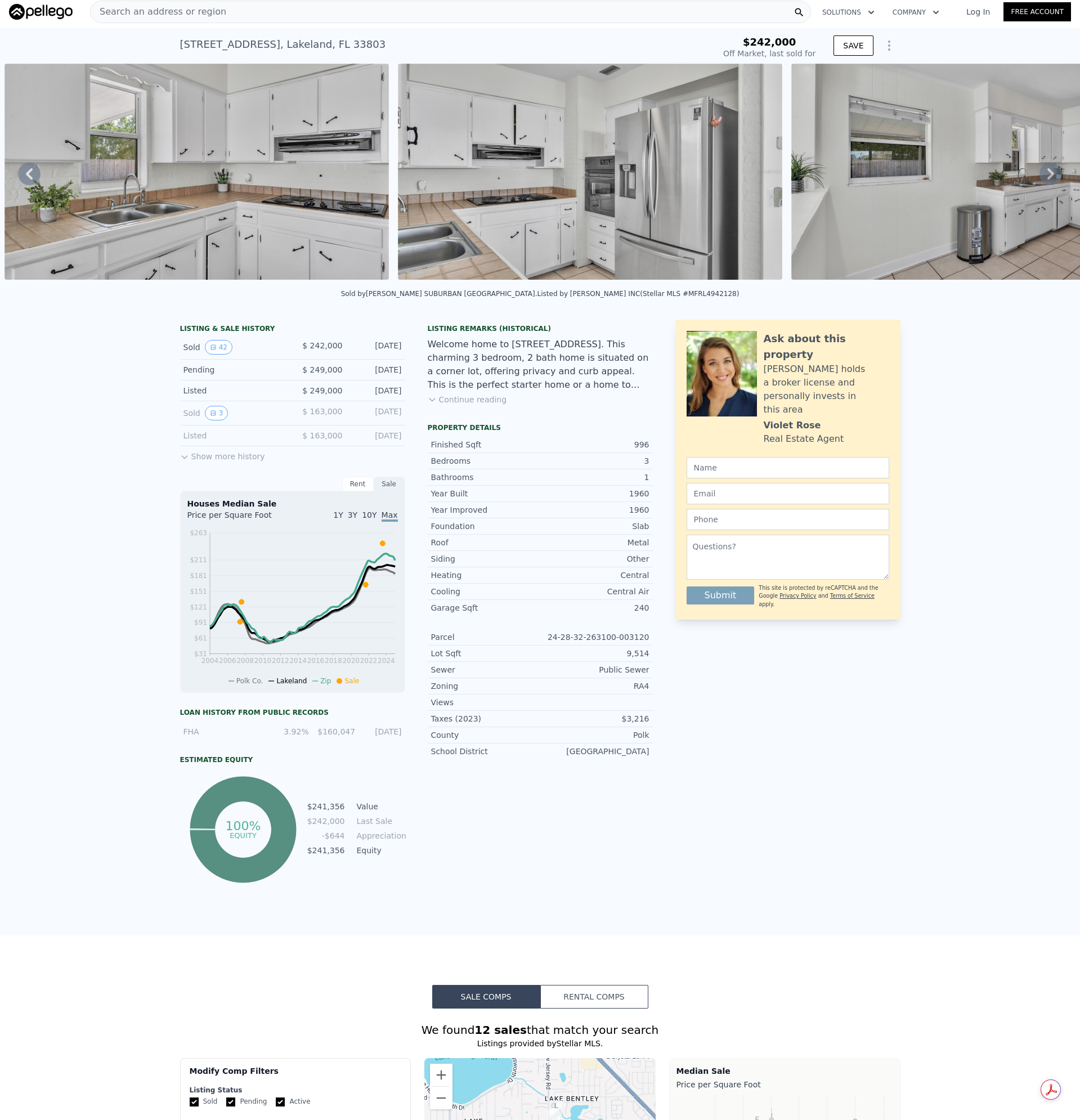
type input "-$ 38,198"
checkbox input "false"
checkbox input "true"
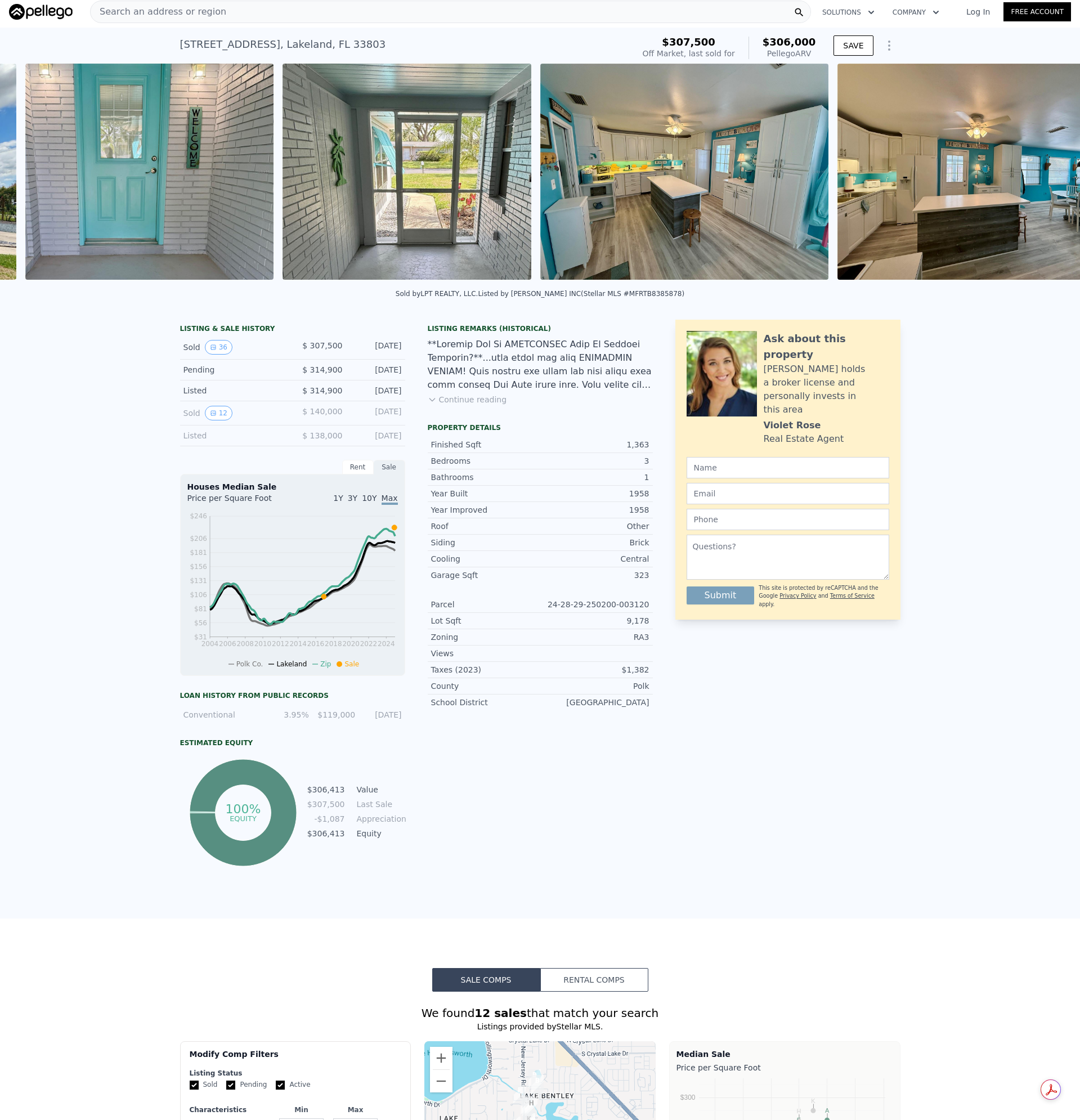
scroll to position [0, 1150]
